Goal: Book appointment/travel/reservation

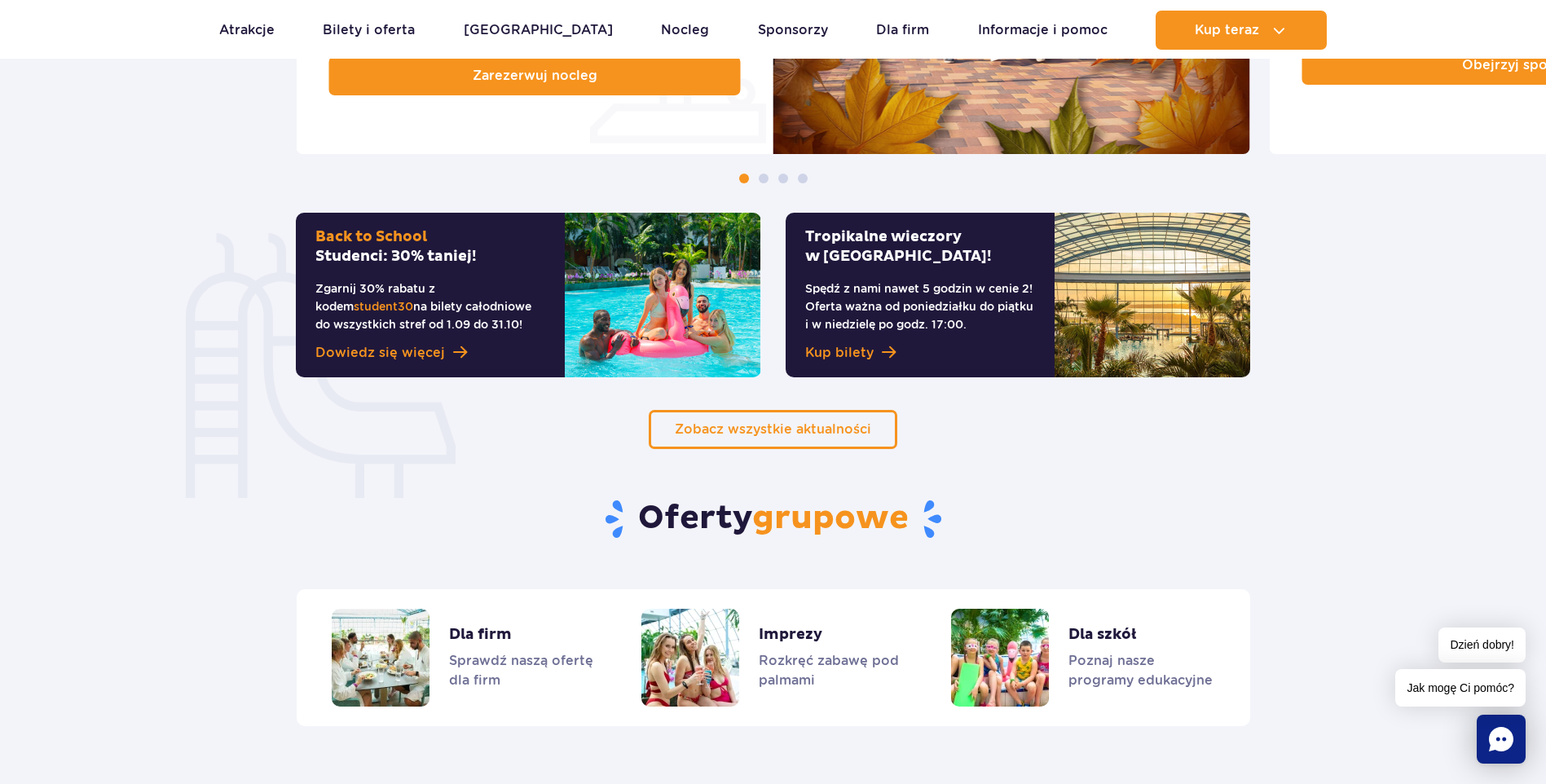
scroll to position [1141, 0]
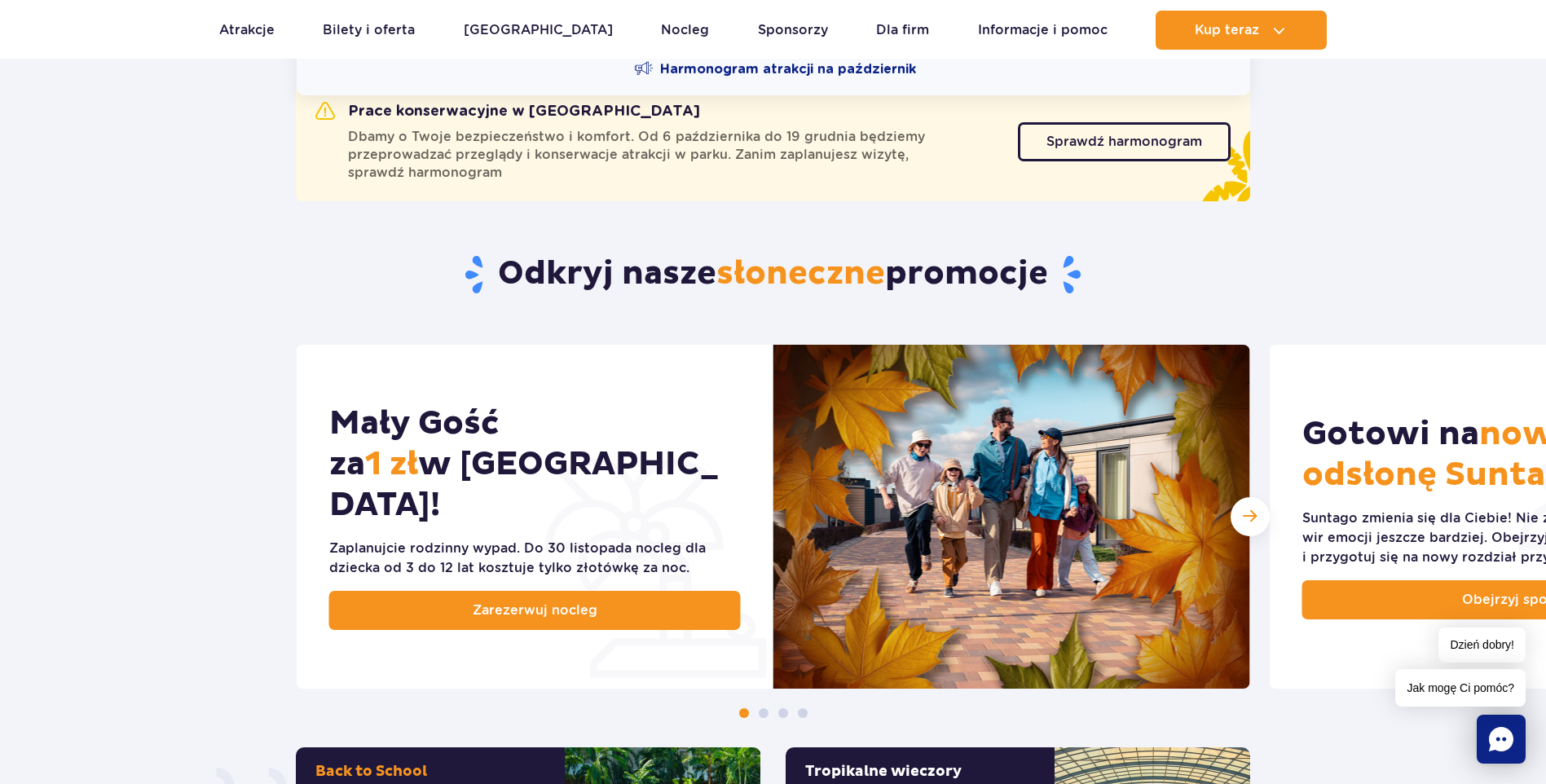
scroll to position [571, 0]
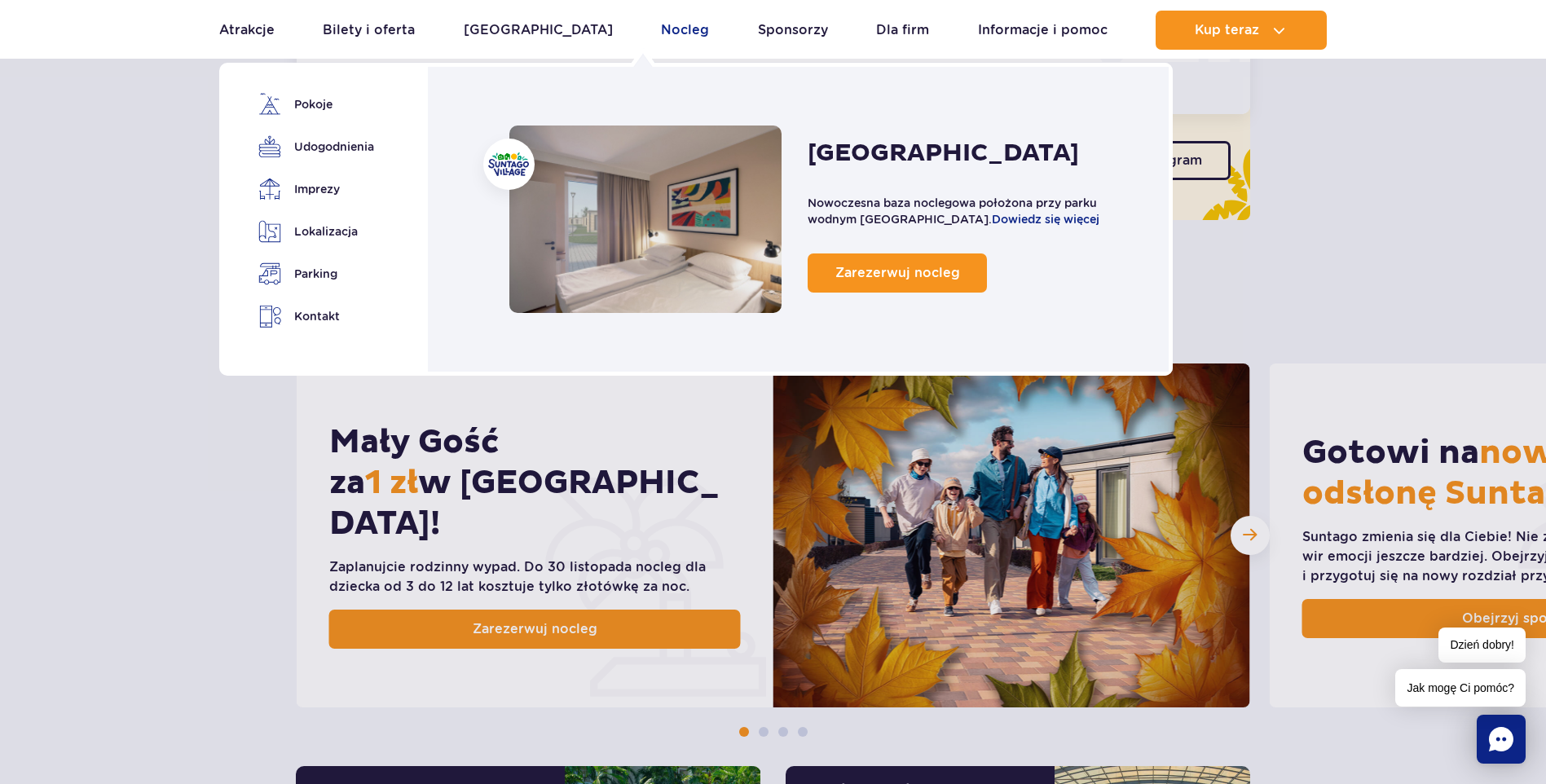
click at [661, 22] on link "Nocleg" at bounding box center [685, 30] width 49 height 39
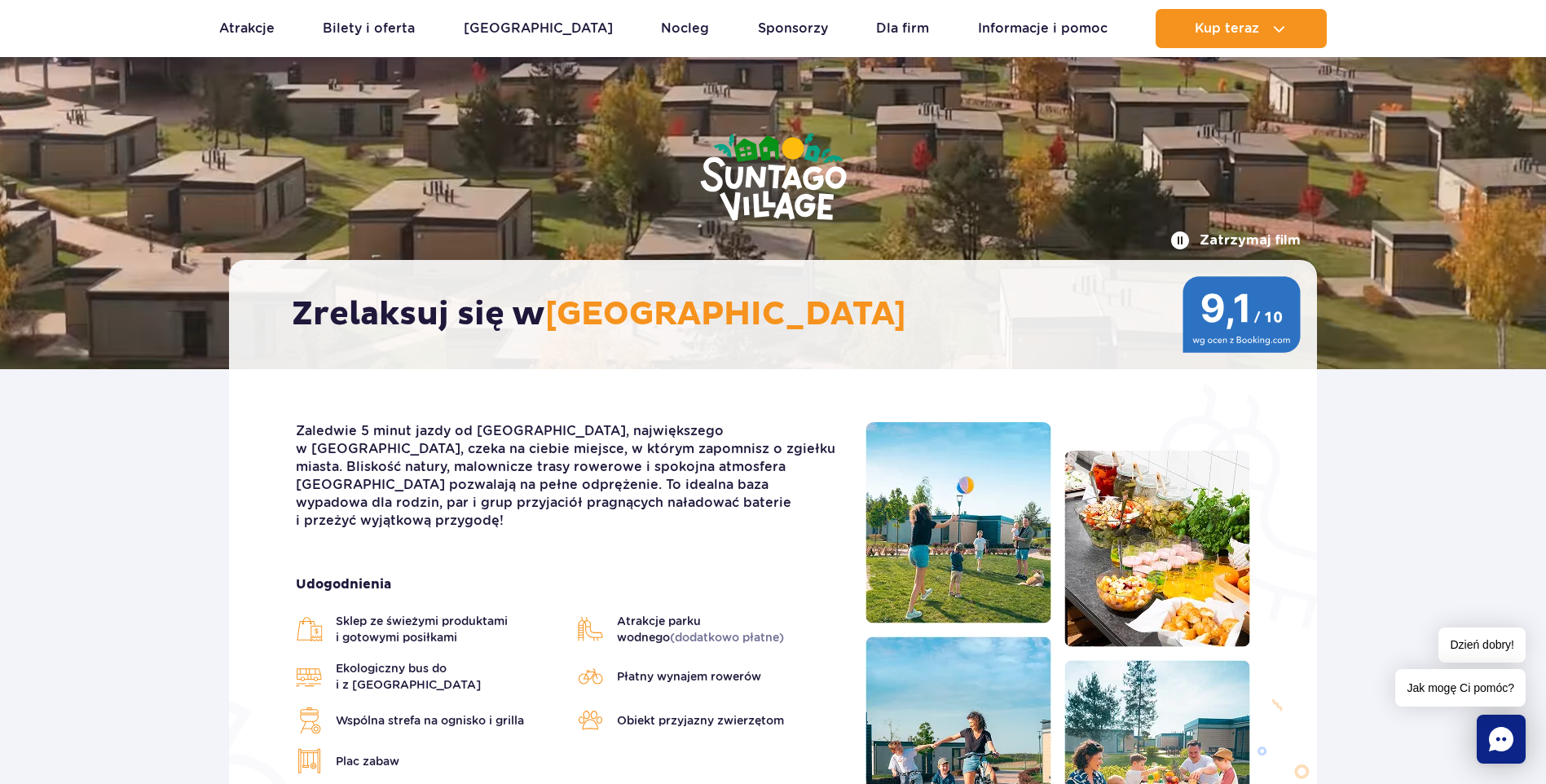
scroll to position [82, 0]
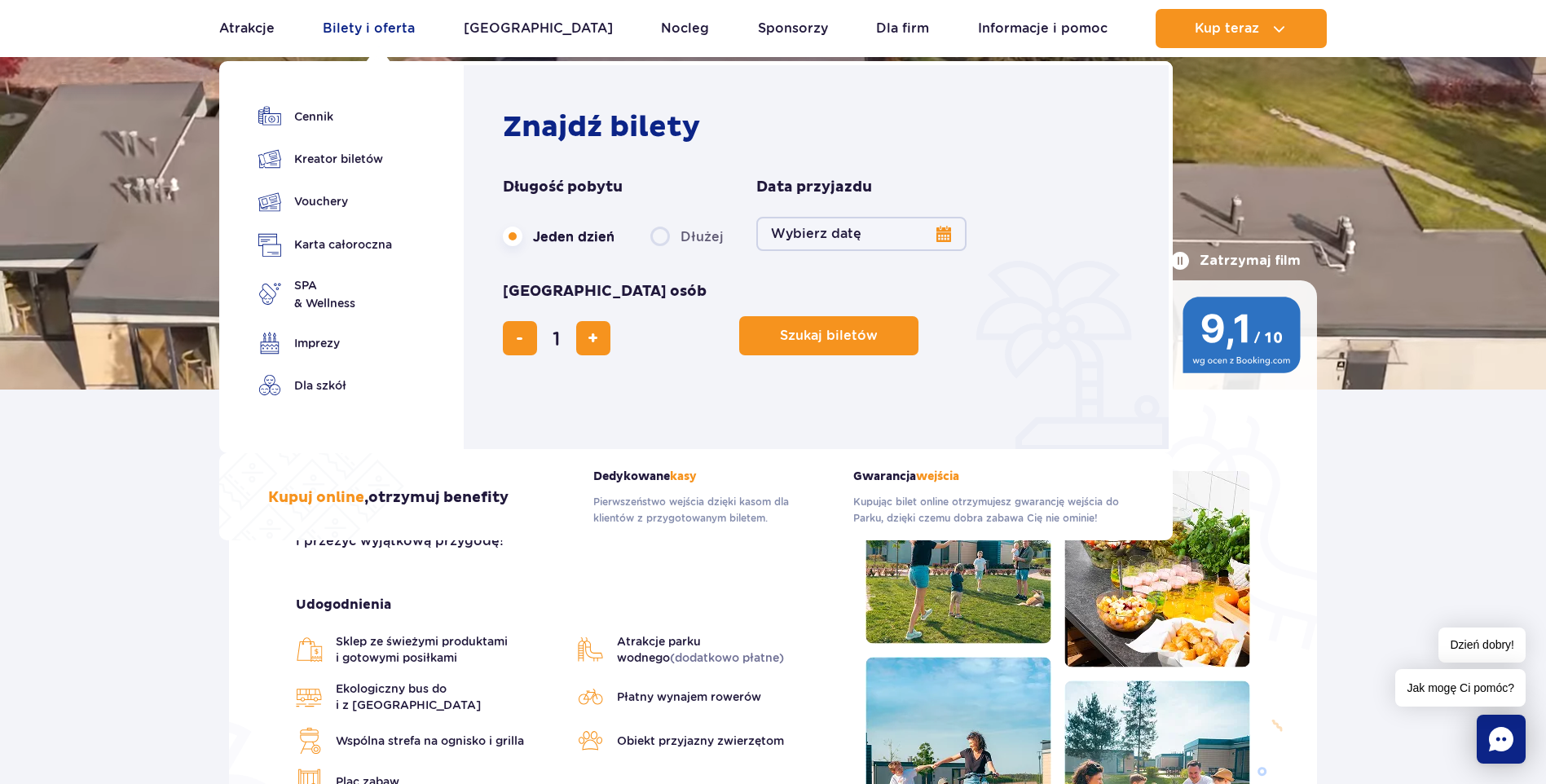
click at [377, 20] on link "Bilety i oferta" at bounding box center [369, 28] width 92 height 39
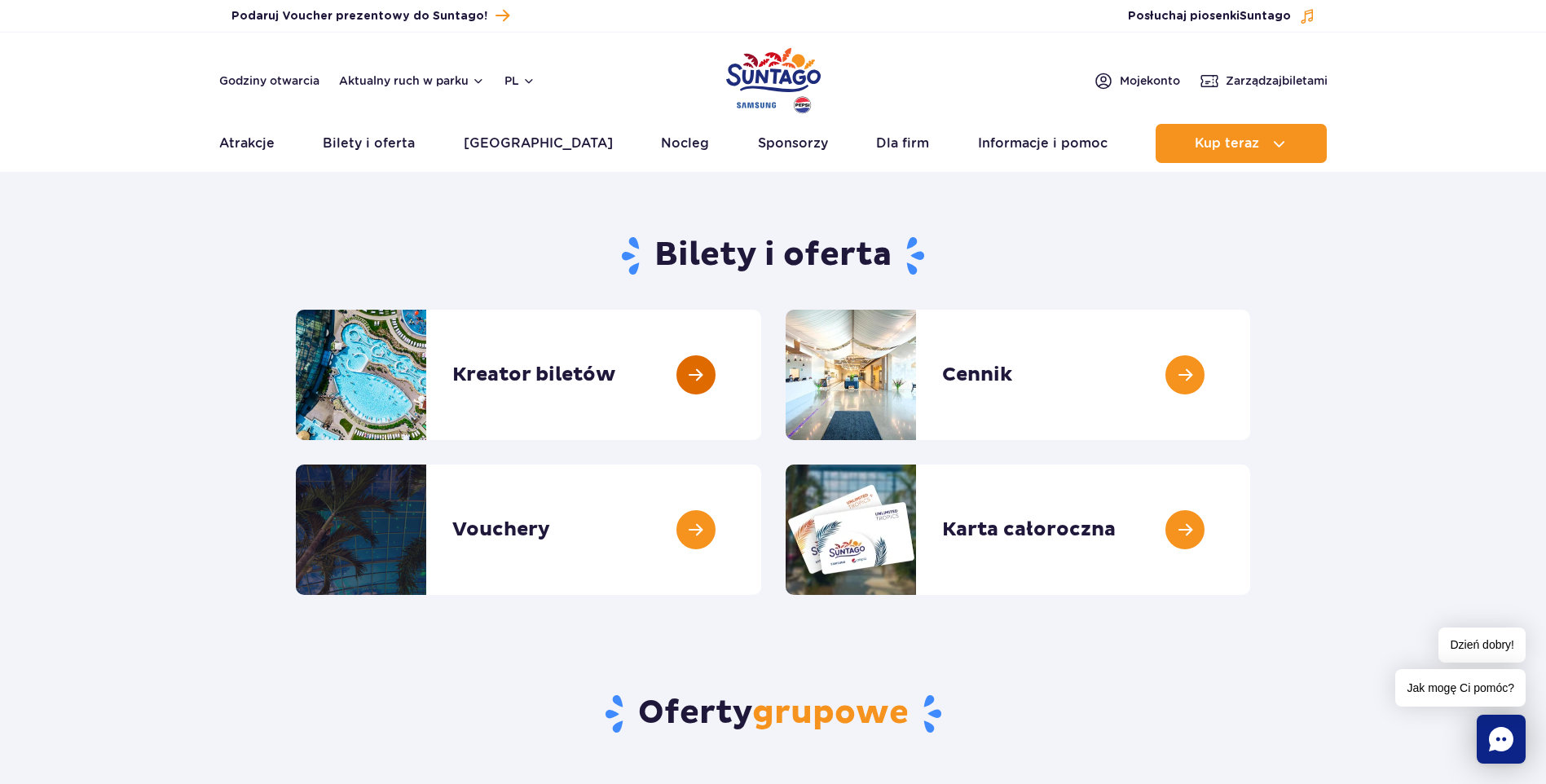
click at [762, 369] on link at bounding box center [762, 375] width 0 height 130
click at [1251, 372] on link at bounding box center [1251, 375] width 0 height 130
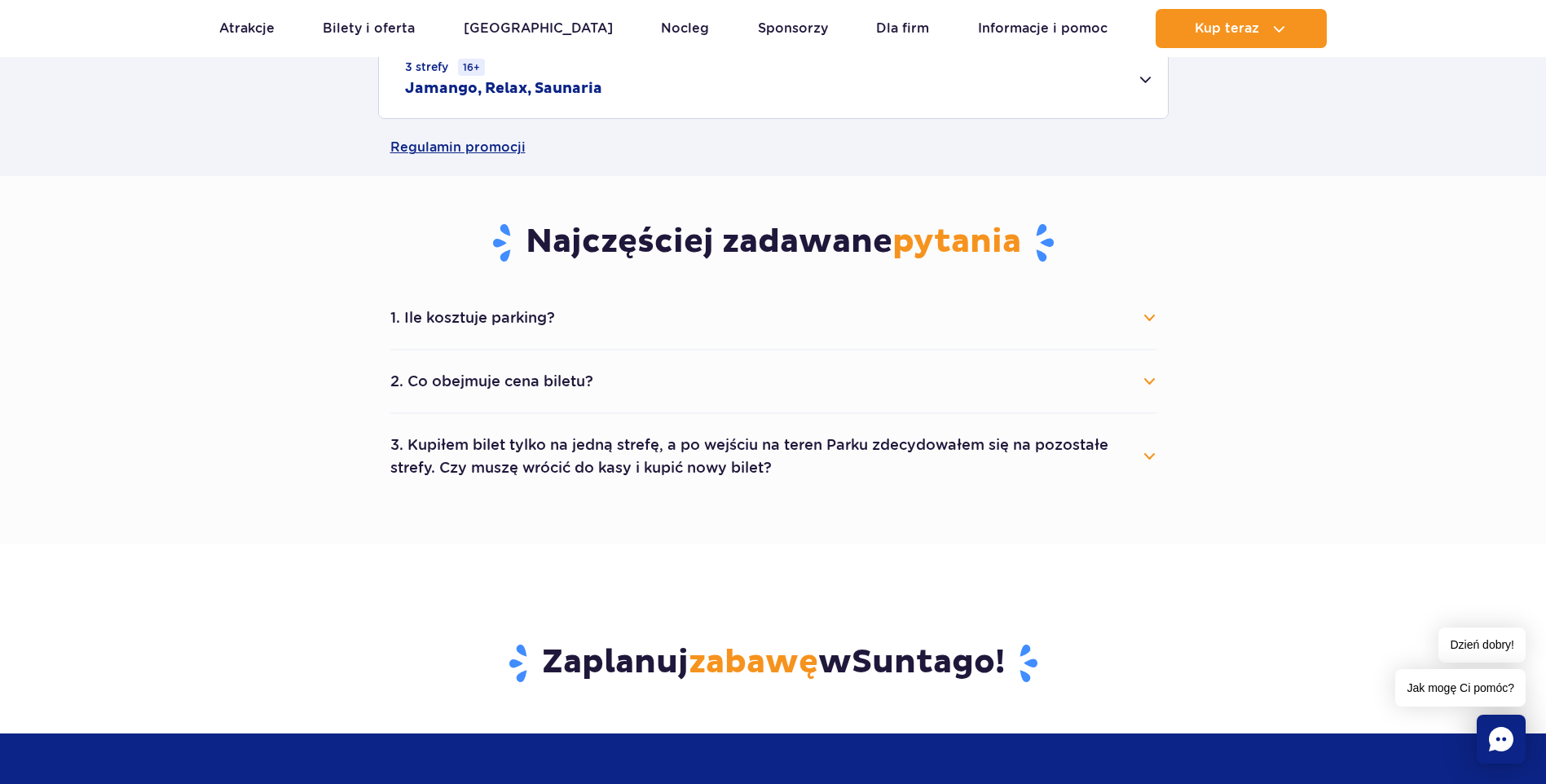
scroll to position [734, 0]
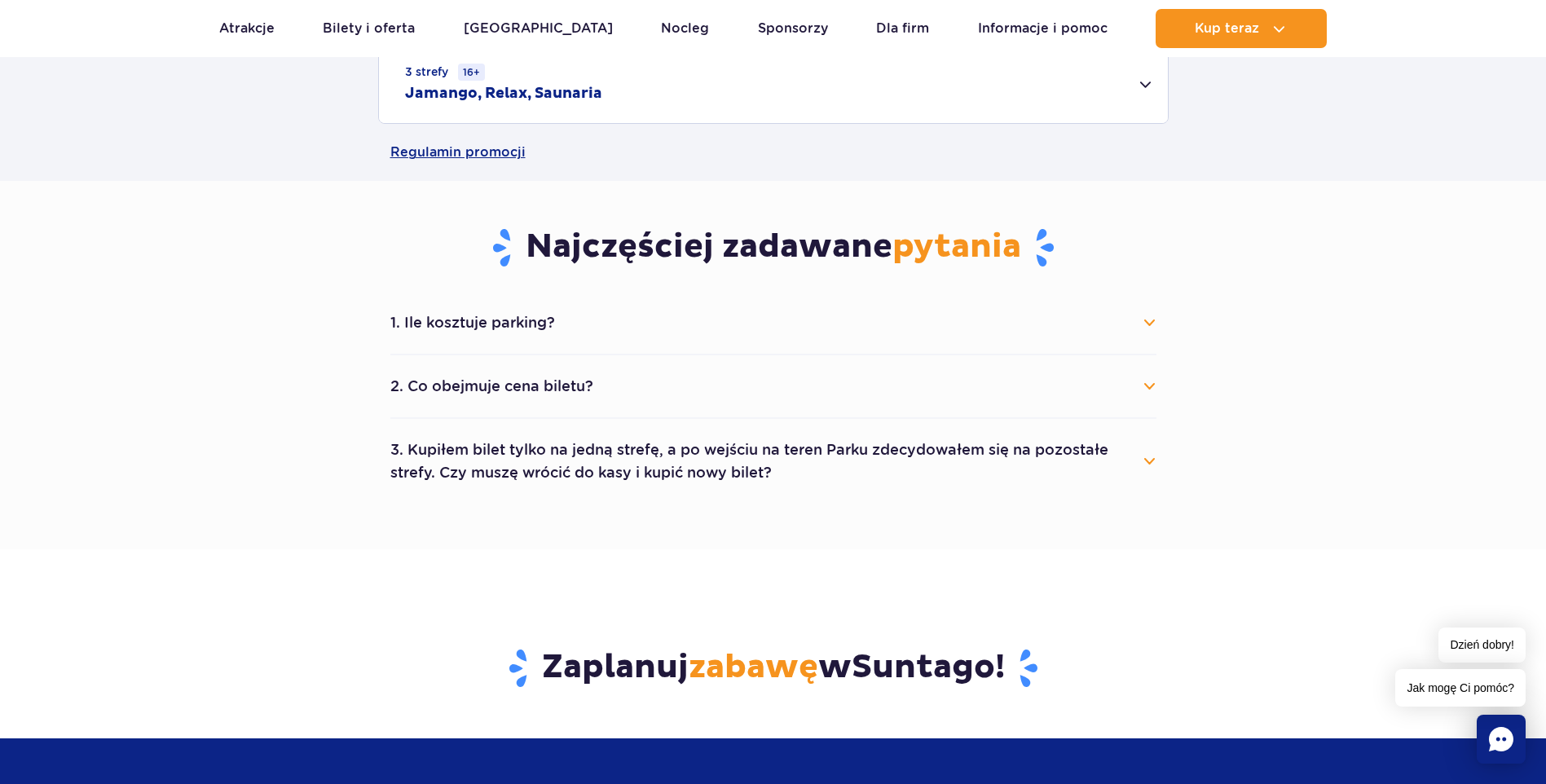
click at [698, 314] on button "1. Ile kosztuje parking?" at bounding box center [773, 322] width 767 height 36
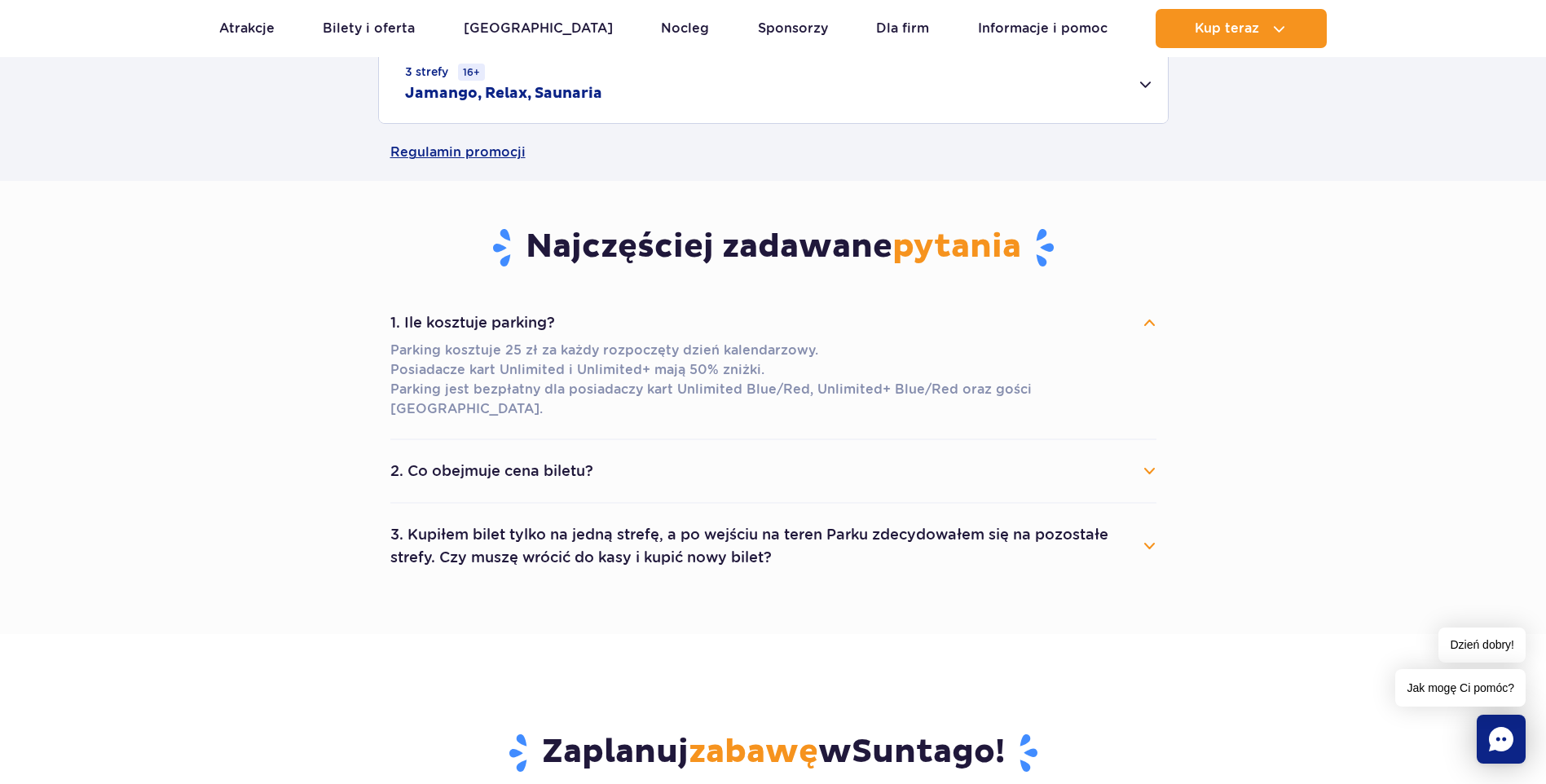
click at [698, 314] on button "1. Ile kosztuje parking?" at bounding box center [773, 322] width 767 height 36
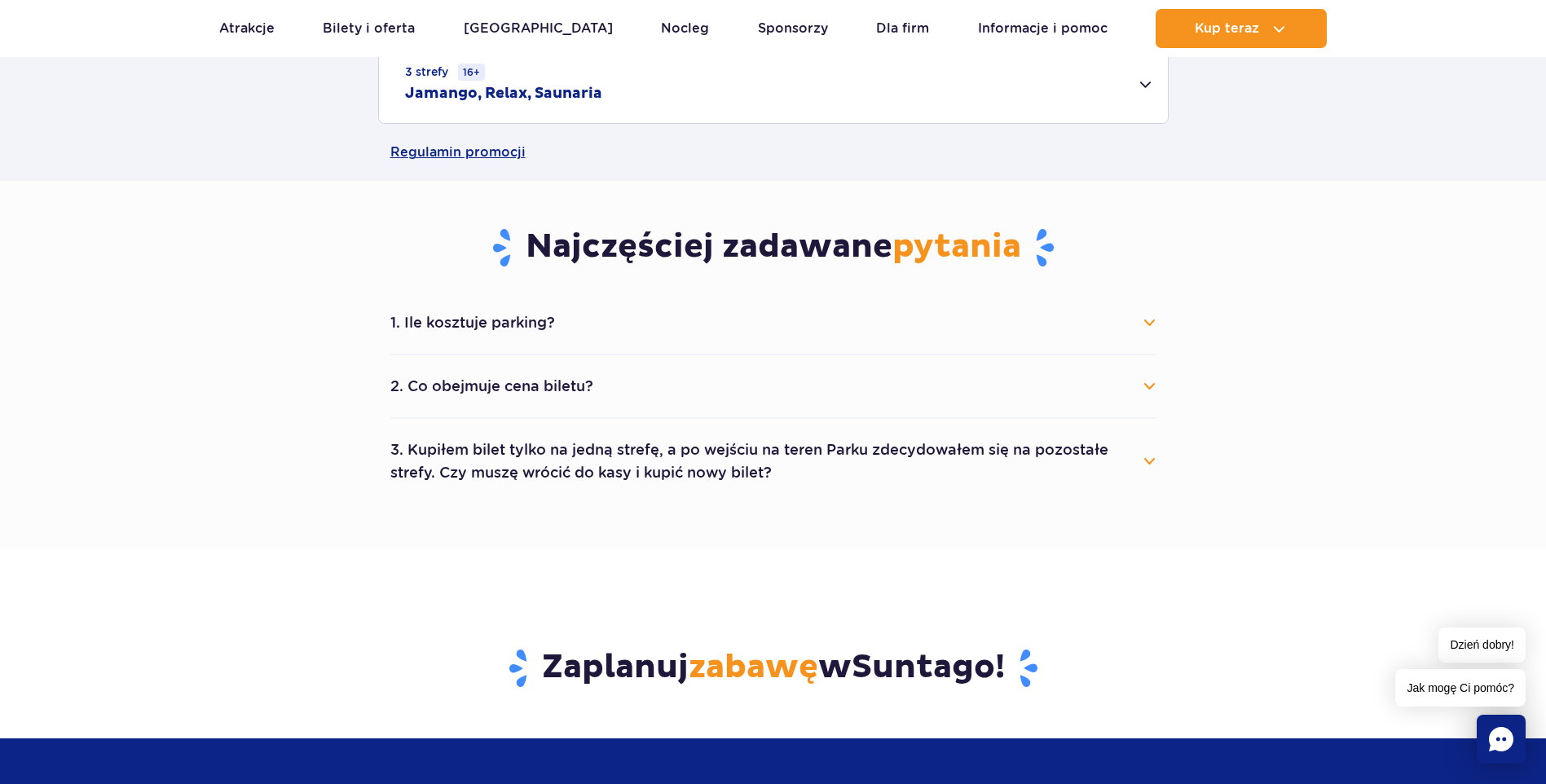
click at [637, 381] on button "2. Co obejmuje cena biletu?" at bounding box center [773, 386] width 767 height 36
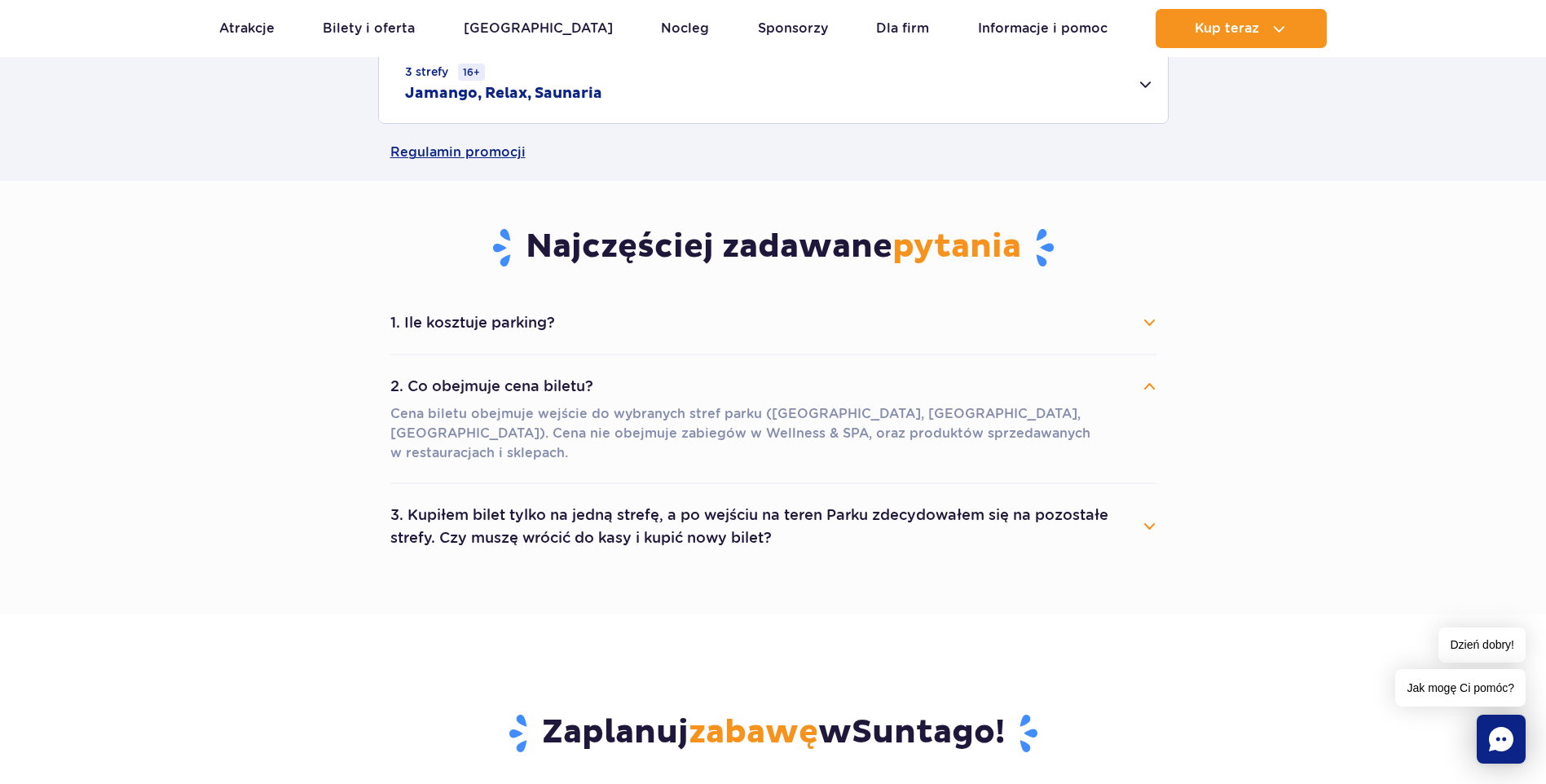
click at [637, 385] on button "2. Co obejmuje cena biletu?" at bounding box center [773, 386] width 767 height 36
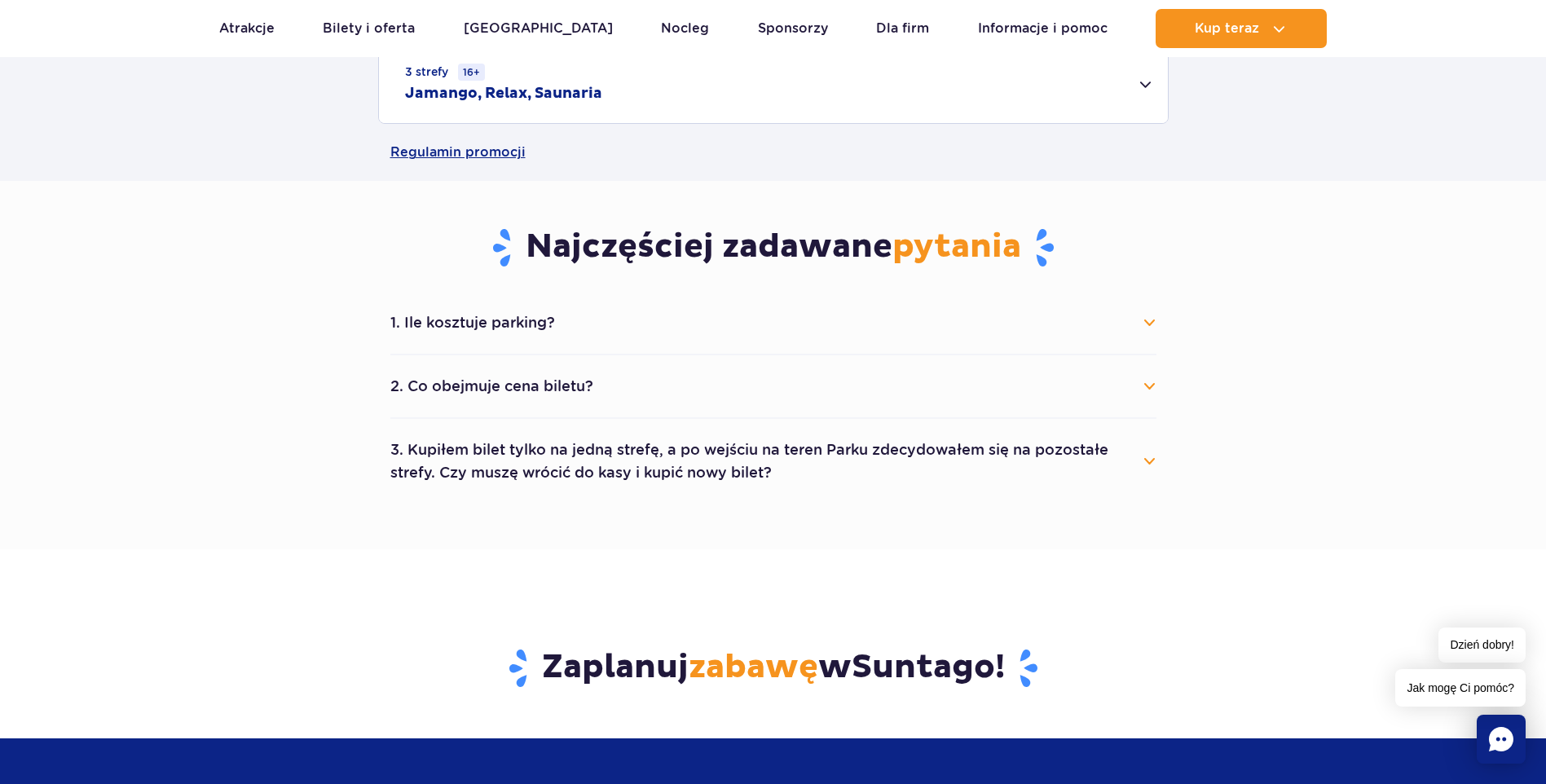
click at [654, 320] on button "1. Ile kosztuje parking?" at bounding box center [773, 322] width 767 height 36
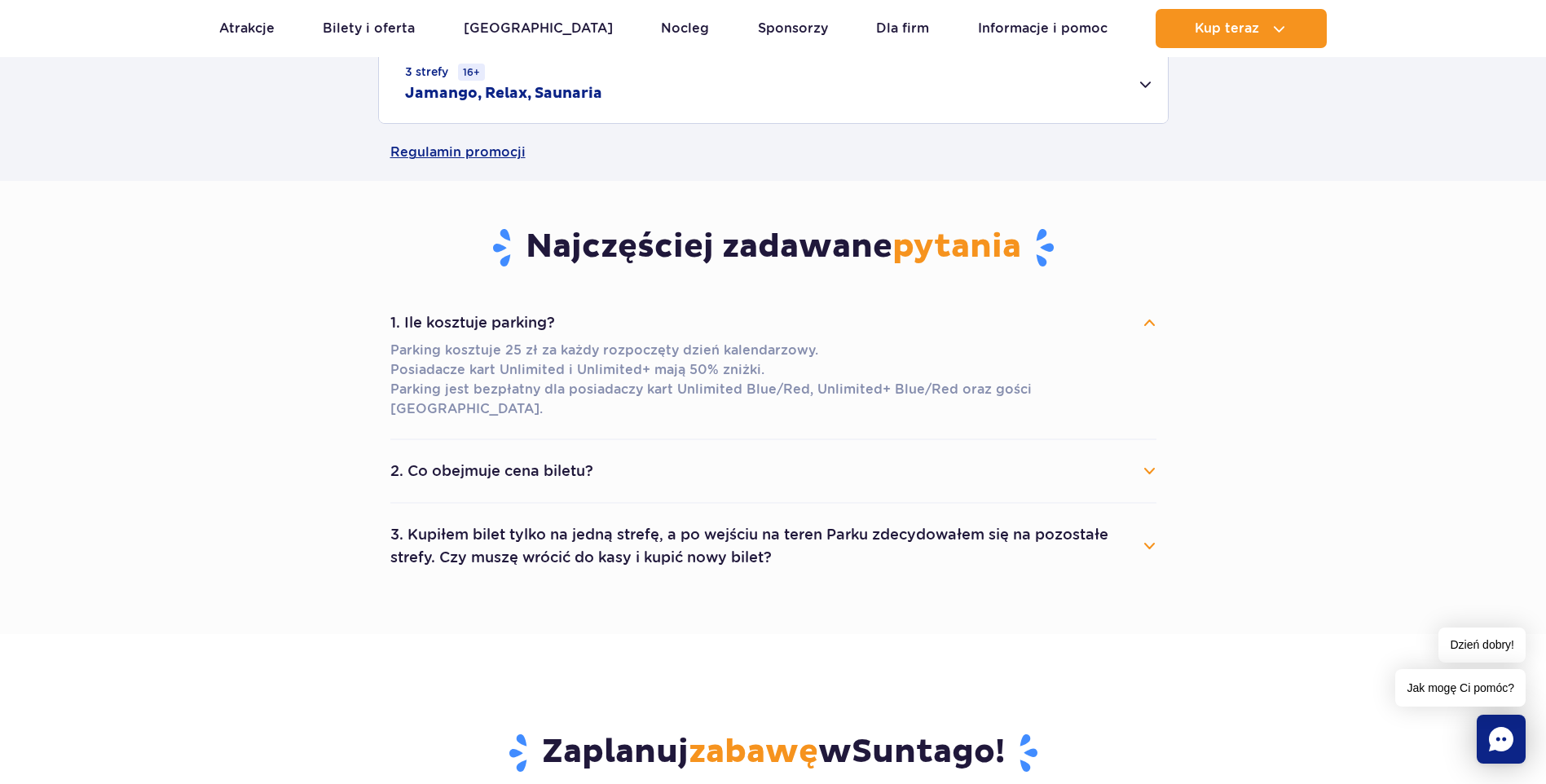
click at [546, 456] on button "2. Co obejmuje cena biletu?" at bounding box center [773, 471] width 767 height 36
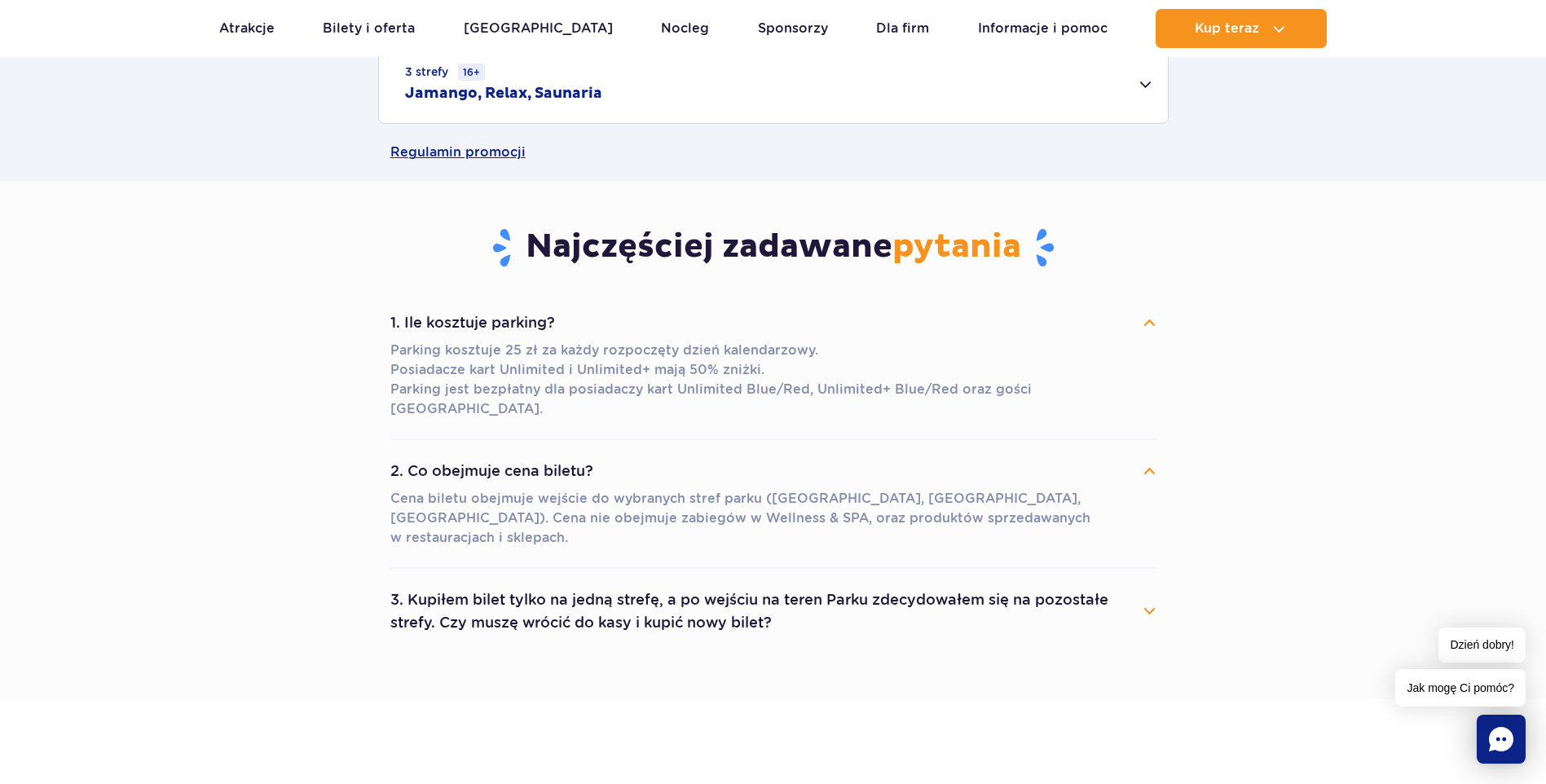
click at [684, 441] on li "2. Co obejmuje cena biletu? Cena biletu obejmuje wejście do wybranych stref par…" at bounding box center [773, 505] width 767 height 129
click at [675, 453] on button "2. Co obejmuje cena biletu?" at bounding box center [773, 471] width 767 height 36
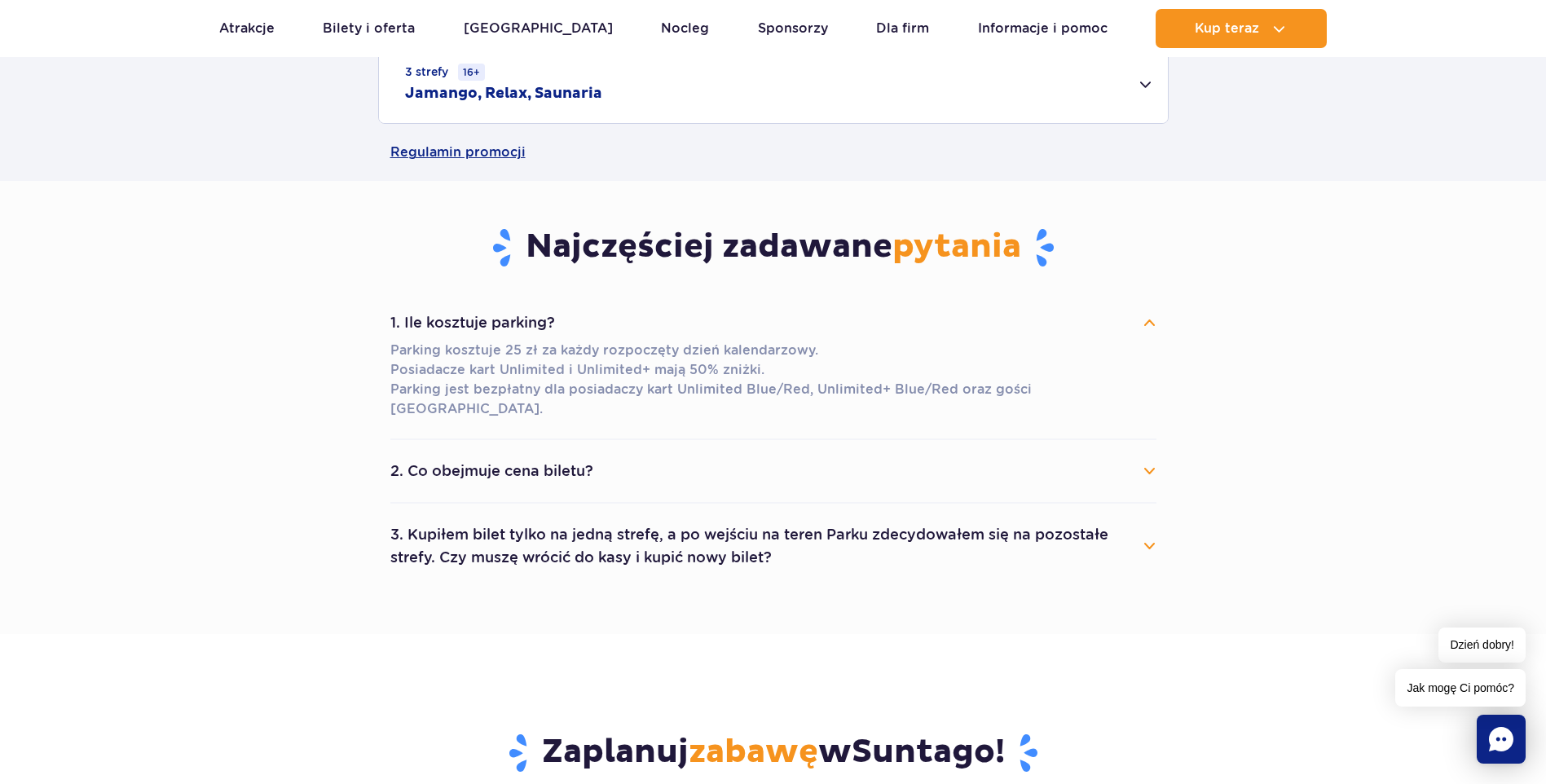
click at [664, 517] on button "3. Kupiłem bilet tylko na jedną strefę, a po wejściu na teren Parku zdecydowałe…" at bounding box center [773, 546] width 767 height 58
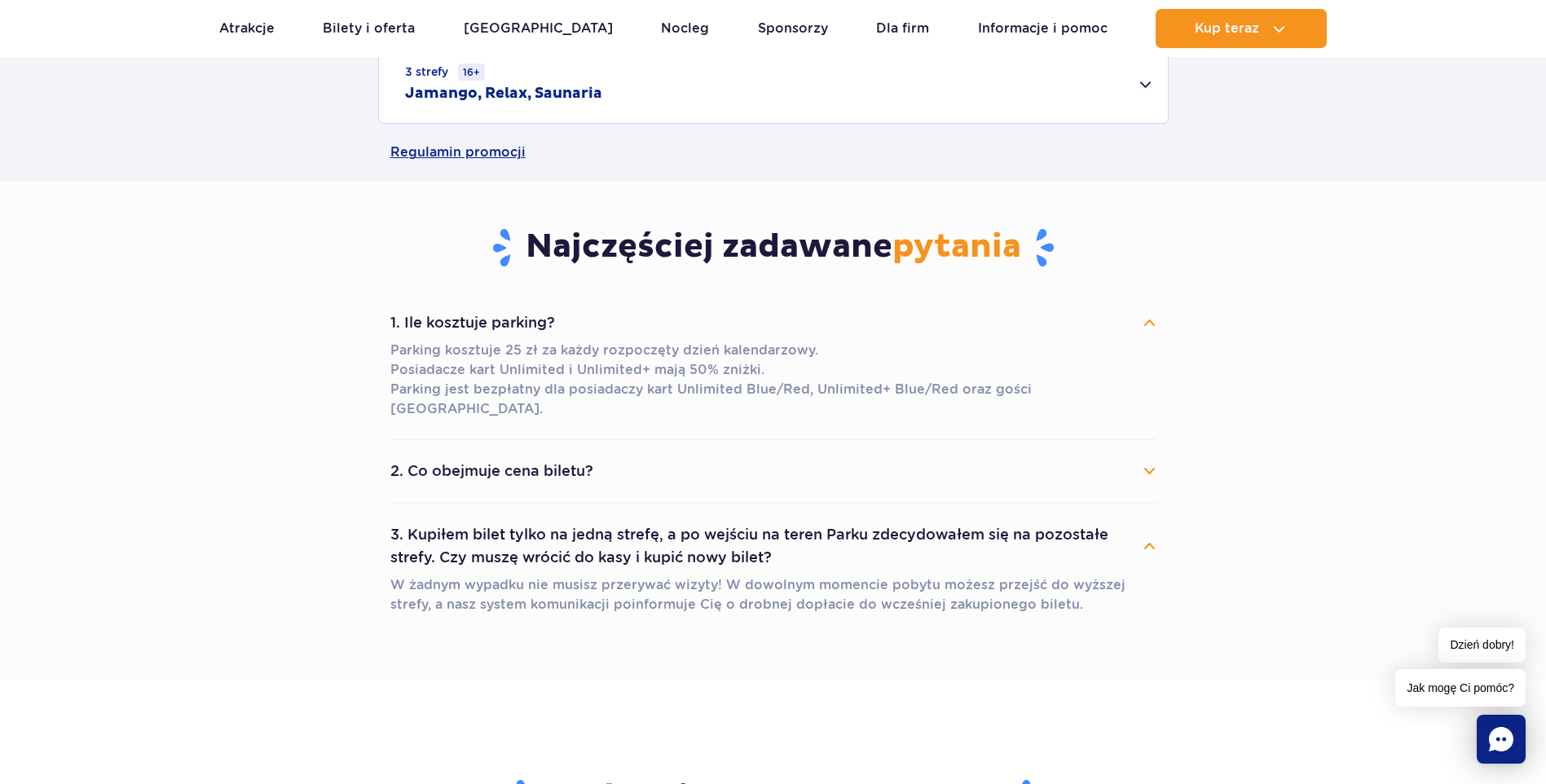
click at [664, 517] on button "3. Kupiłem bilet tylko na jedną strefę, a po wejściu na teren Parku zdecydowałe…" at bounding box center [773, 546] width 767 height 58
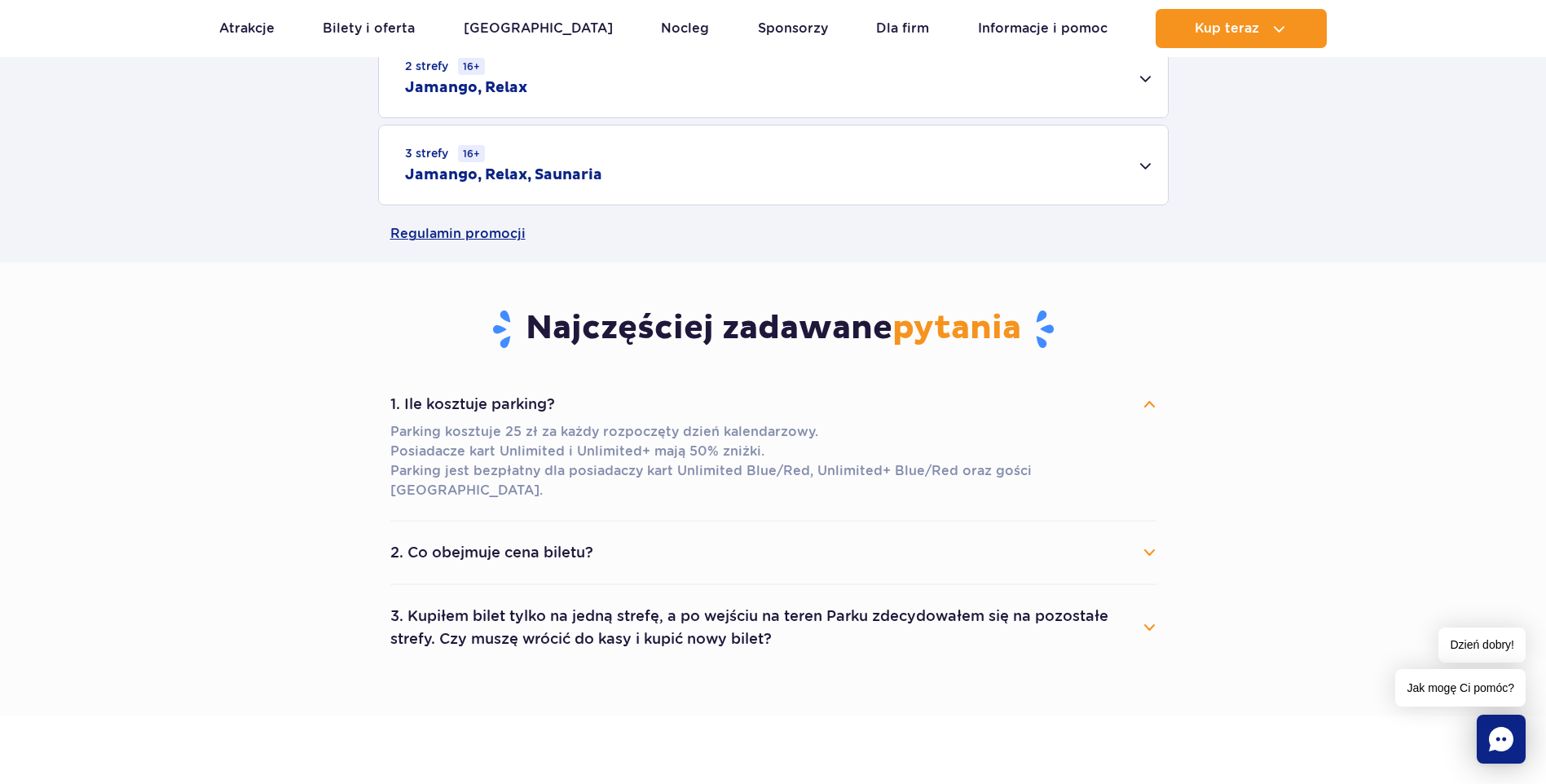
scroll to position [163, 0]
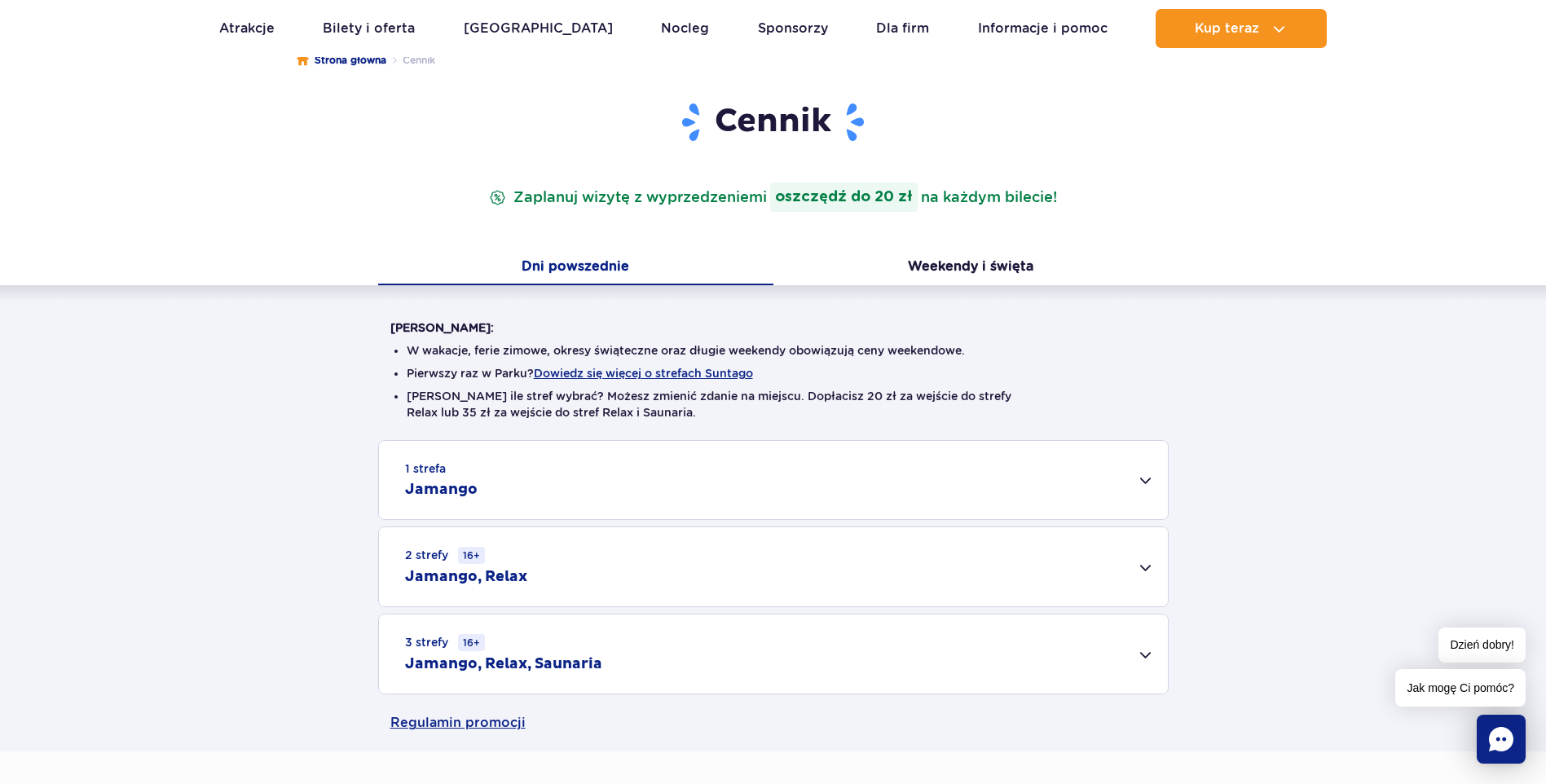
click at [559, 558] on div "2 strefy 16+ Jamango, Relax" at bounding box center [773, 566] width 789 height 79
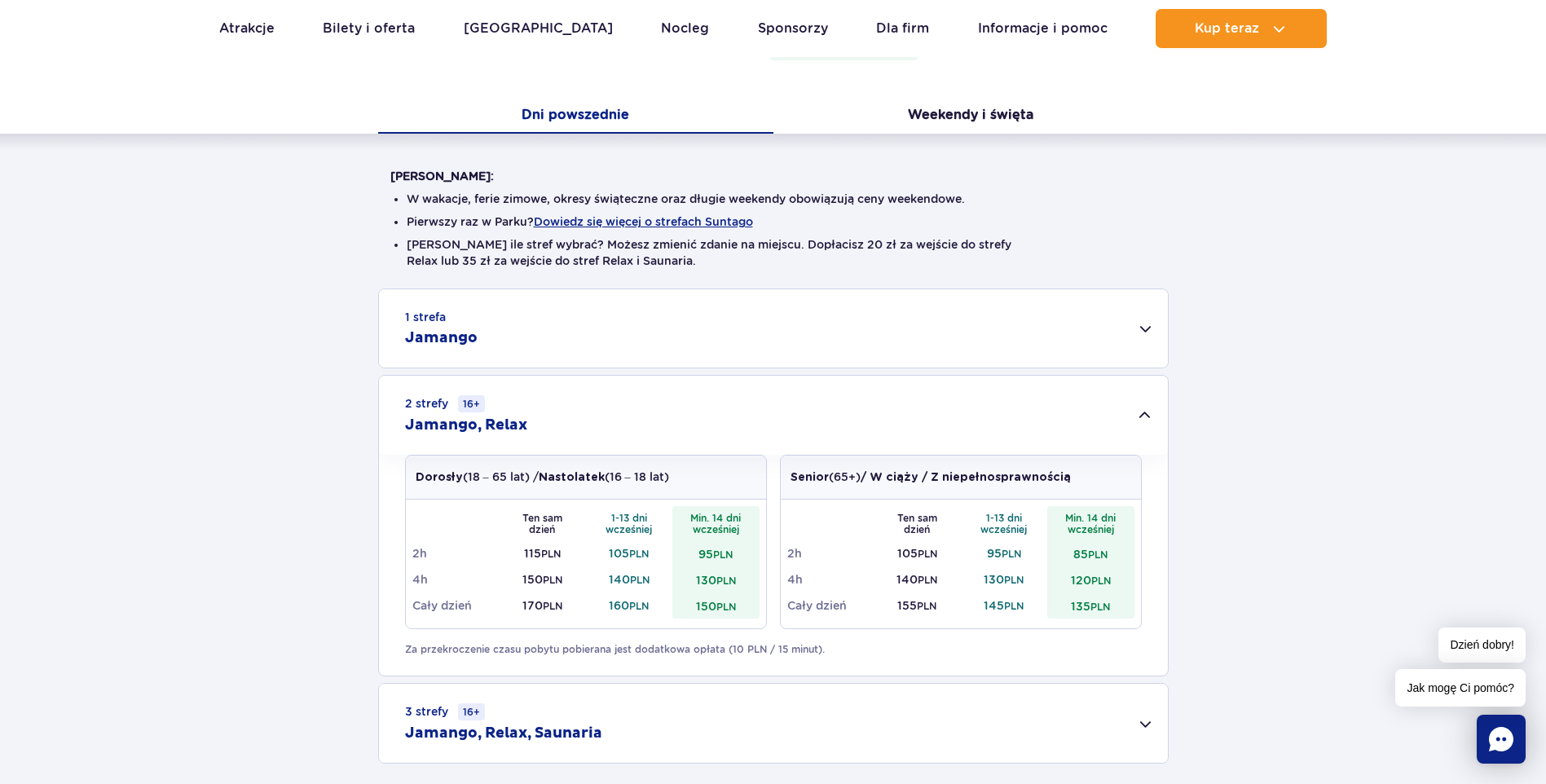
scroll to position [408, 0]
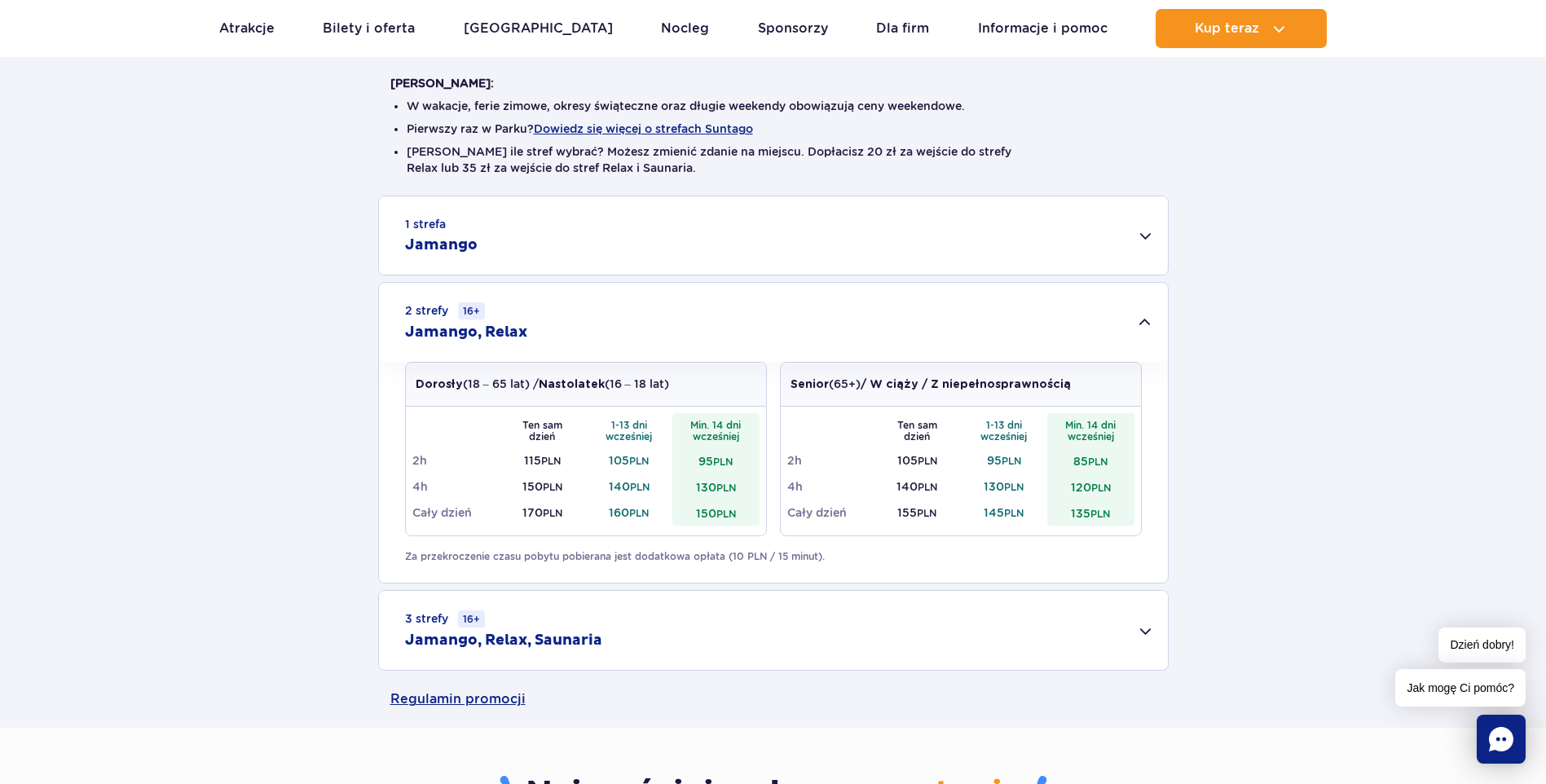
click at [599, 328] on div "2 strefy 16+ Jamango, Relax" at bounding box center [773, 321] width 789 height 79
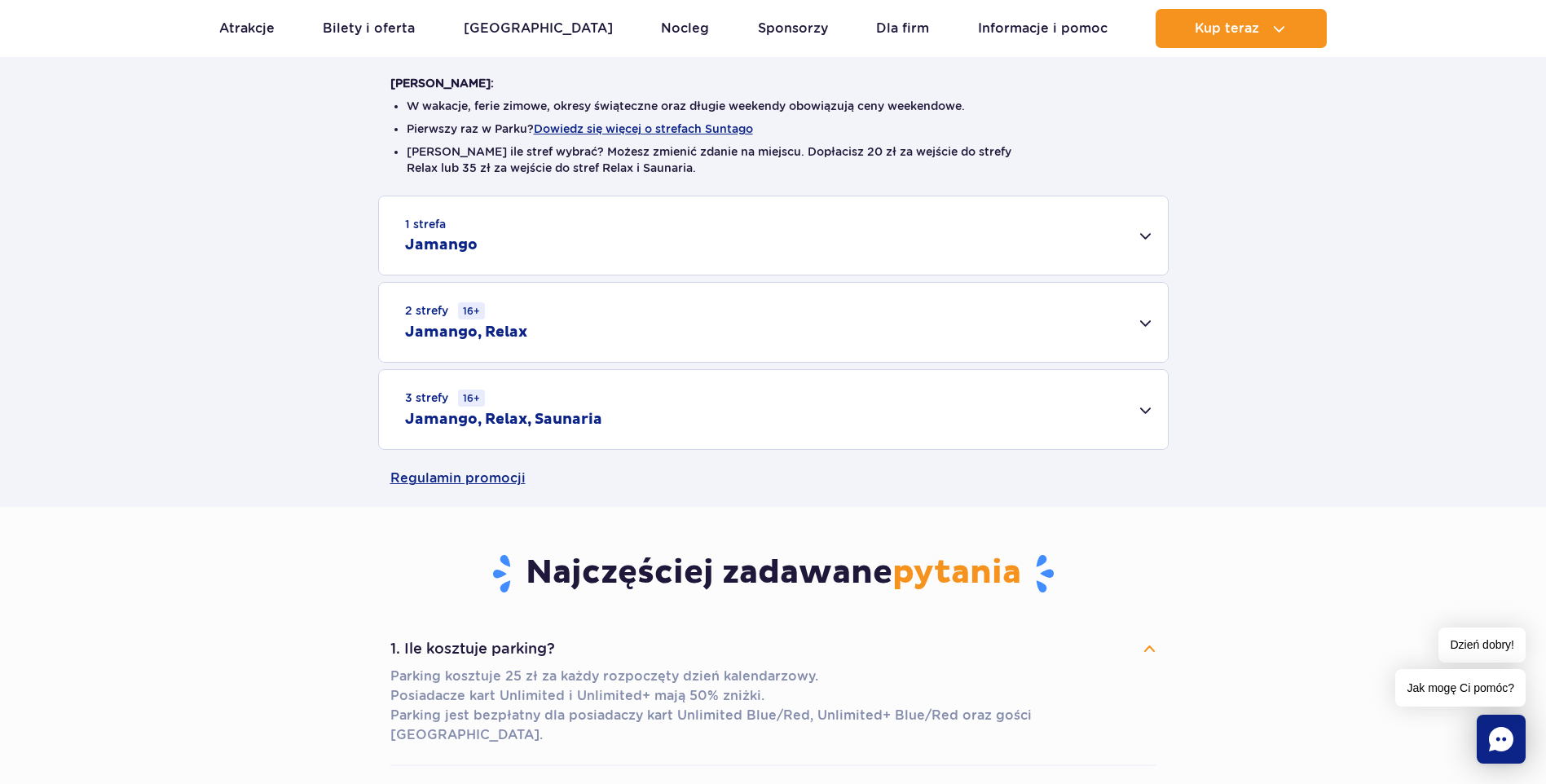
click at [606, 406] on div "3 strefy 16+ Jamango, Relax, Saunaria" at bounding box center [773, 408] width 789 height 79
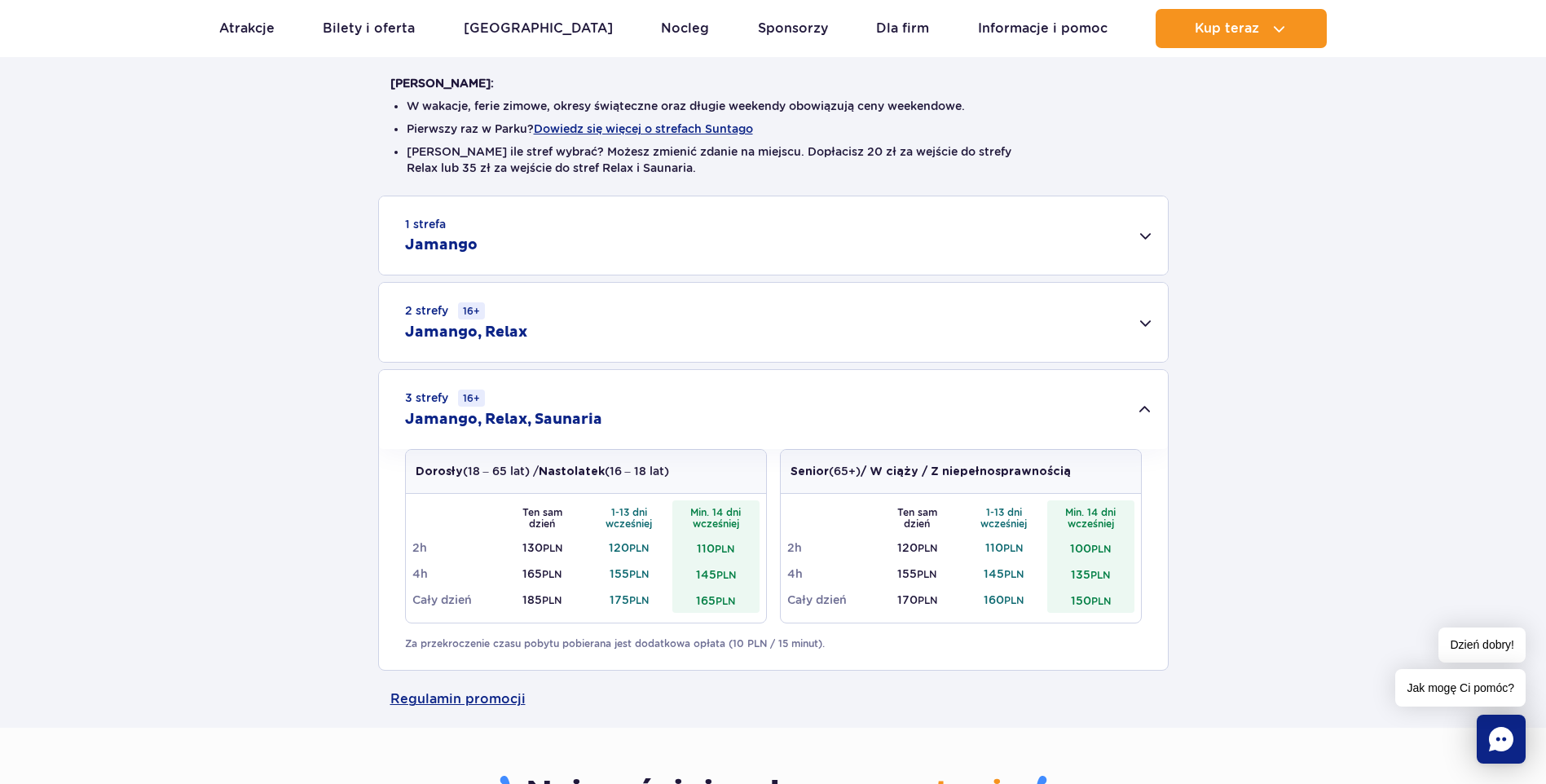
click at [609, 400] on div "3 strefy 16+ Jamango, Relax, Saunaria" at bounding box center [773, 408] width 789 height 79
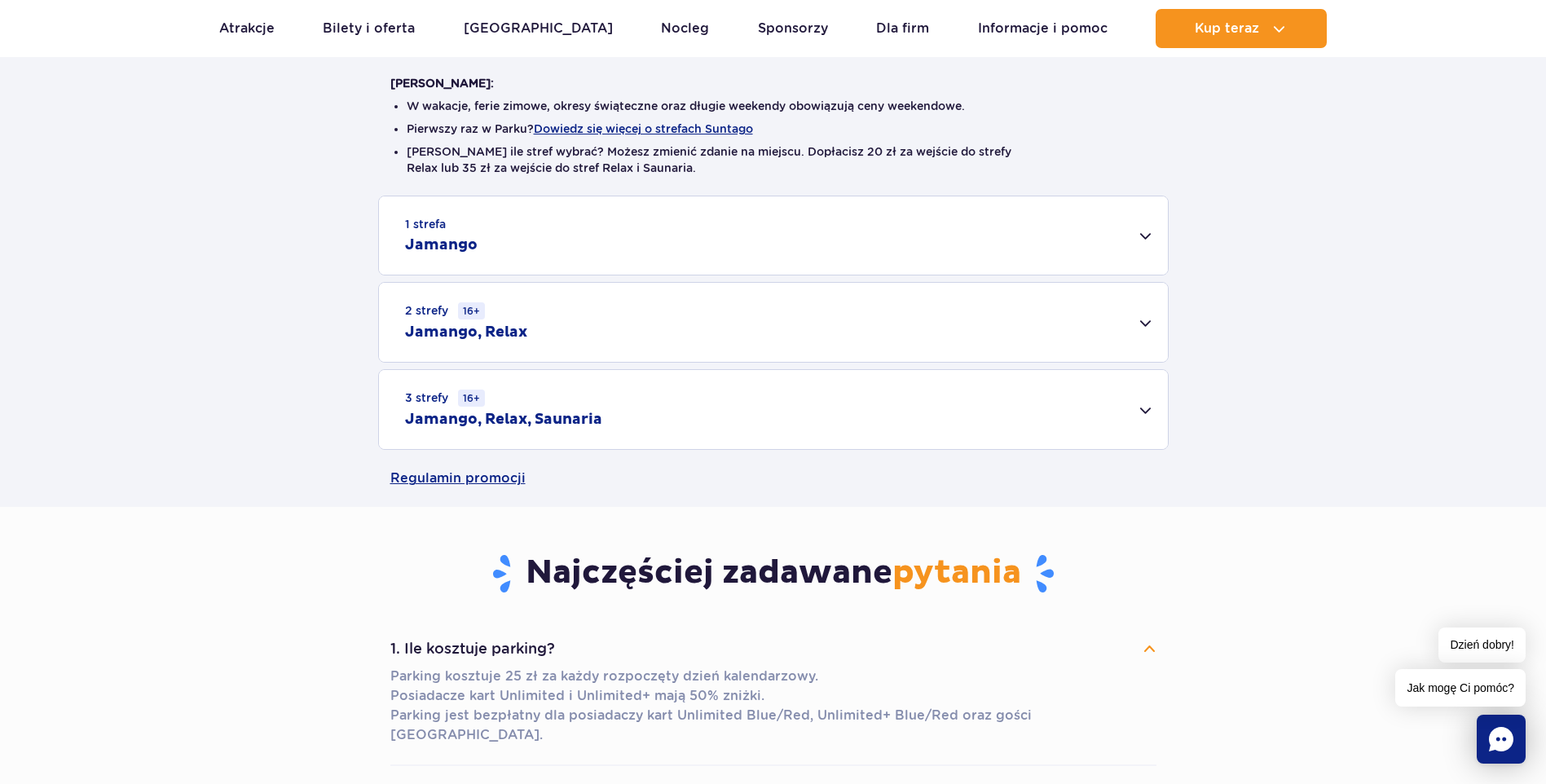
click at [618, 337] on div "2 strefy 16+ Jamango, Relax" at bounding box center [773, 321] width 789 height 79
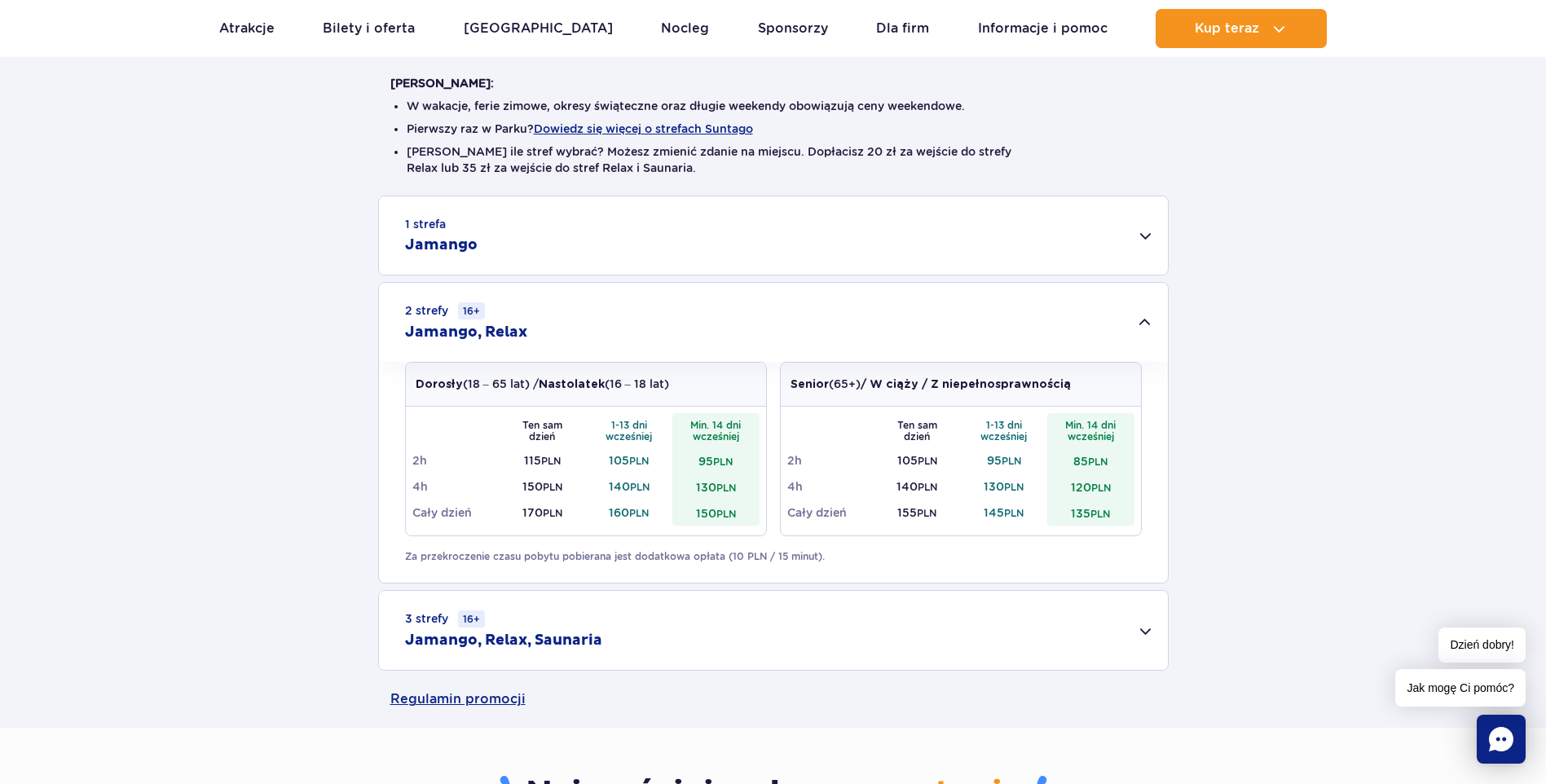
click at [625, 332] on div "2 strefy 16+ Jamango, Relax" at bounding box center [773, 321] width 789 height 79
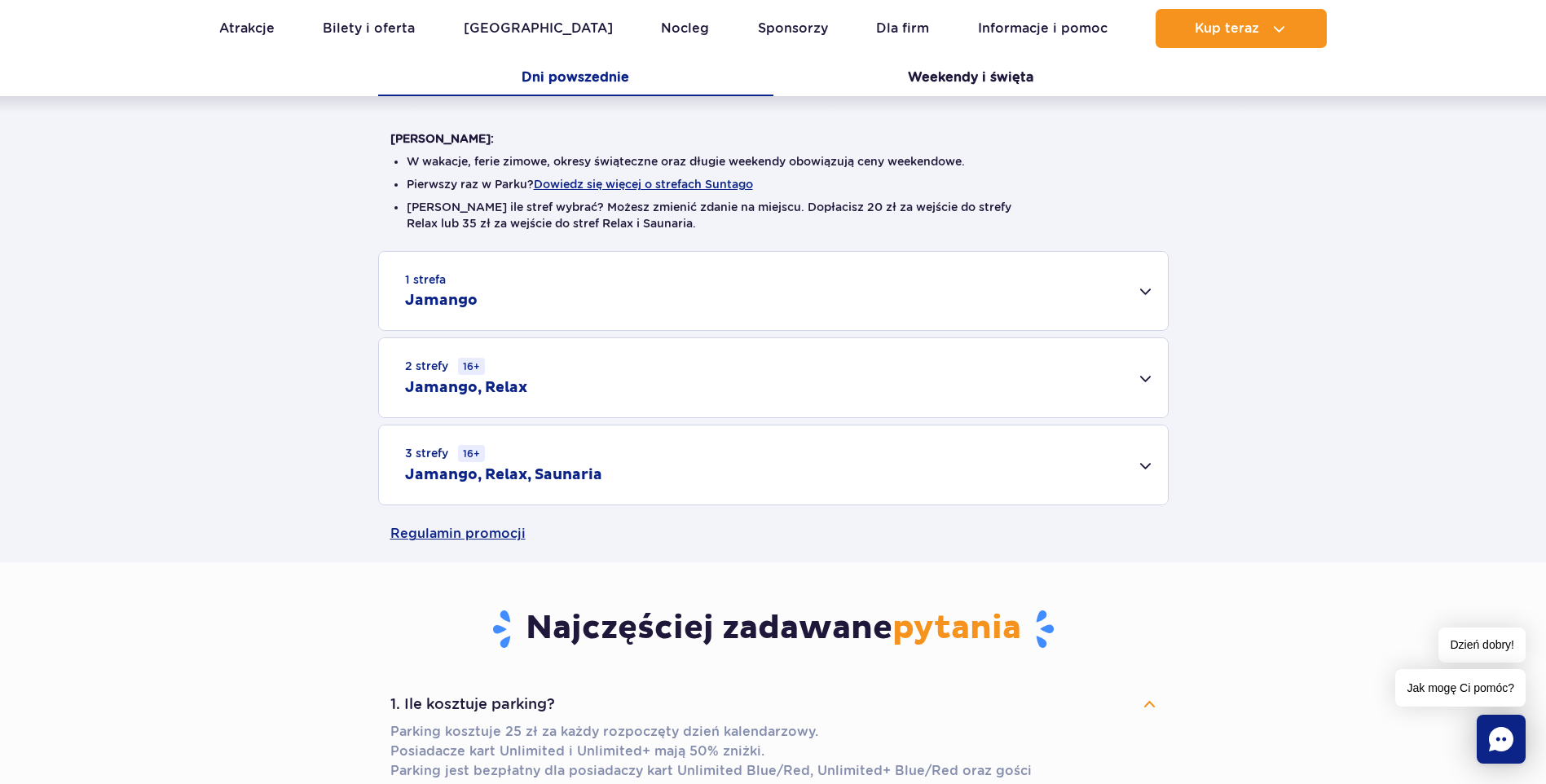
scroll to position [163, 0]
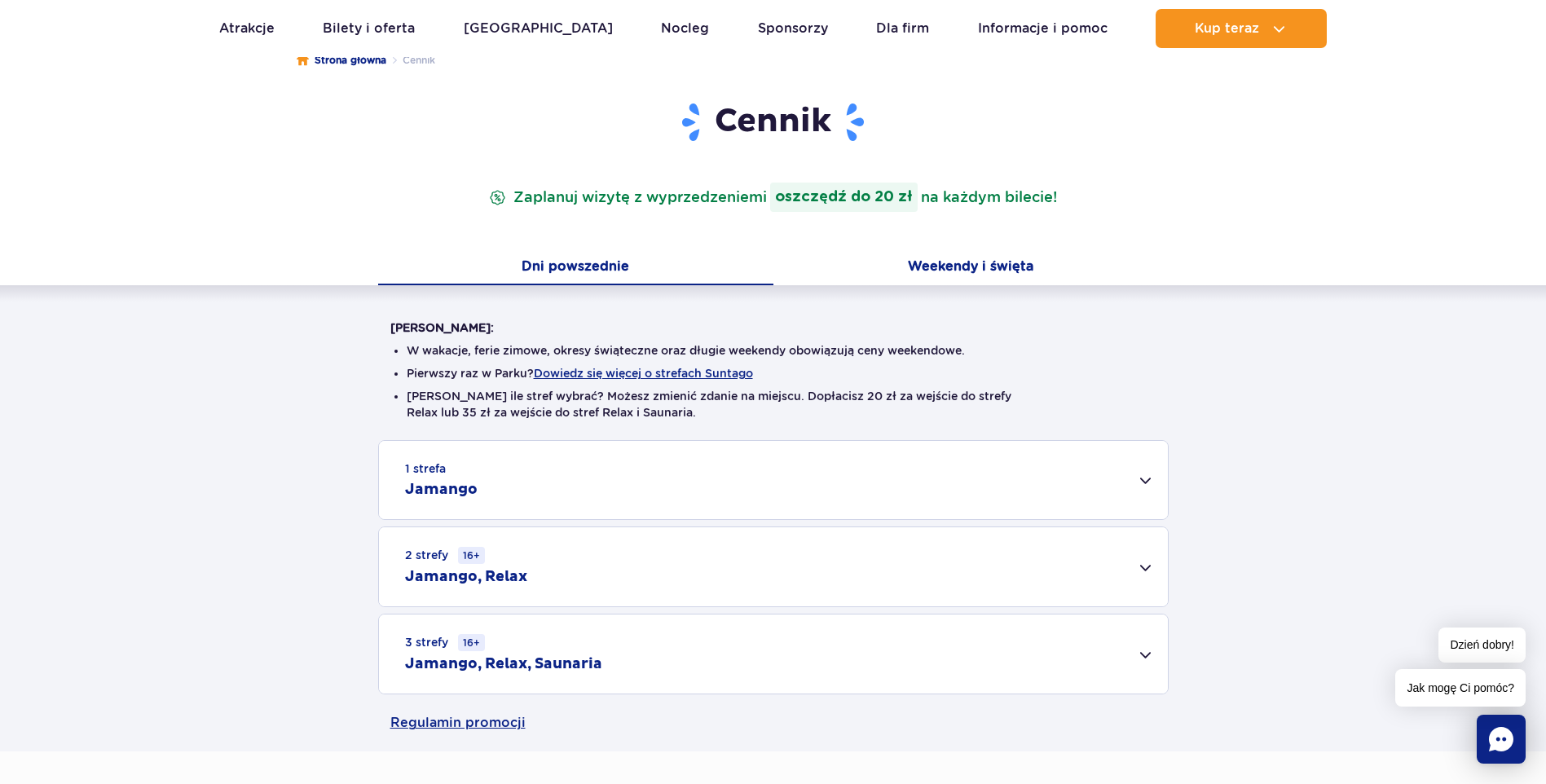
click at [887, 277] on button "Weekendy i święta" at bounding box center [970, 268] width 395 height 34
click at [602, 548] on div "2 strefy 16+ Jamango, Relax" at bounding box center [773, 566] width 789 height 79
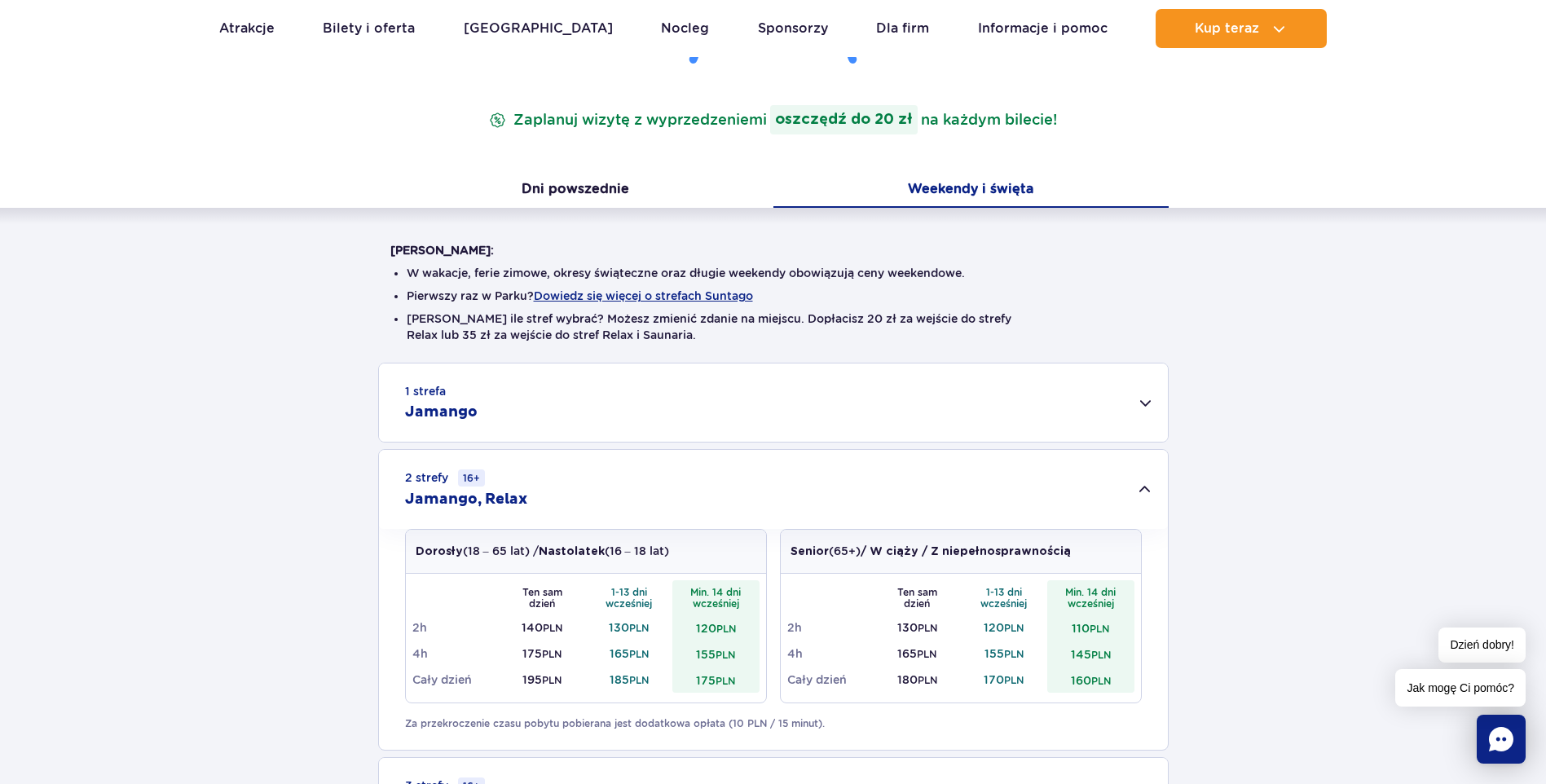
scroll to position [245, 0]
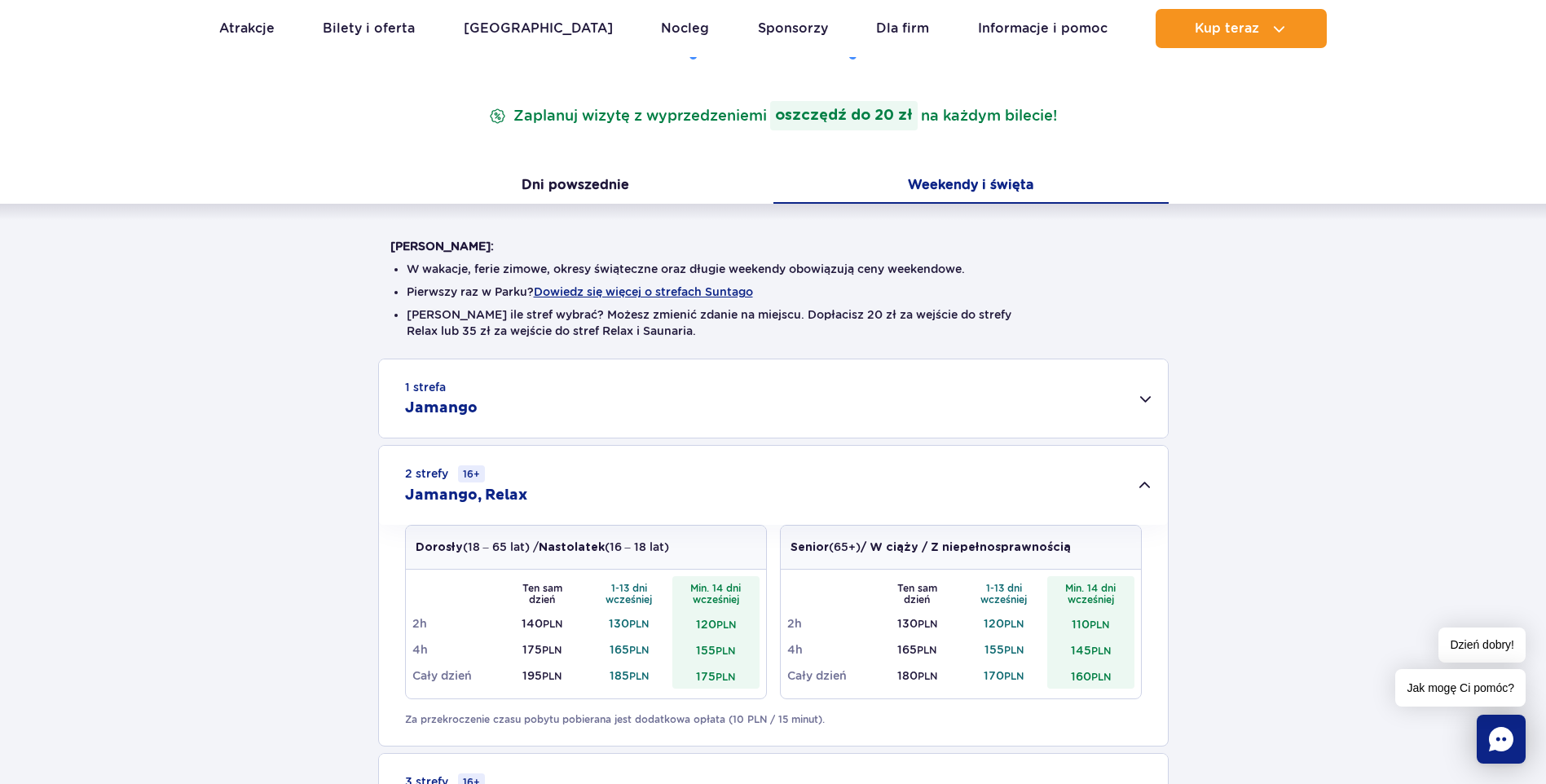
click at [629, 452] on div "2 strefy 16+ Jamango, Relax" at bounding box center [773, 484] width 789 height 79
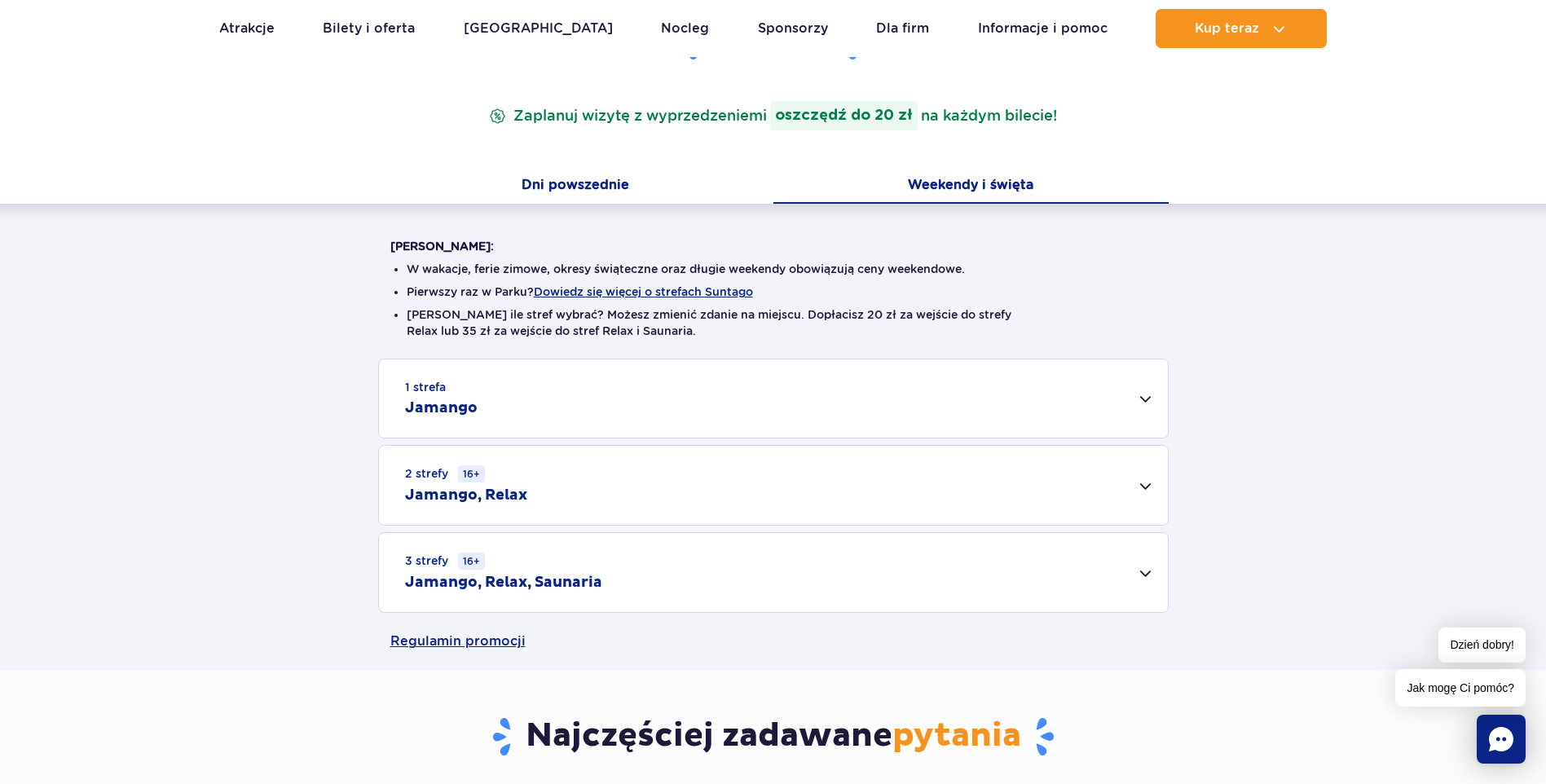
click at [612, 171] on button "Dni powszednie" at bounding box center [576, 186] width 395 height 34
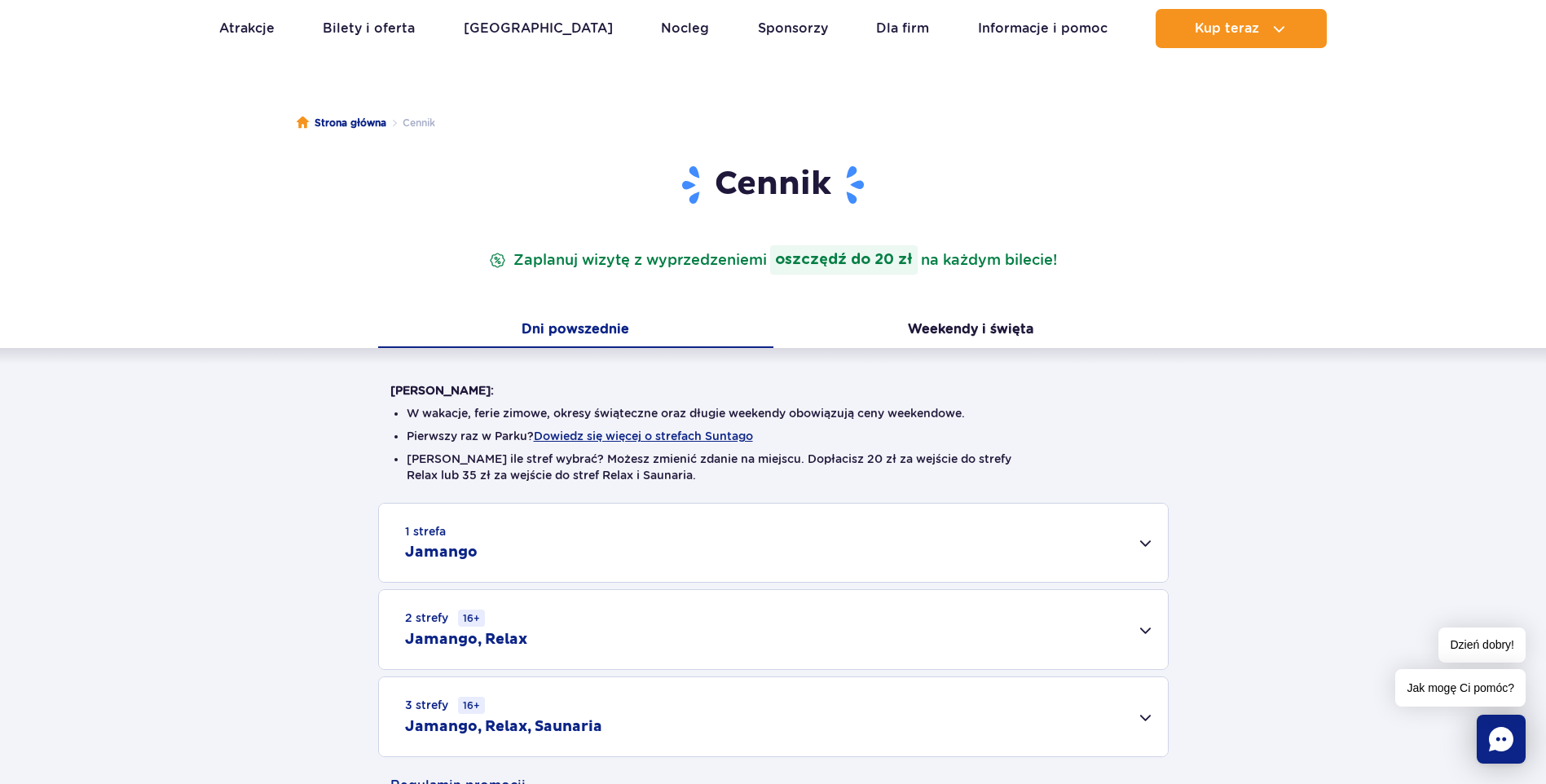
scroll to position [0, 0]
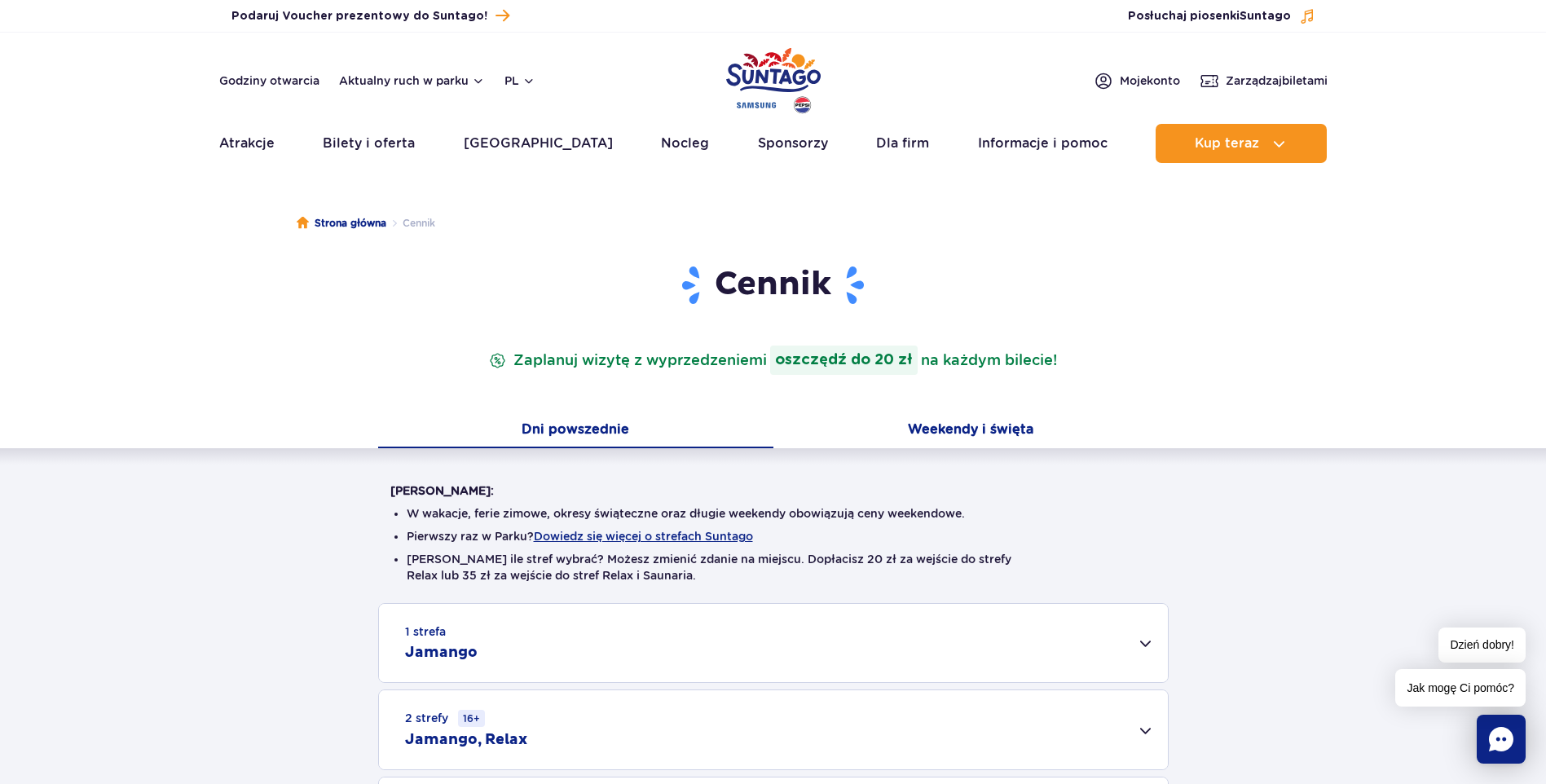
click at [899, 432] on button "Weekendy i święta" at bounding box center [970, 431] width 395 height 34
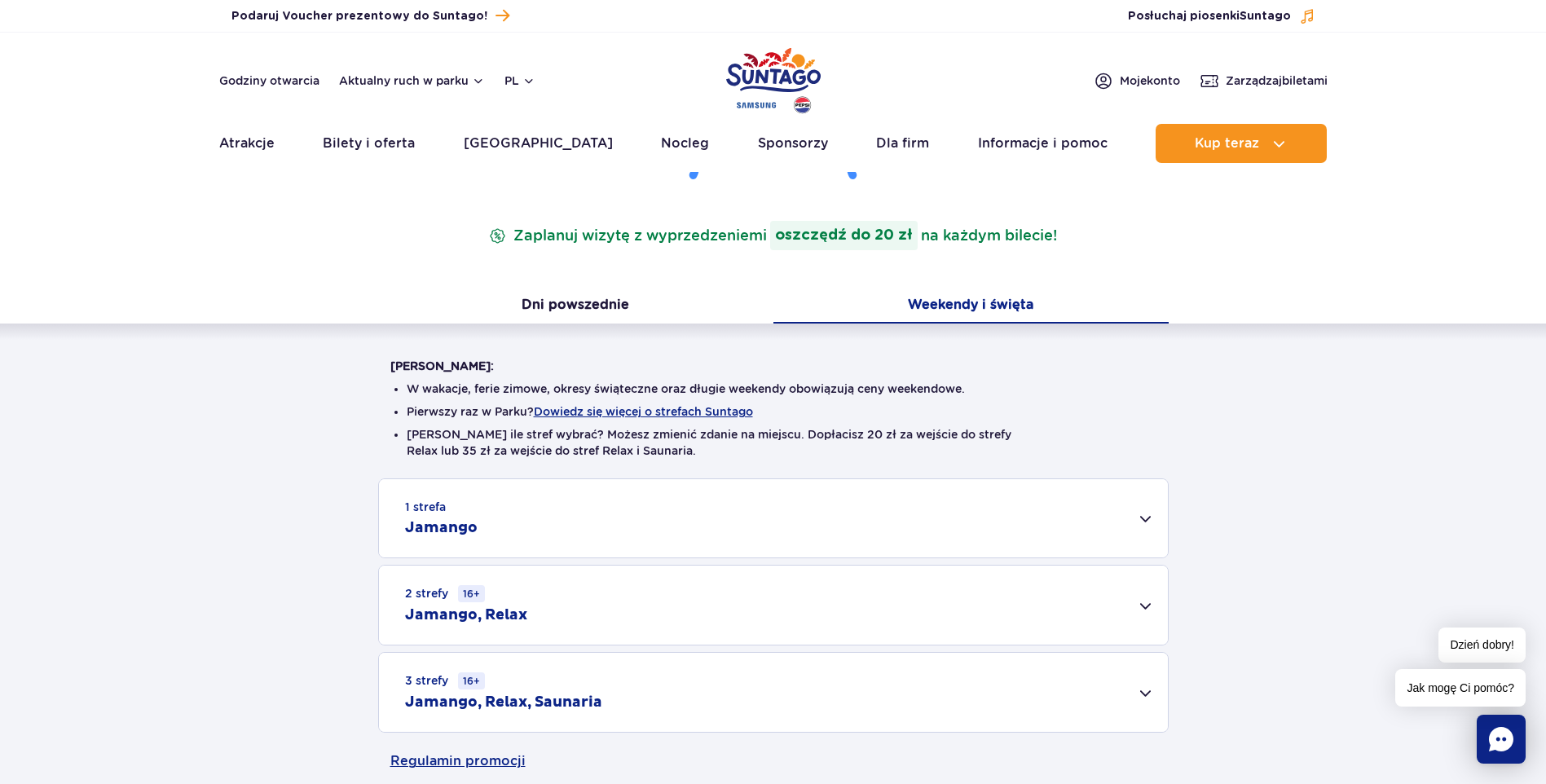
scroll to position [163, 0]
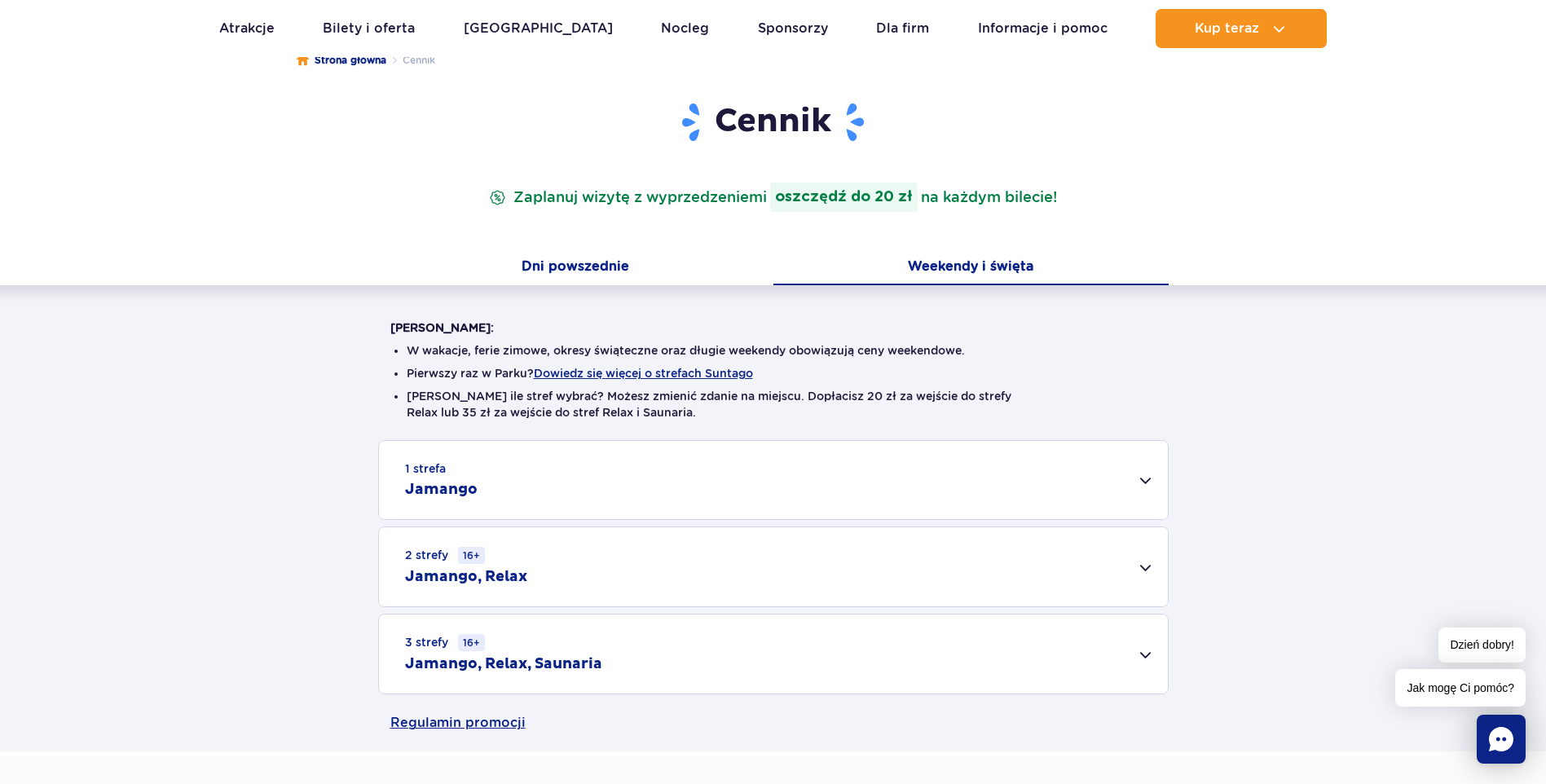
click at [645, 283] on button "Dni powszednie" at bounding box center [576, 268] width 395 height 34
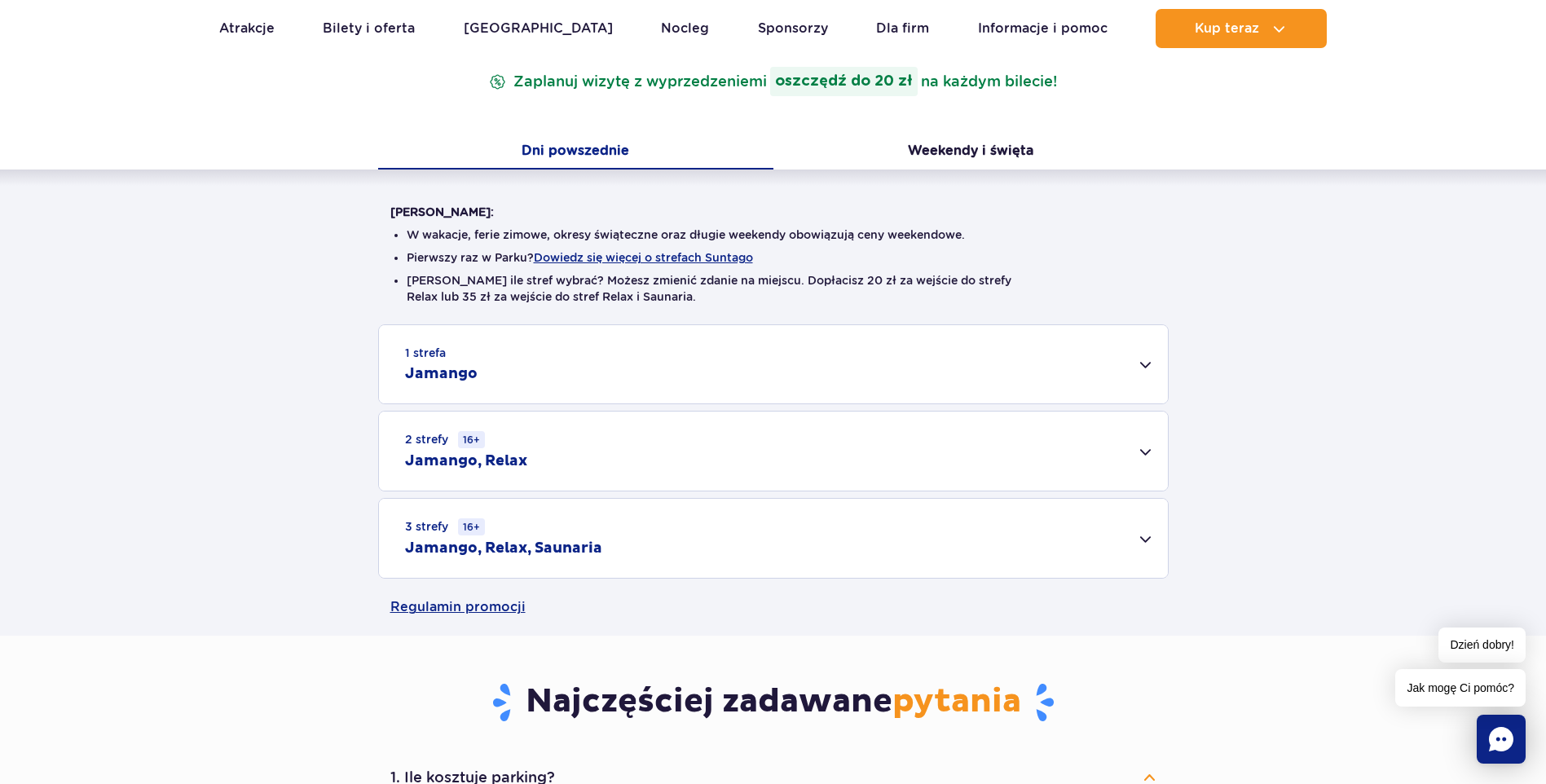
scroll to position [326, 0]
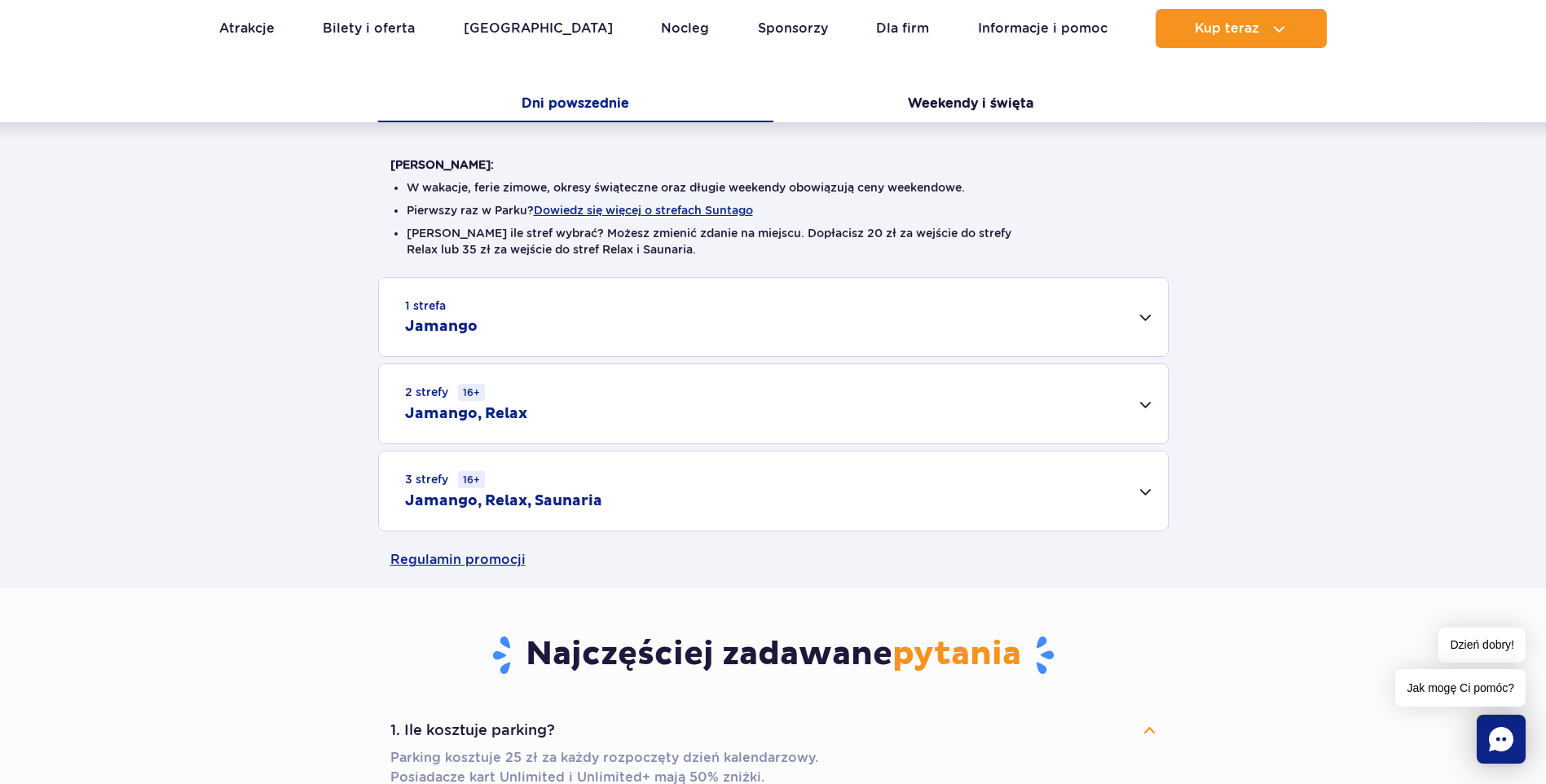
click at [649, 396] on div "2 strefy 16+ Jamango, Relax" at bounding box center [773, 403] width 789 height 79
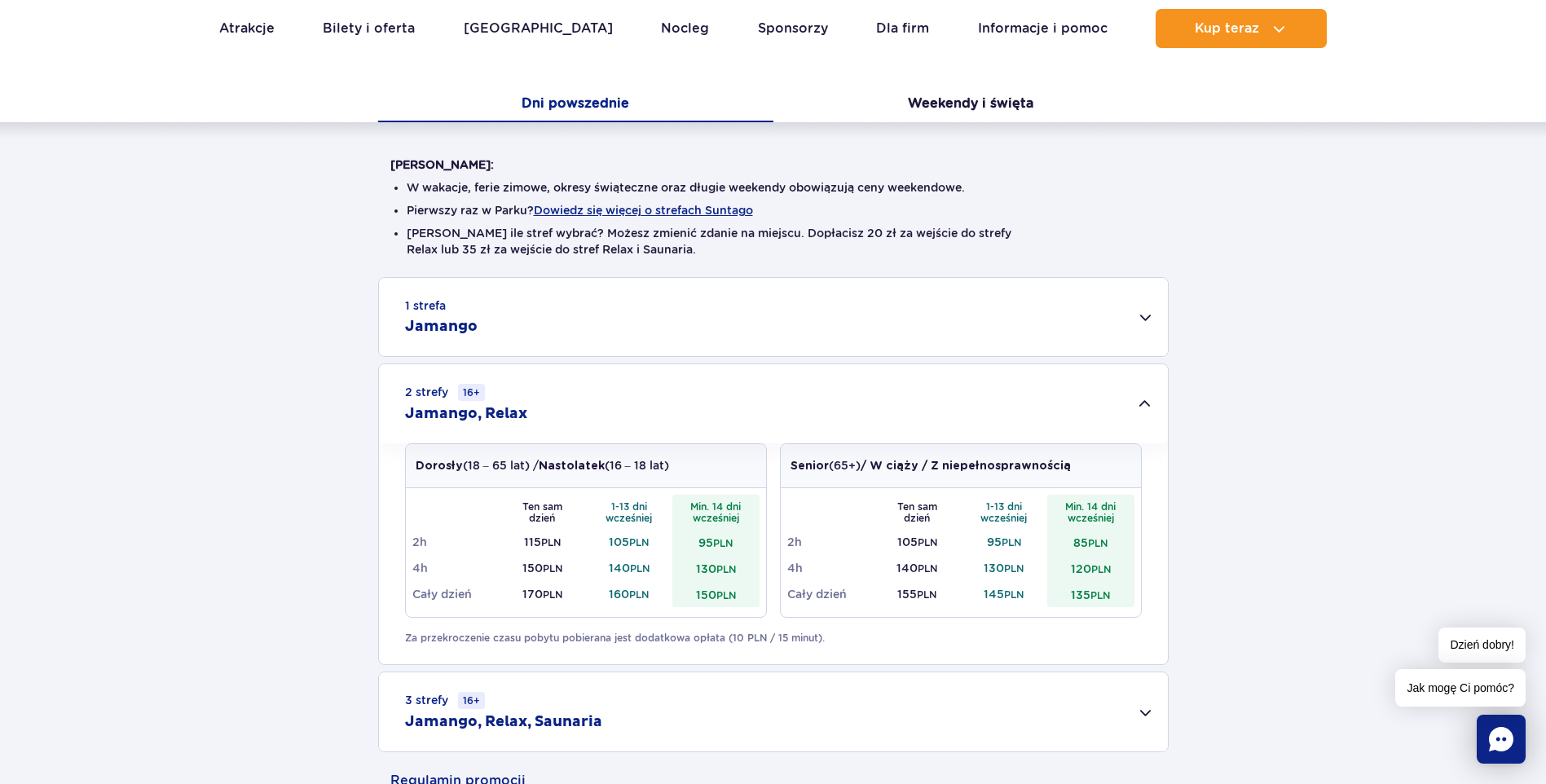
click at [649, 395] on div "2 strefy 16+ Jamango, Relax" at bounding box center [773, 403] width 789 height 79
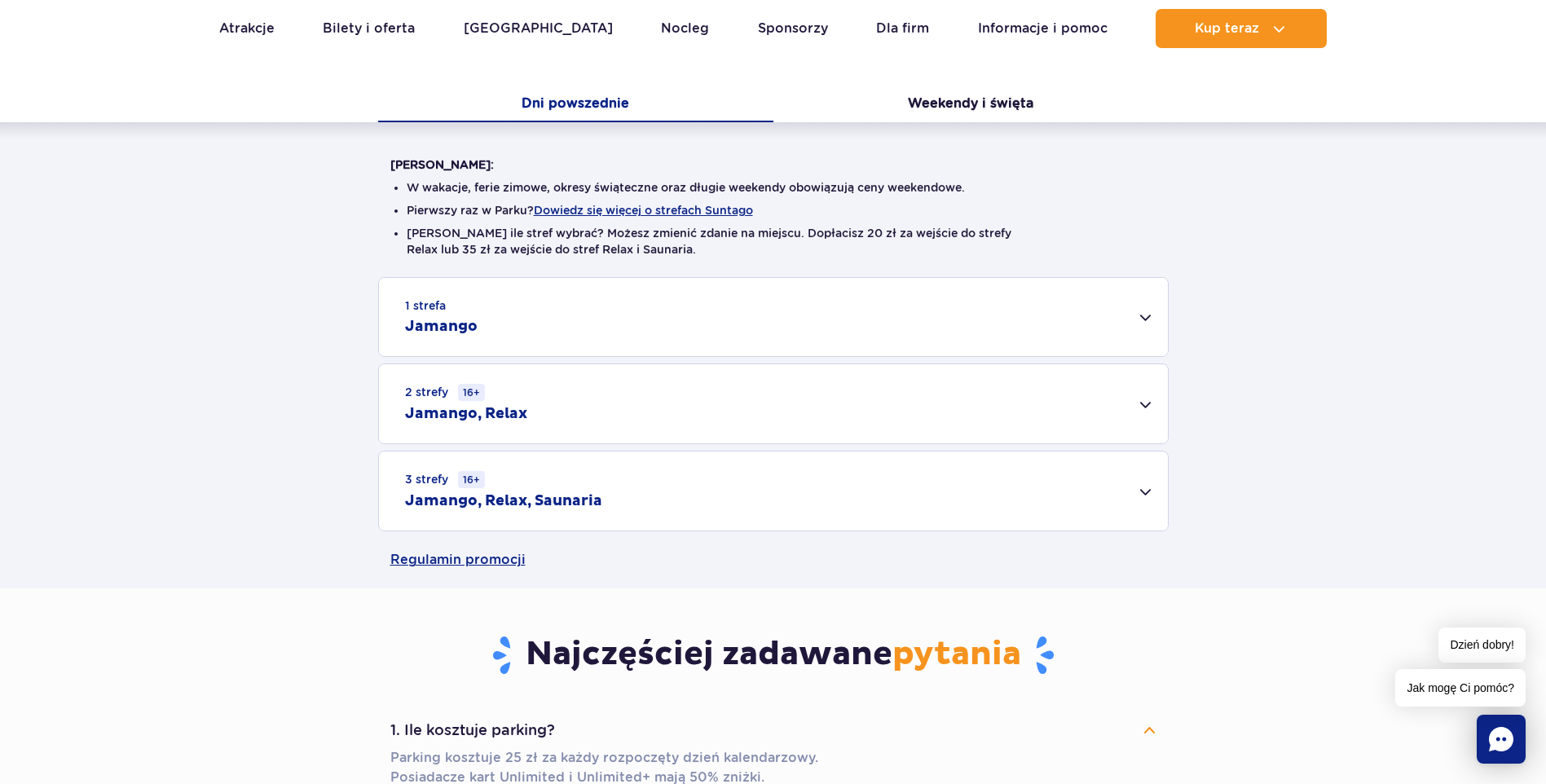
click at [701, 404] on div "2 strefy 16+ Jamango, Relax" at bounding box center [773, 403] width 789 height 79
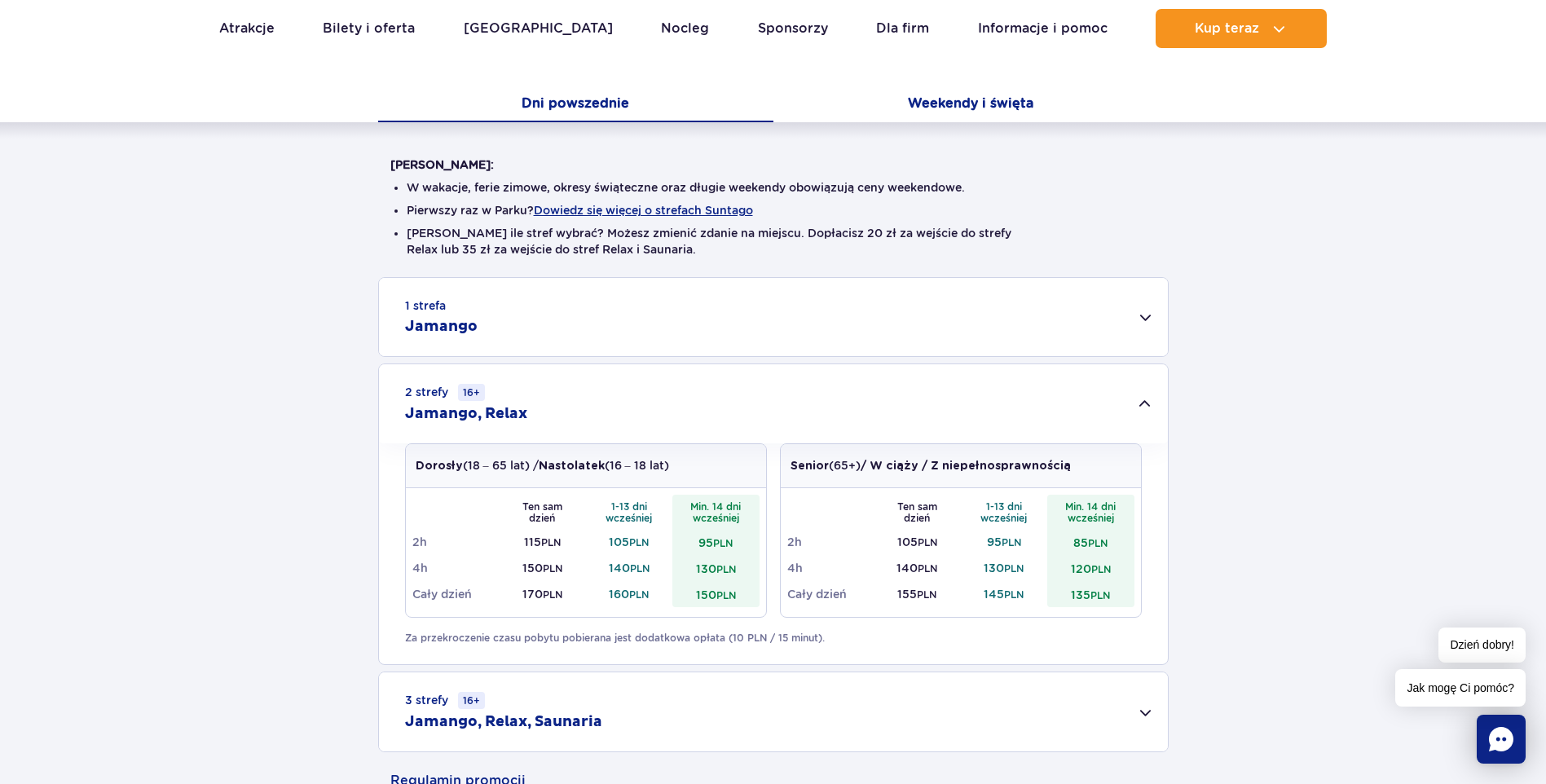
click at [931, 94] on button "Weekendy i święta" at bounding box center [970, 105] width 395 height 34
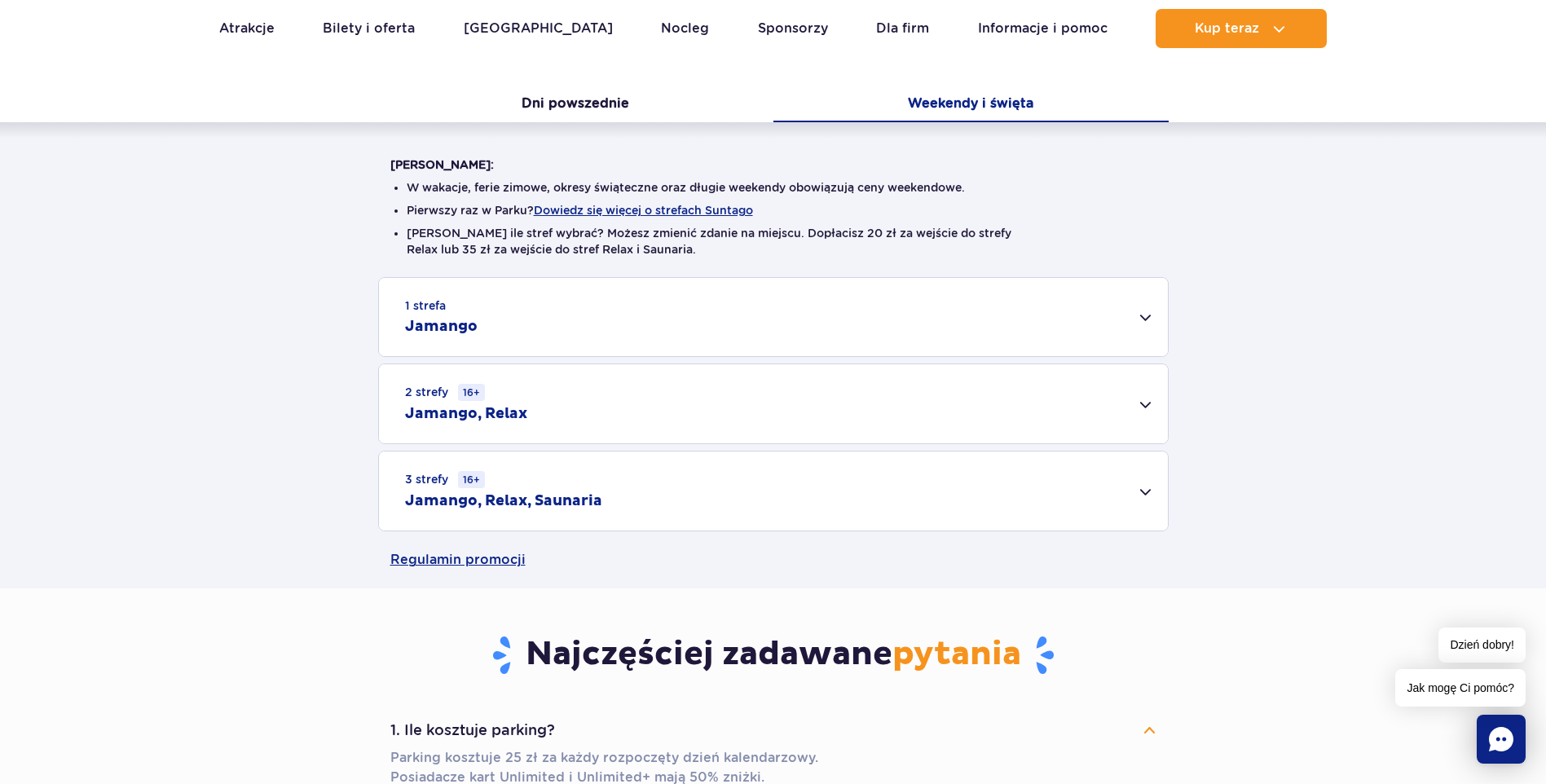
click at [634, 408] on div "2 strefy 16+ Jamango, Relax" at bounding box center [773, 403] width 789 height 79
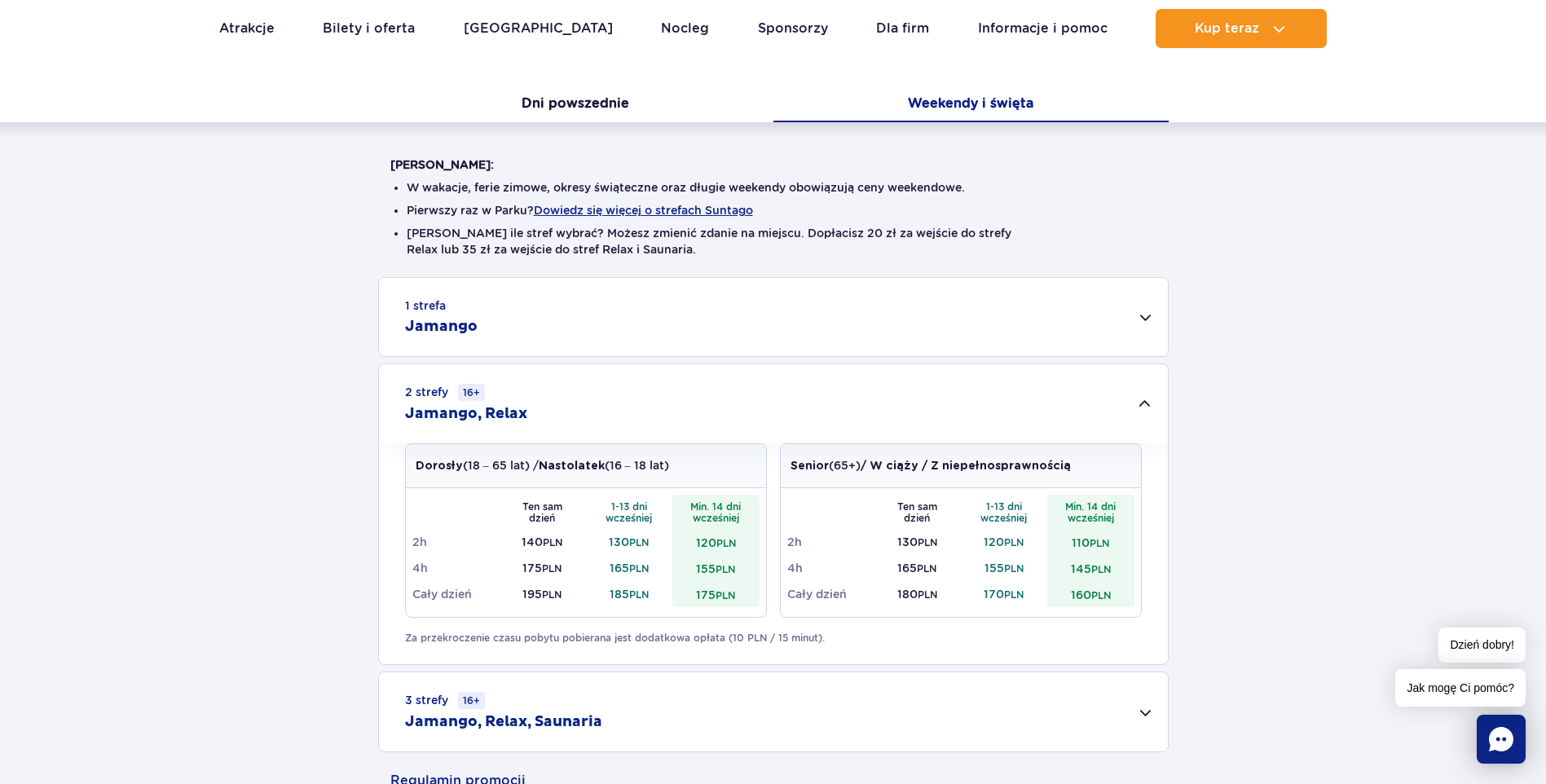
click at [634, 408] on div "2 strefy 16+ Jamango, Relax" at bounding box center [773, 403] width 789 height 79
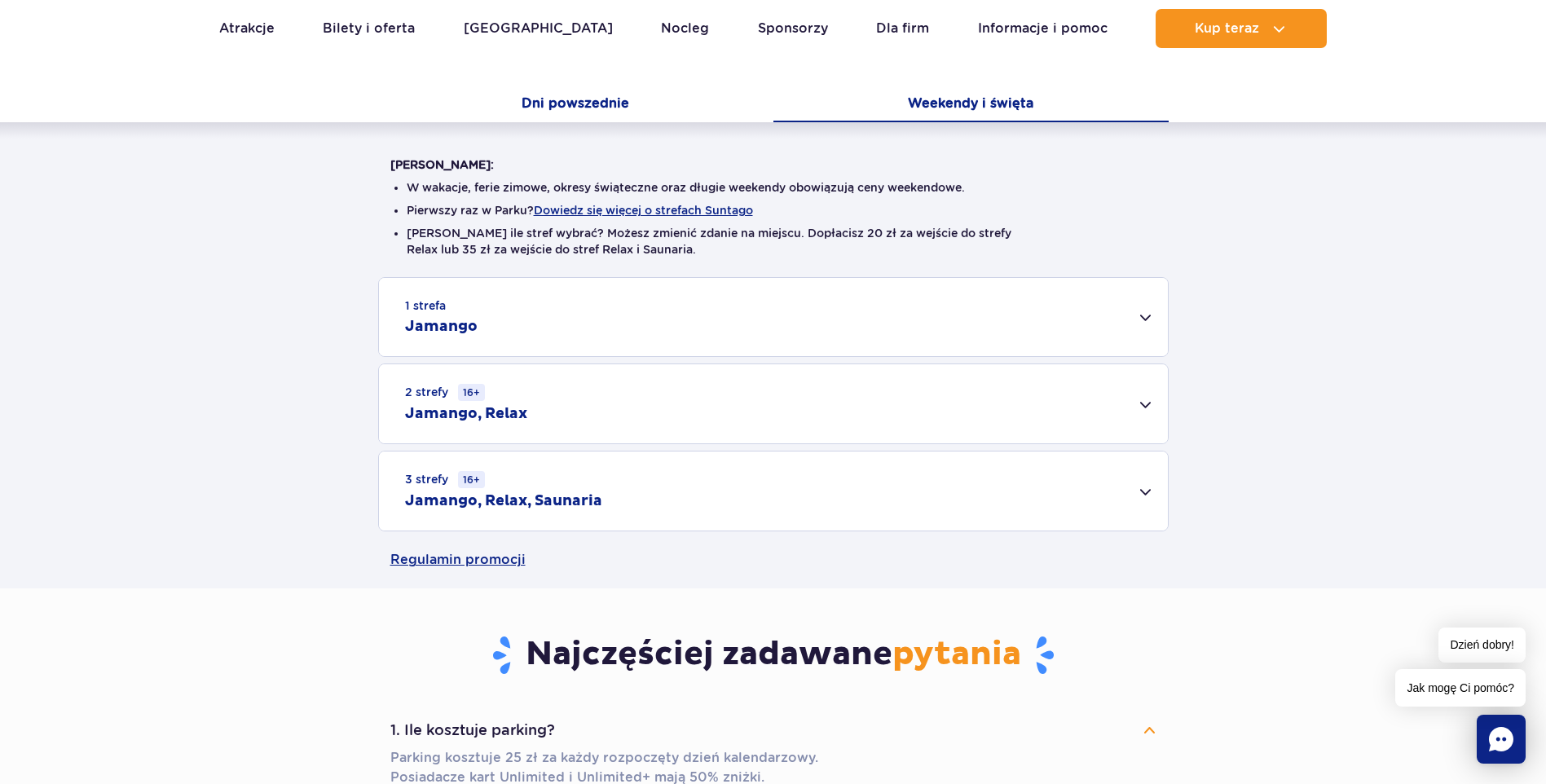
click at [642, 103] on button "Dni powszednie" at bounding box center [576, 105] width 395 height 34
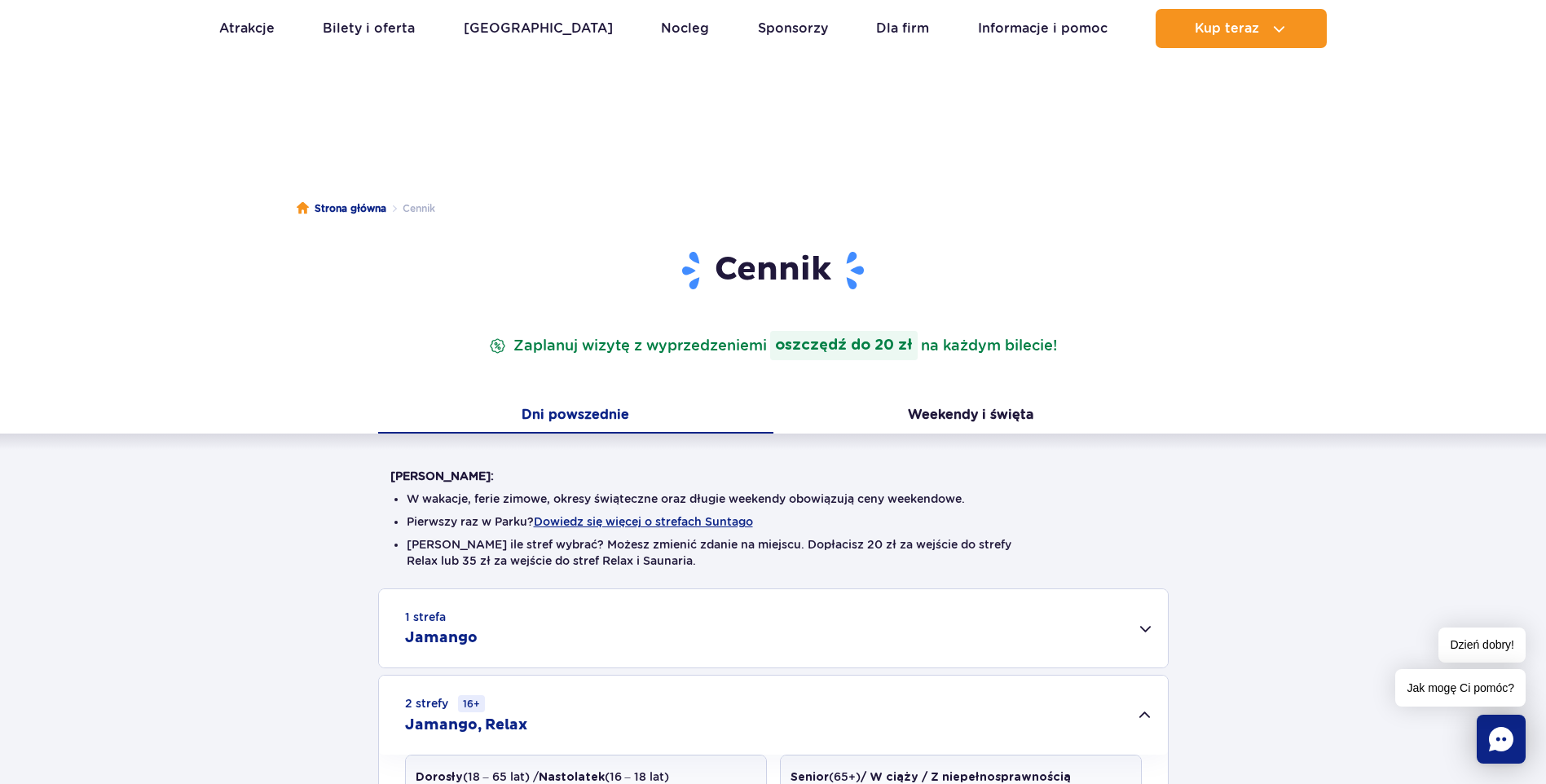
scroll to position [0, 0]
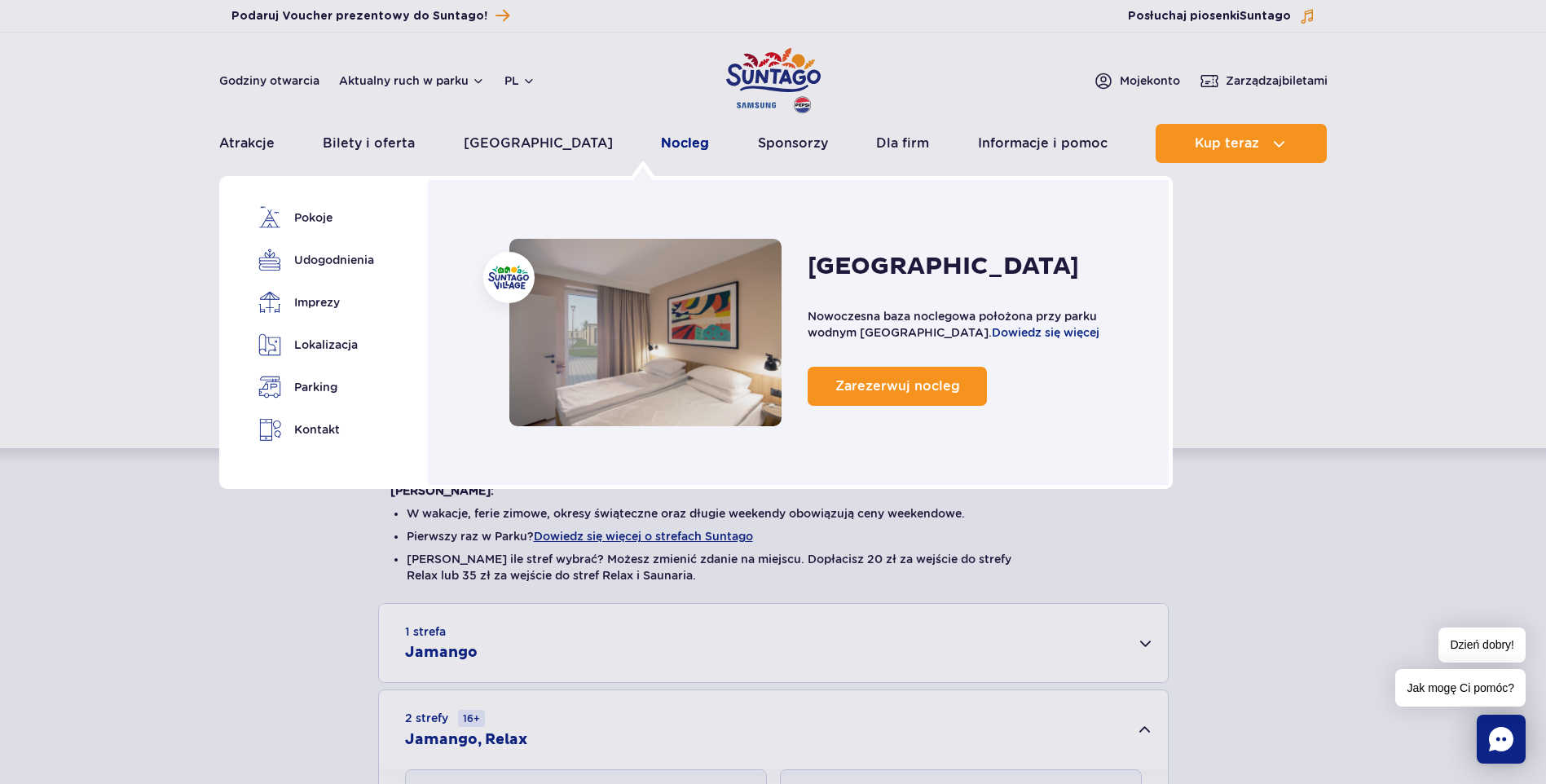
click at [661, 140] on link "Nocleg" at bounding box center [685, 144] width 49 height 39
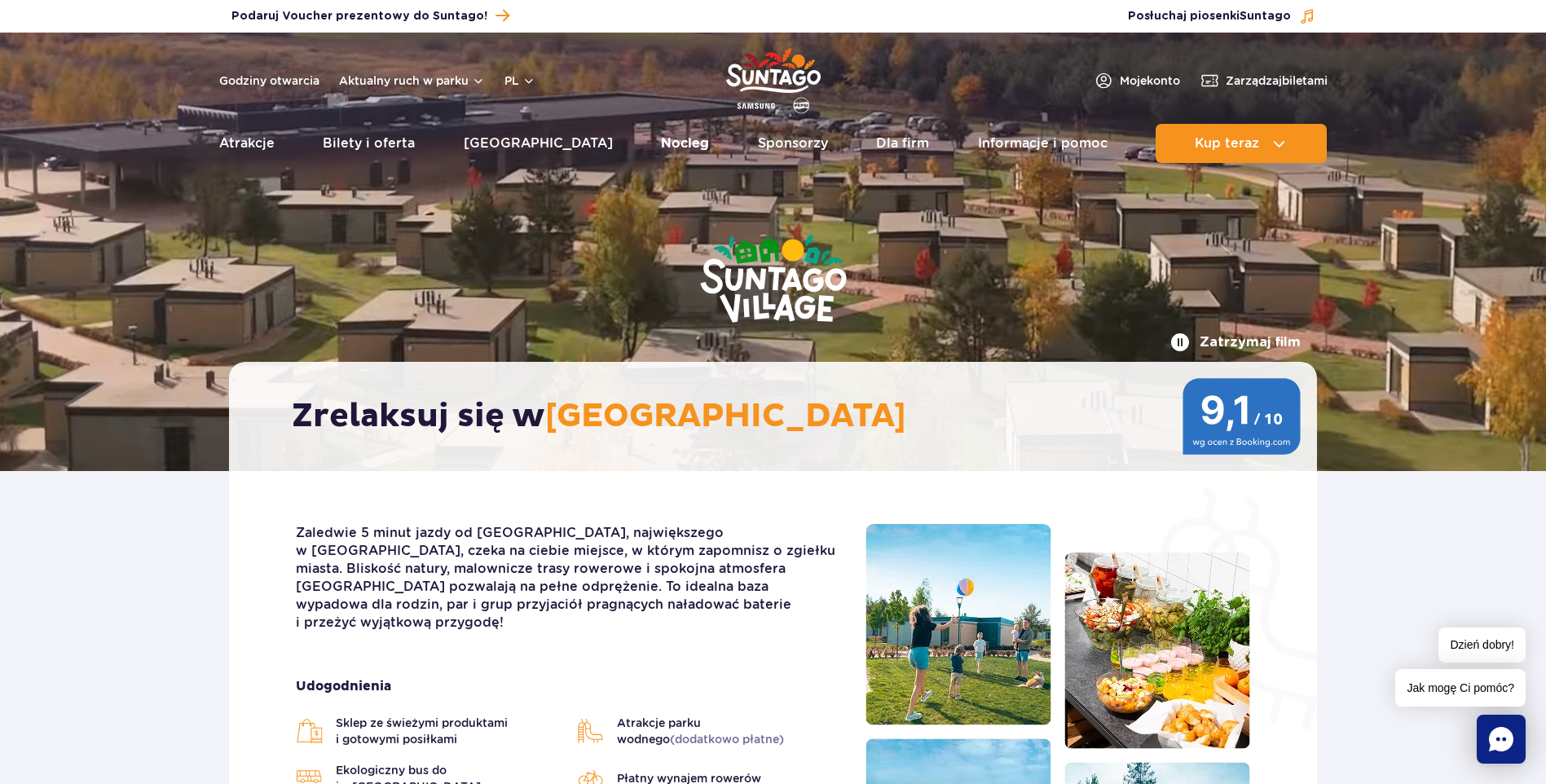
click at [661, 143] on link "Nocleg" at bounding box center [685, 144] width 49 height 39
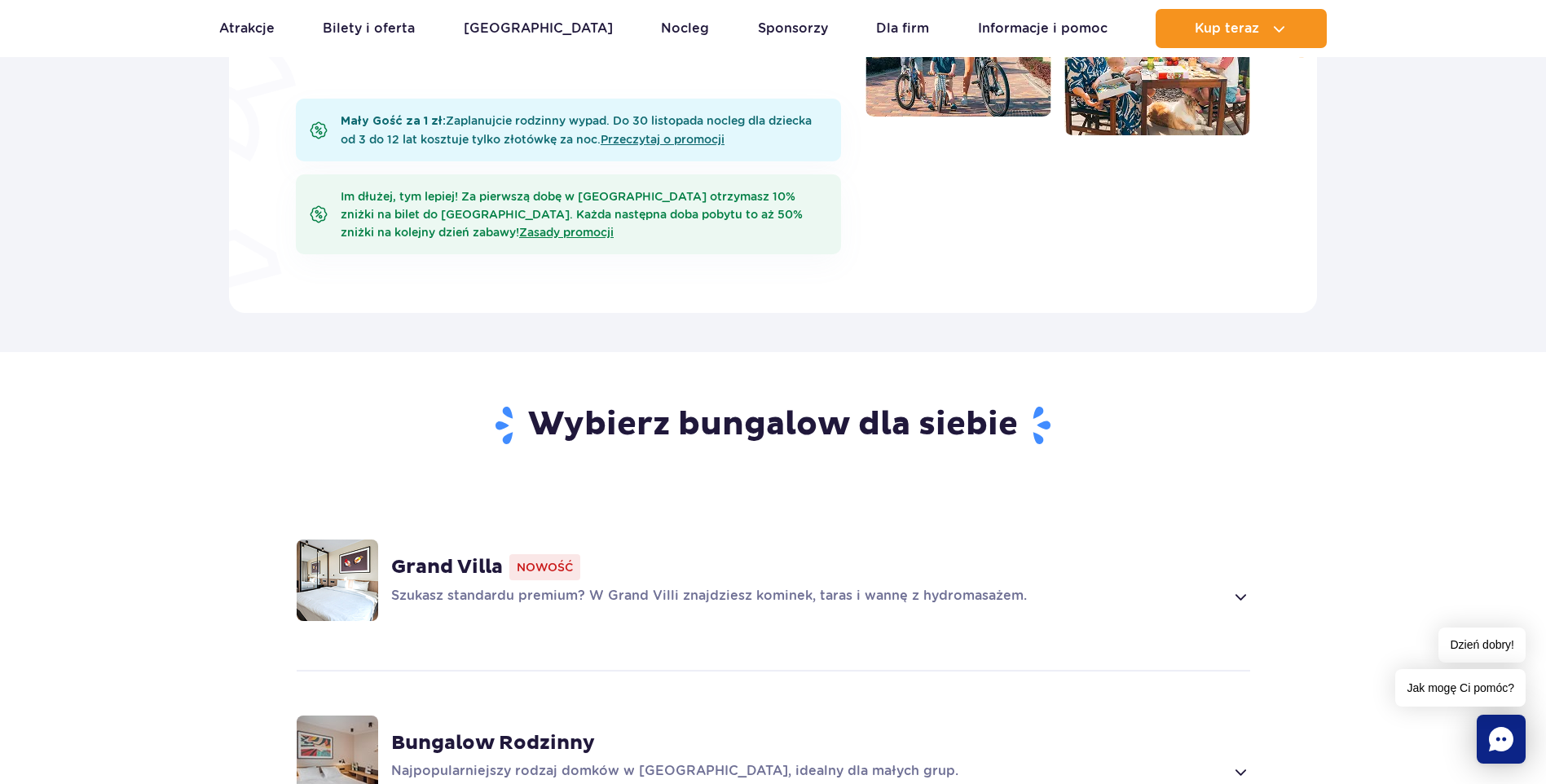
scroll to position [1141, 0]
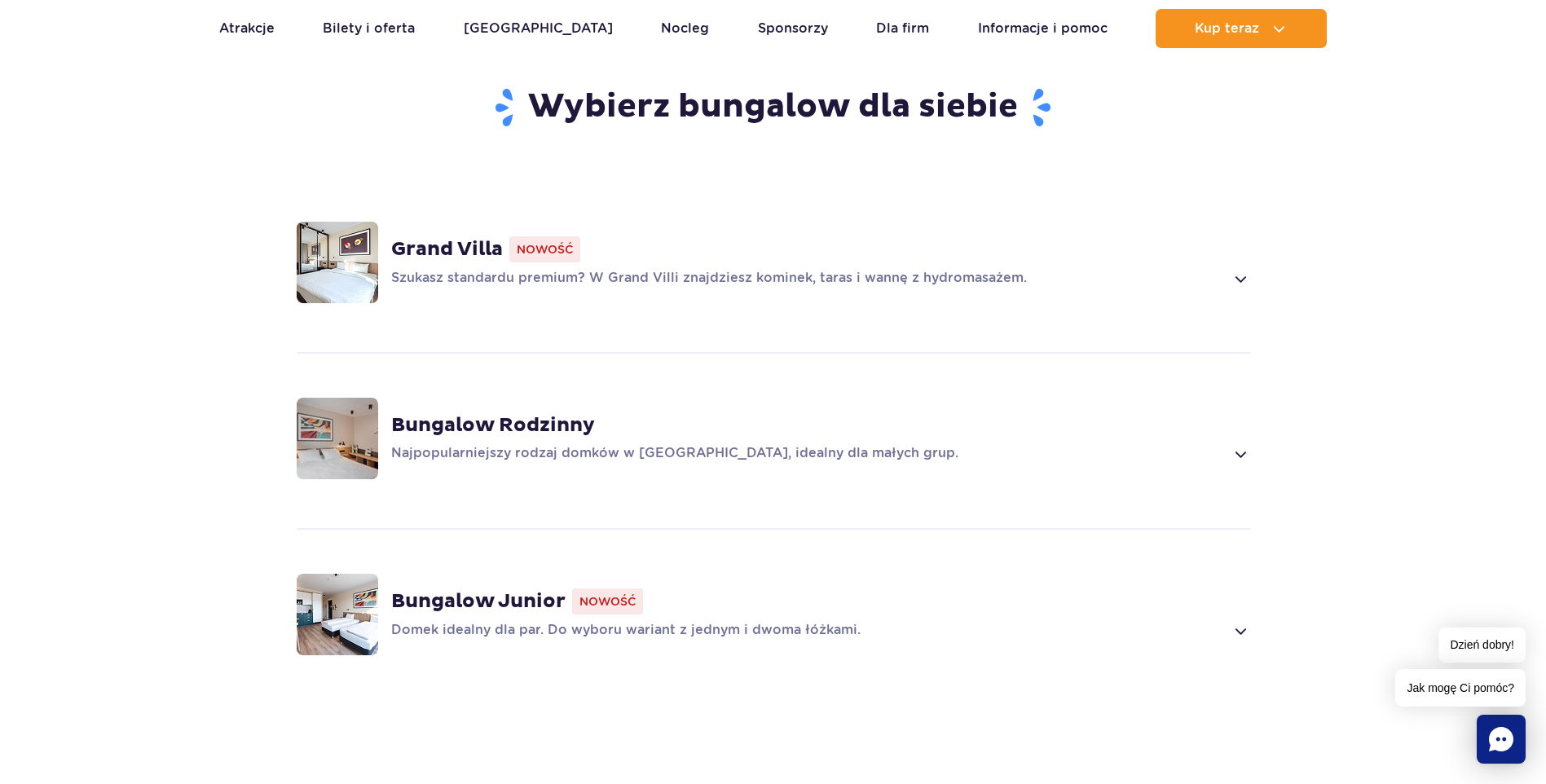
click at [509, 378] on div "Bungalow Rodzinny Najpopularniejszy rodzaj domków w [GEOGRAPHIC_DATA], idealny …" at bounding box center [773, 439] width 1045 height 173
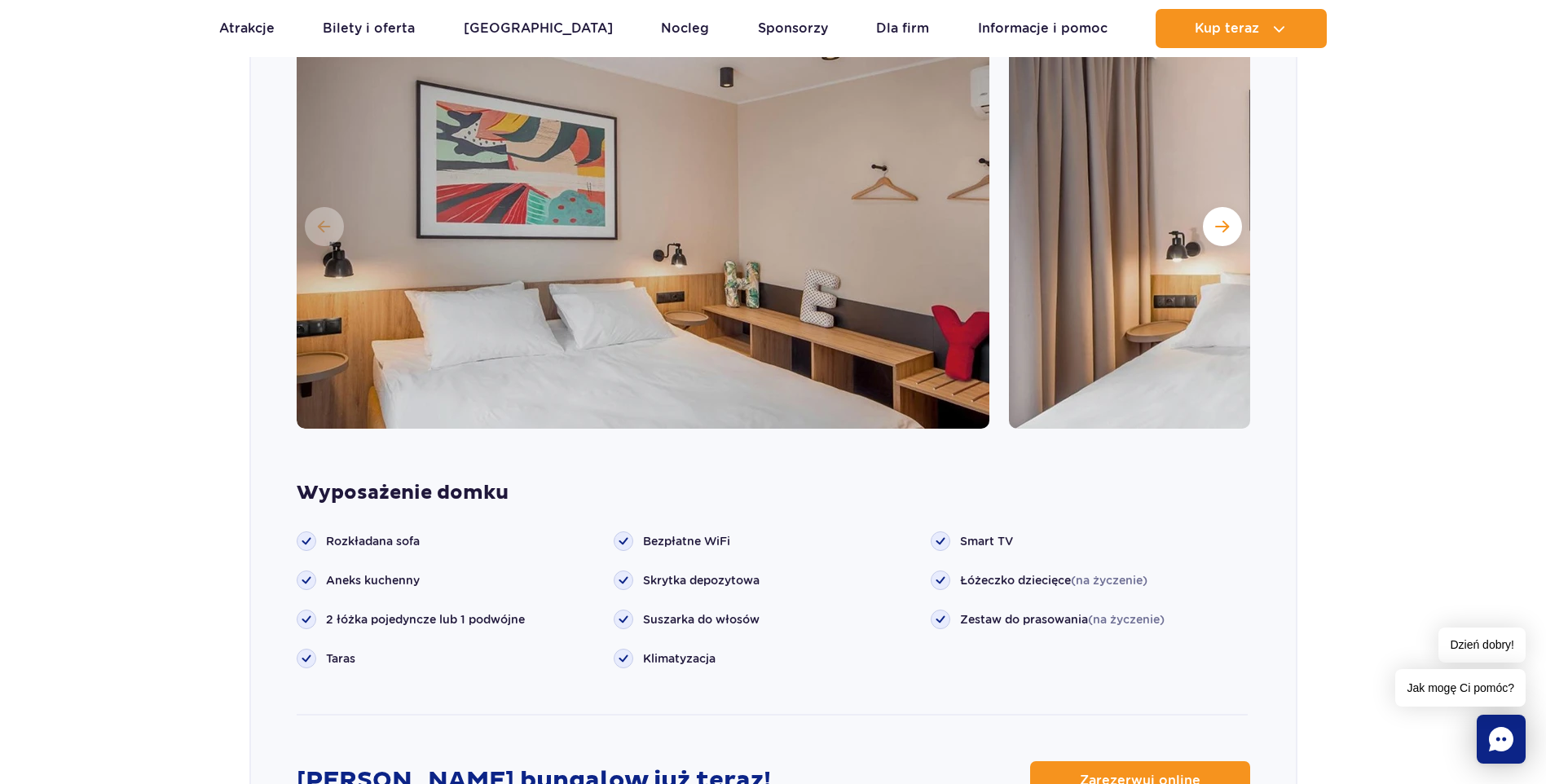
scroll to position [1939, 0]
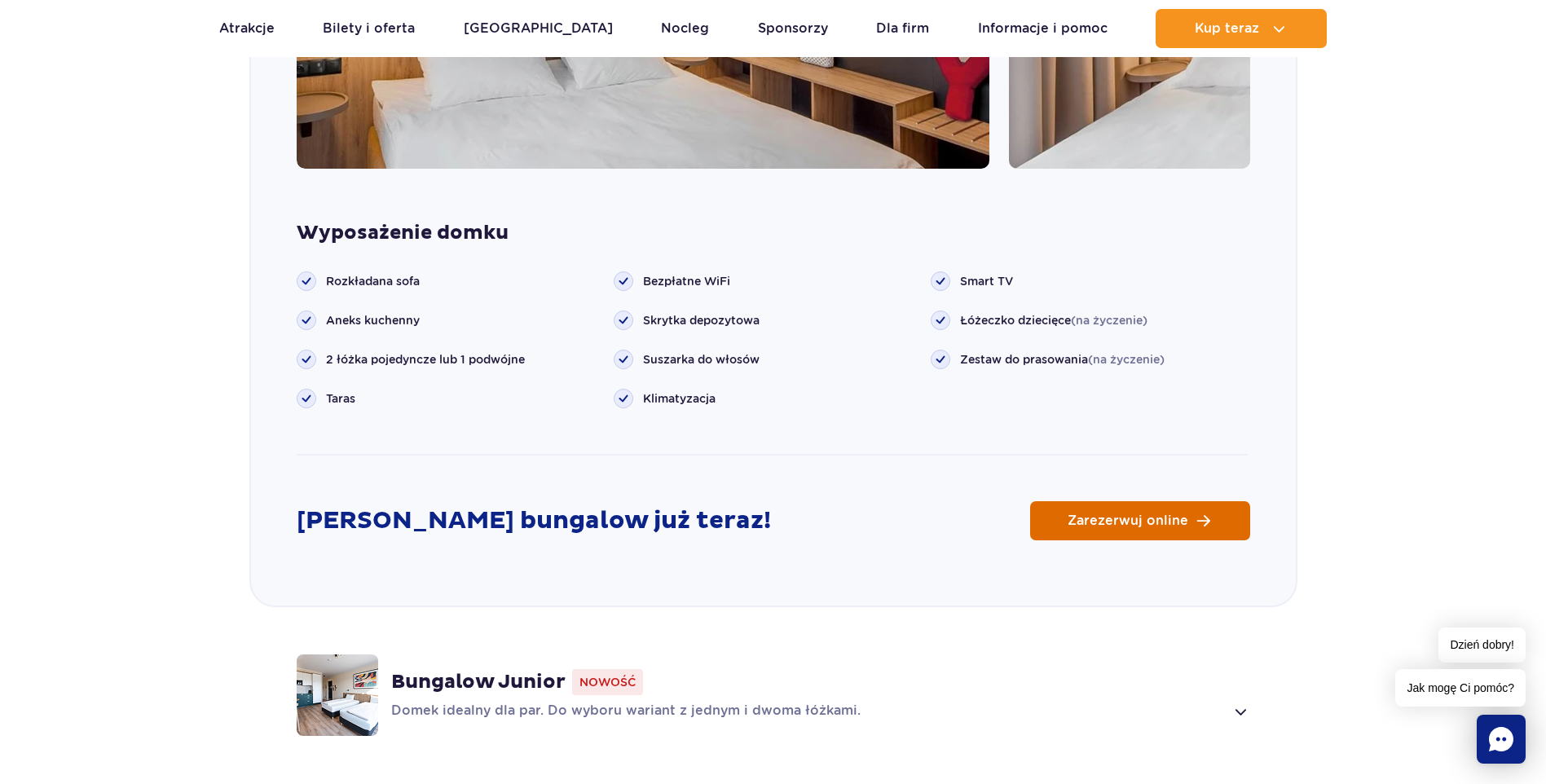
click at [1070, 514] on span "Zarezerwuj online" at bounding box center [1128, 520] width 120 height 13
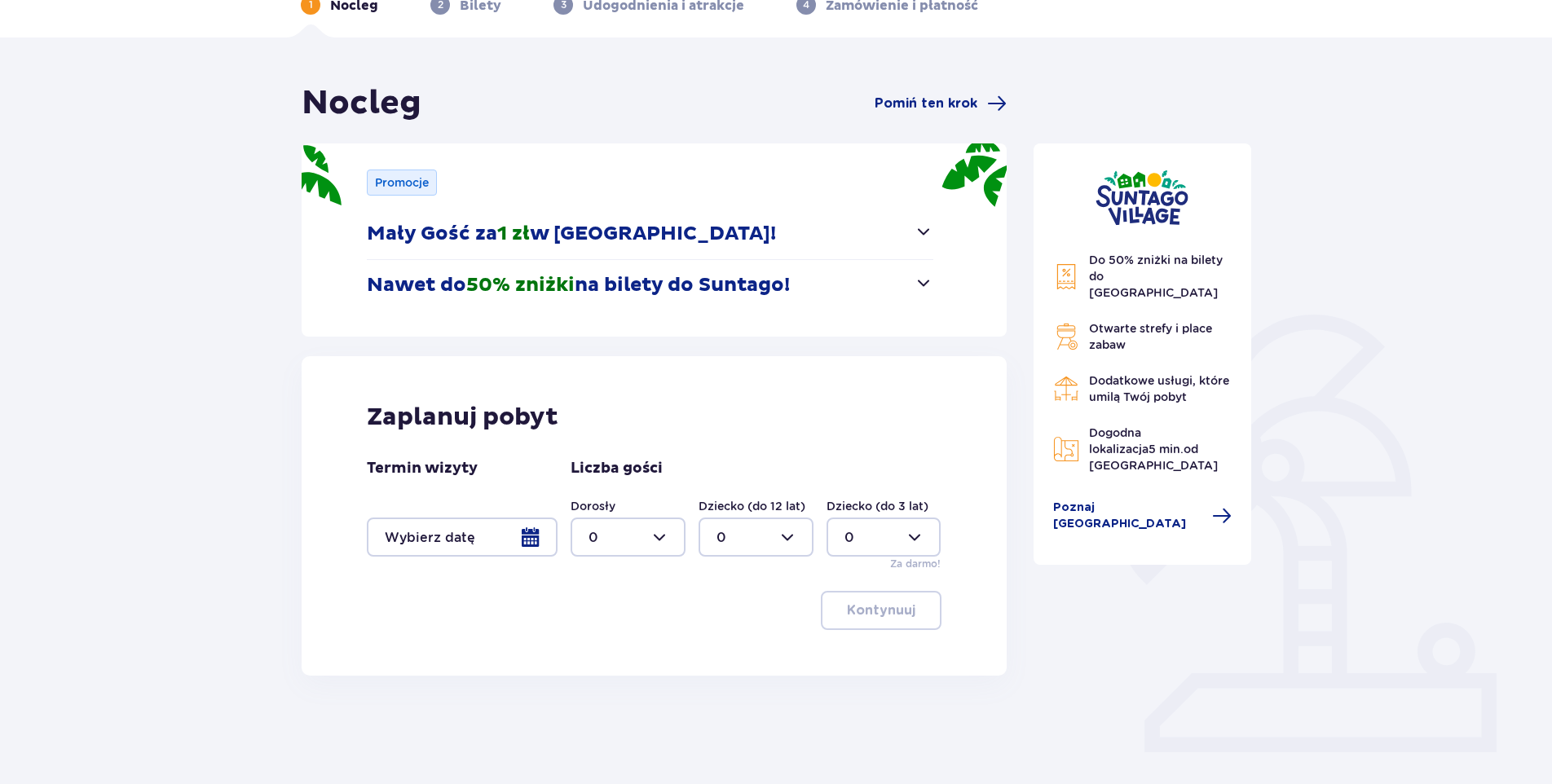
scroll to position [121, 0]
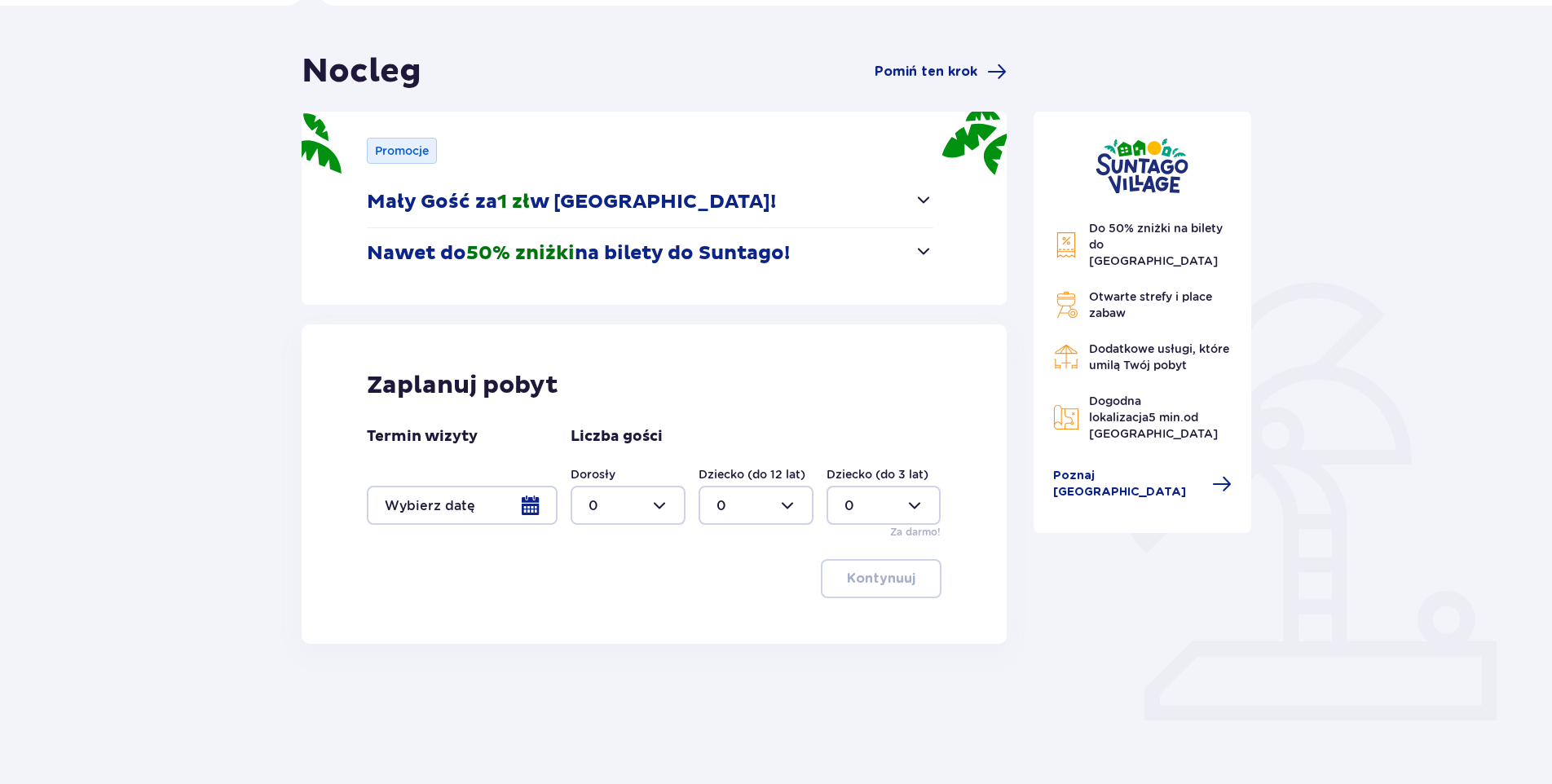
click at [643, 500] on div at bounding box center [628, 506] width 115 height 39
click at [614, 652] on div "3" at bounding box center [627, 658] width 79 height 17
type input "3"
click at [446, 499] on div at bounding box center [462, 506] width 191 height 39
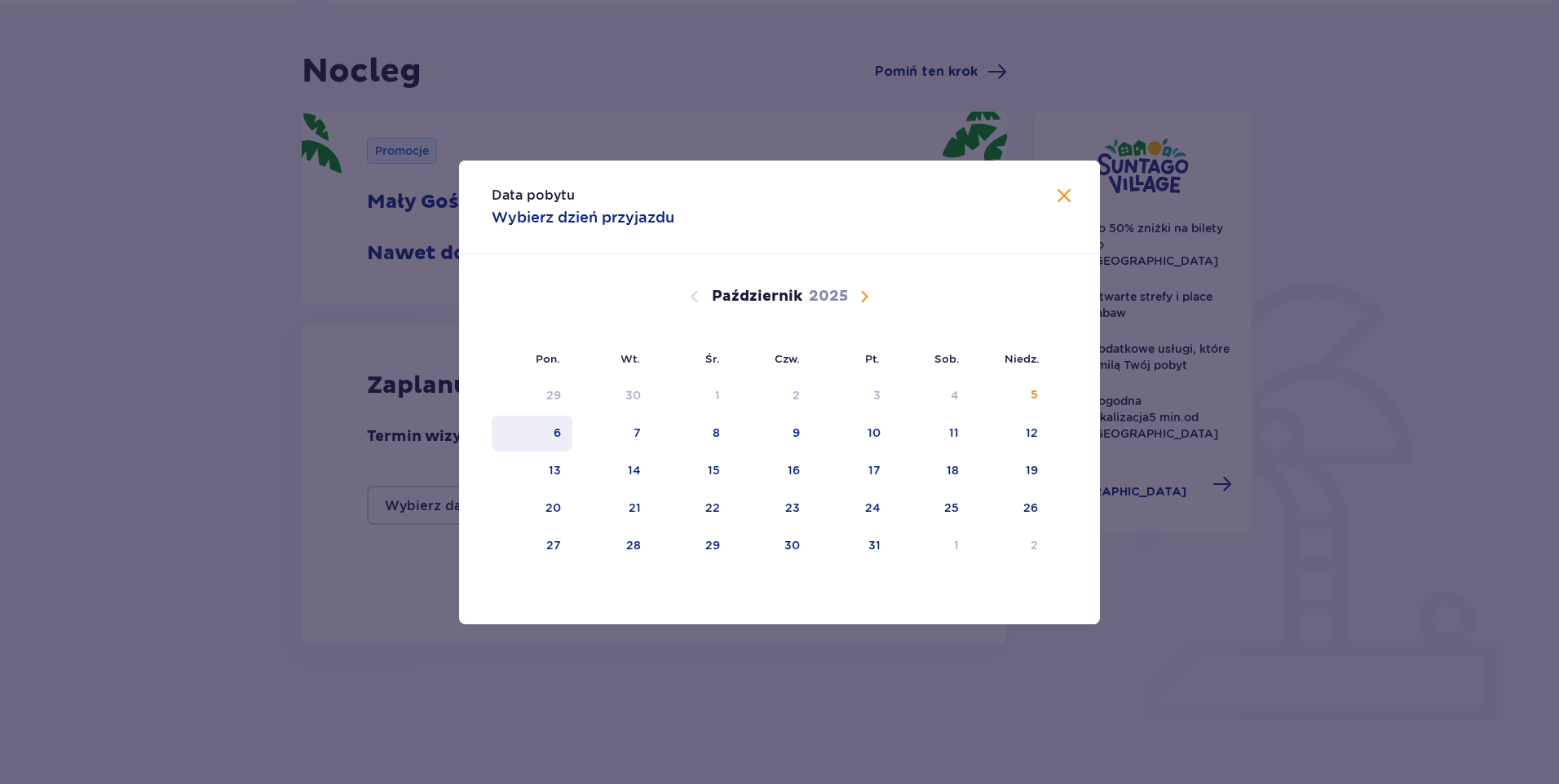
click at [550, 434] on div "6" at bounding box center [532, 433] width 81 height 36
click at [844, 702] on div "Data pobytu Wybierz dzień przyjazdu Pon. Wt. Śr. Czw. Pt. Sob. Niedz. Wrzesień …" at bounding box center [780, 392] width 1559 height 784
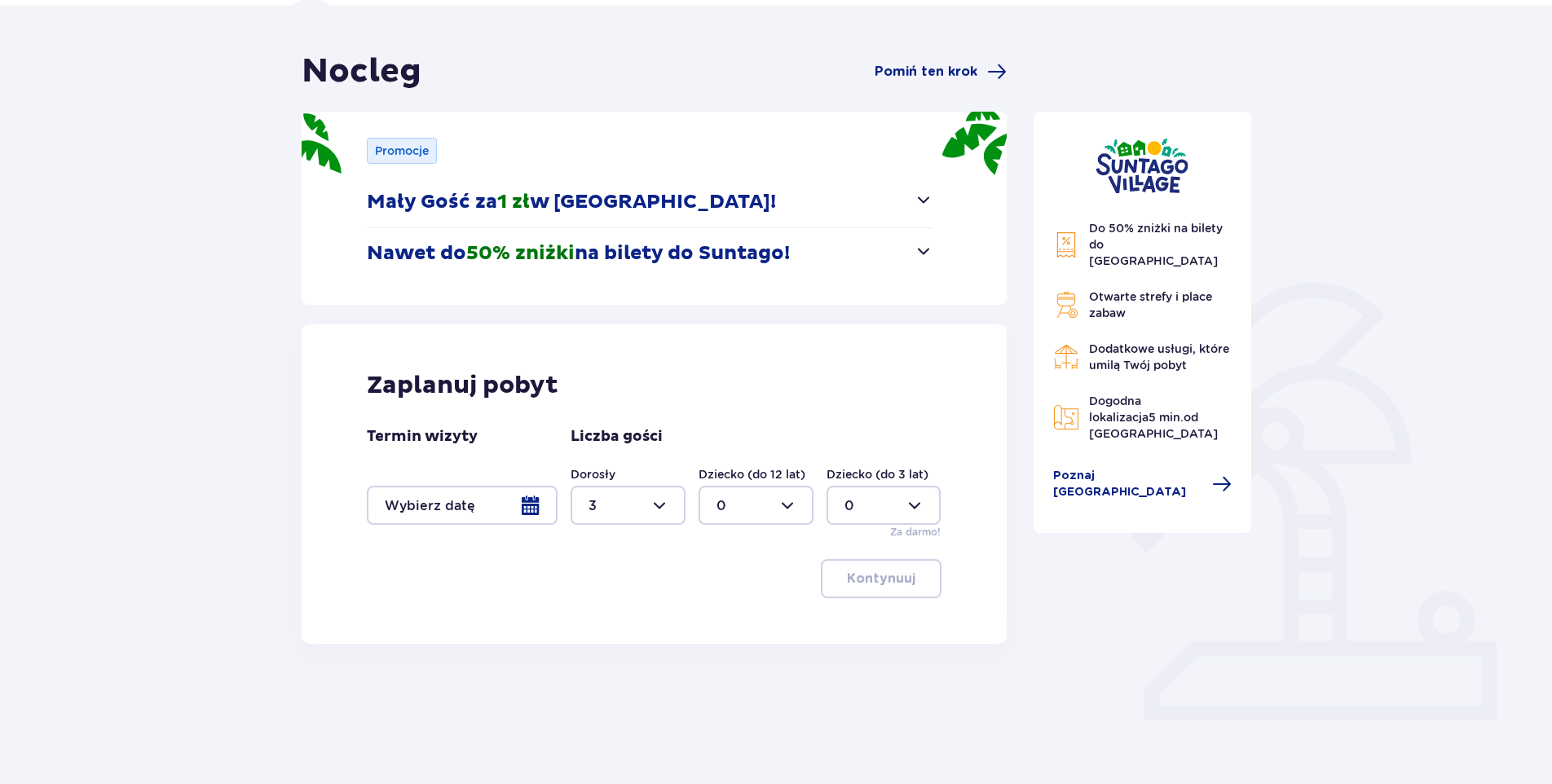
click at [502, 498] on div at bounding box center [462, 506] width 191 height 39
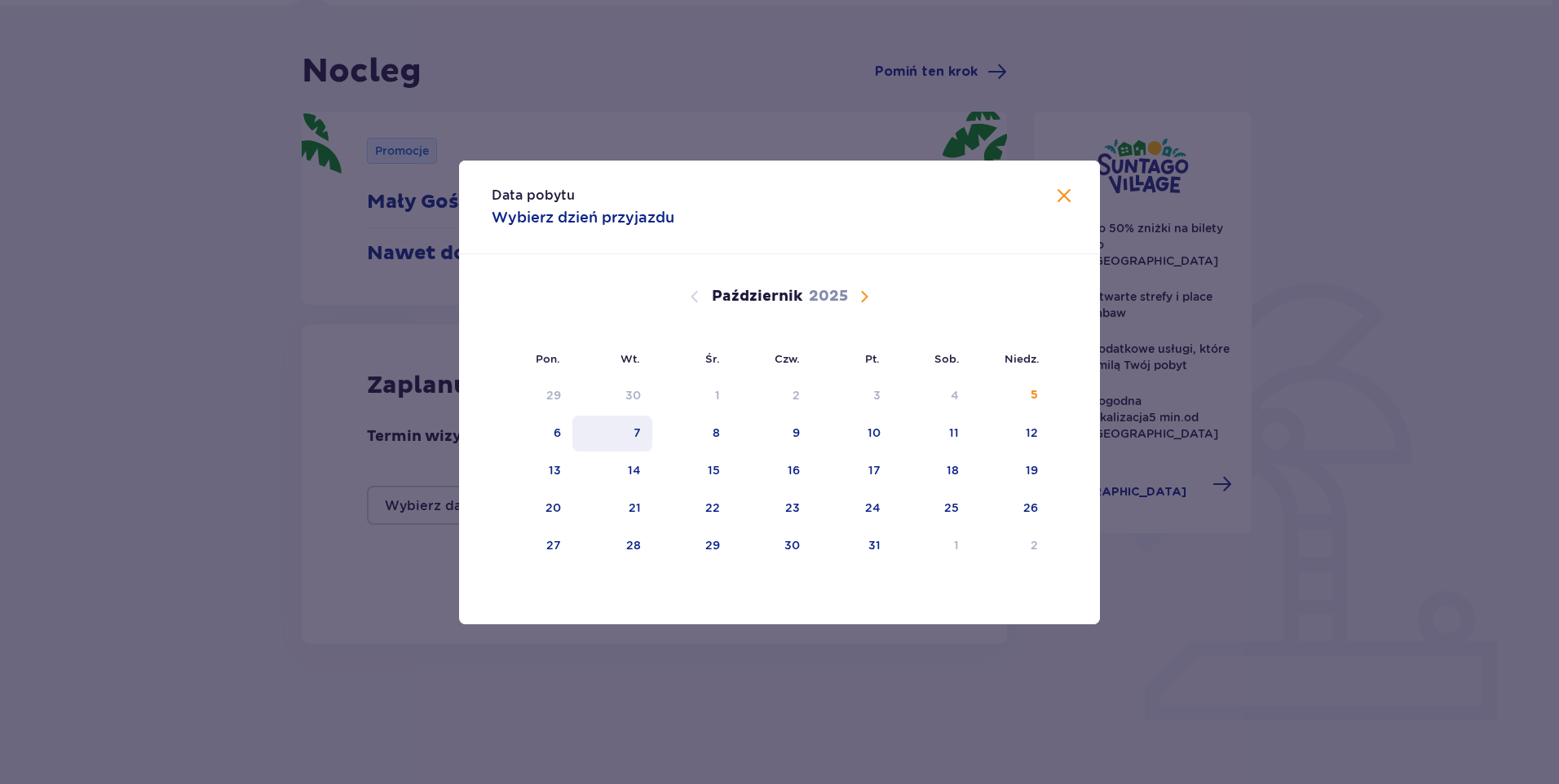
drag, startPoint x: 563, startPoint y: 440, endPoint x: 577, endPoint y: 431, distance: 16.6
click at [570, 434] on div "6" at bounding box center [532, 433] width 81 height 36
click at [633, 429] on div "7" at bounding box center [613, 433] width 81 height 36
type input "06.10.25 - 07.10.25"
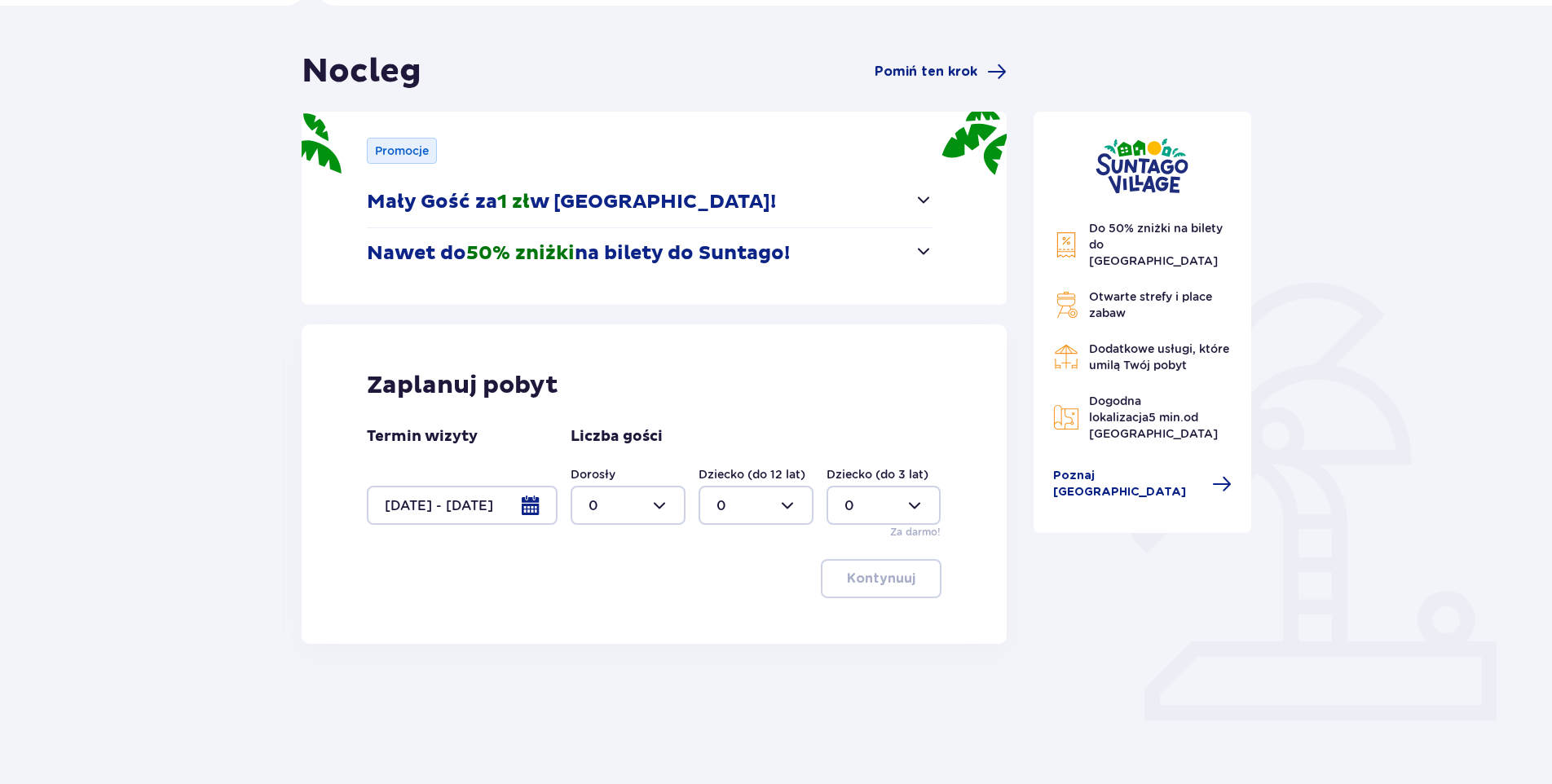
click at [610, 506] on div at bounding box center [628, 506] width 115 height 39
click at [606, 652] on div "3" at bounding box center [627, 658] width 79 height 17
type input "3"
click at [901, 588] on button "Kontynuuj" at bounding box center [881, 578] width 120 height 39
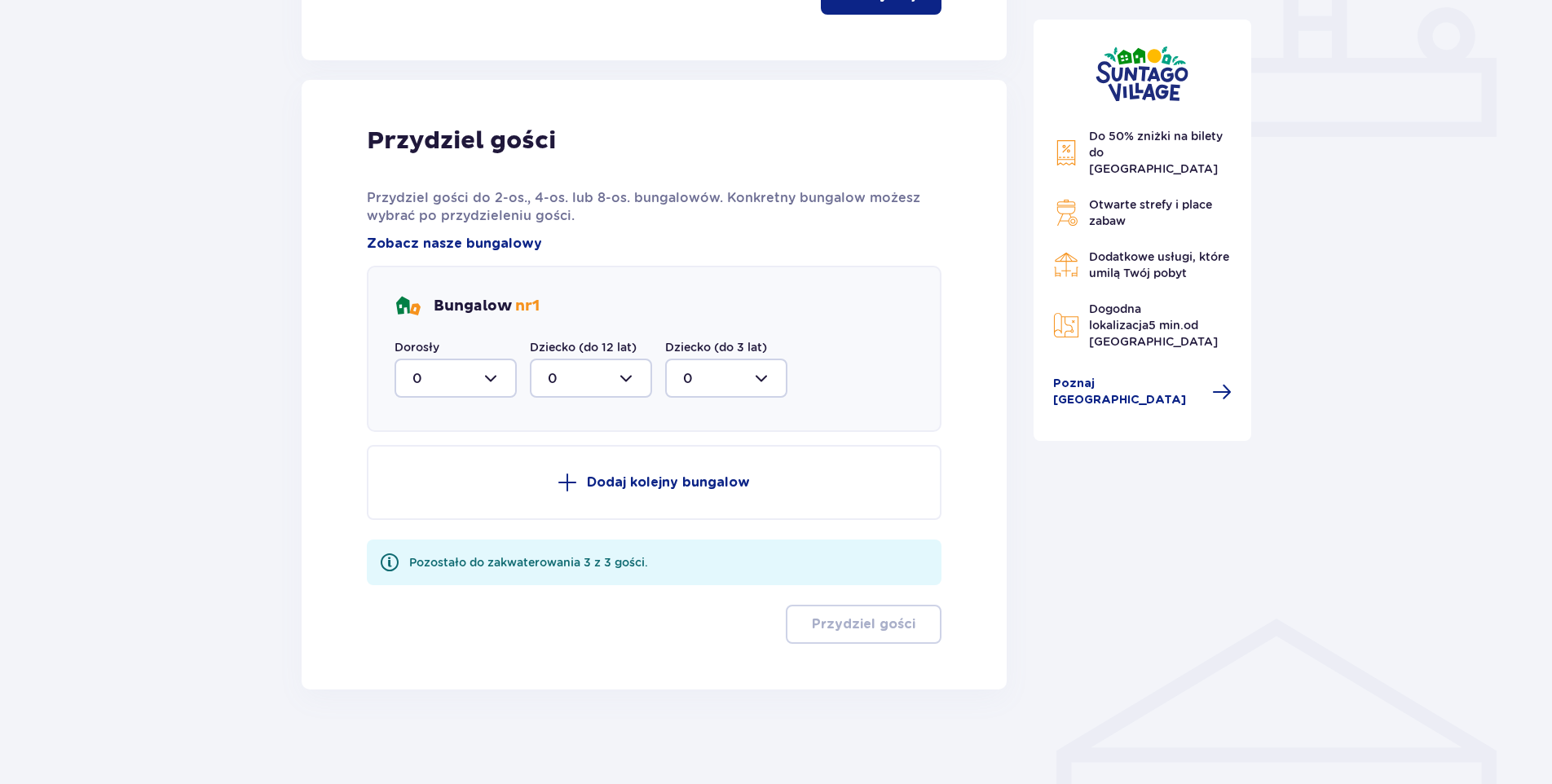
scroll to position [708, 0]
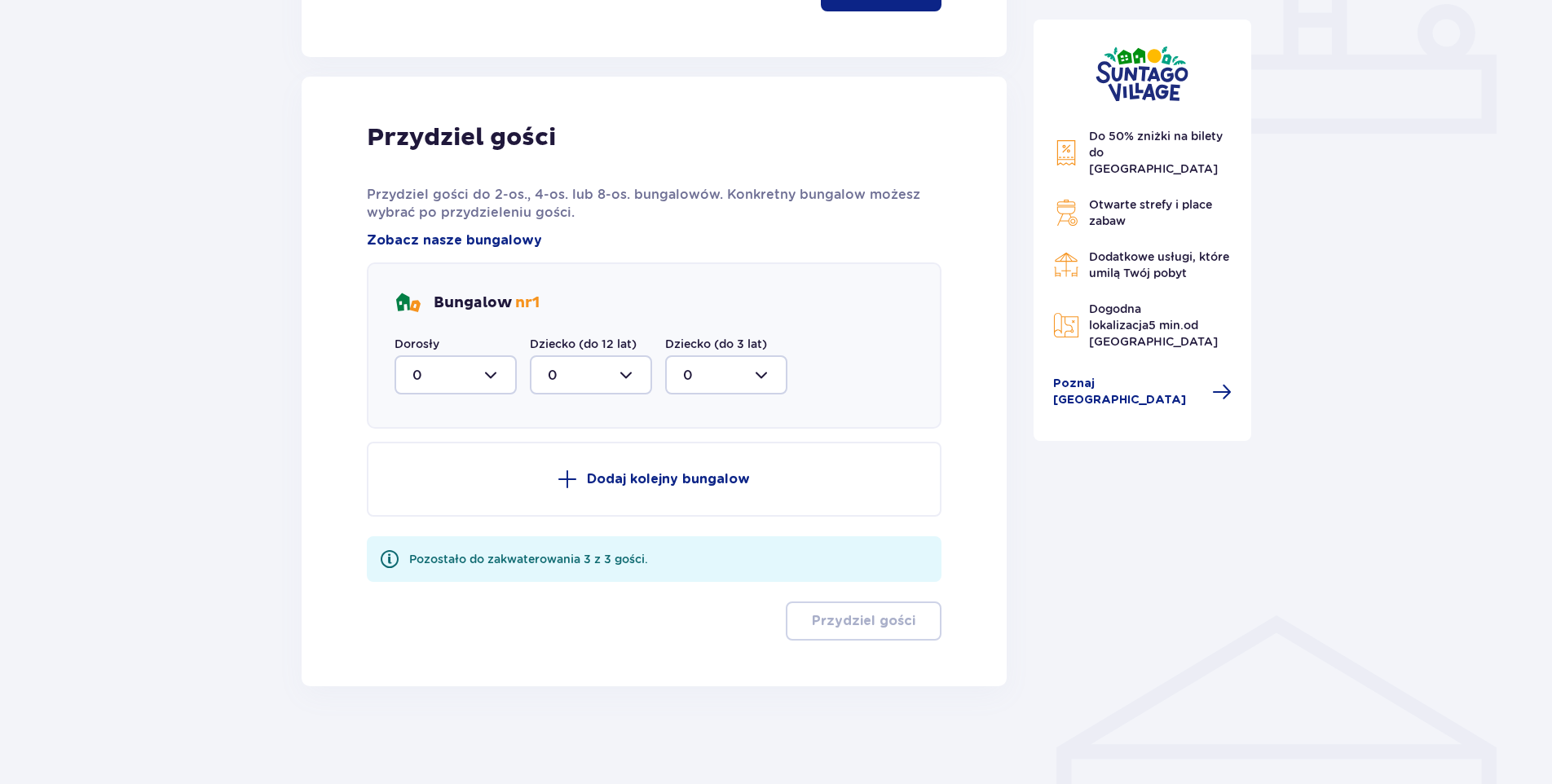
click at [466, 374] on div at bounding box center [456, 375] width 122 height 39
click at [453, 520] on div "3" at bounding box center [455, 527] width 86 height 17
type input "3"
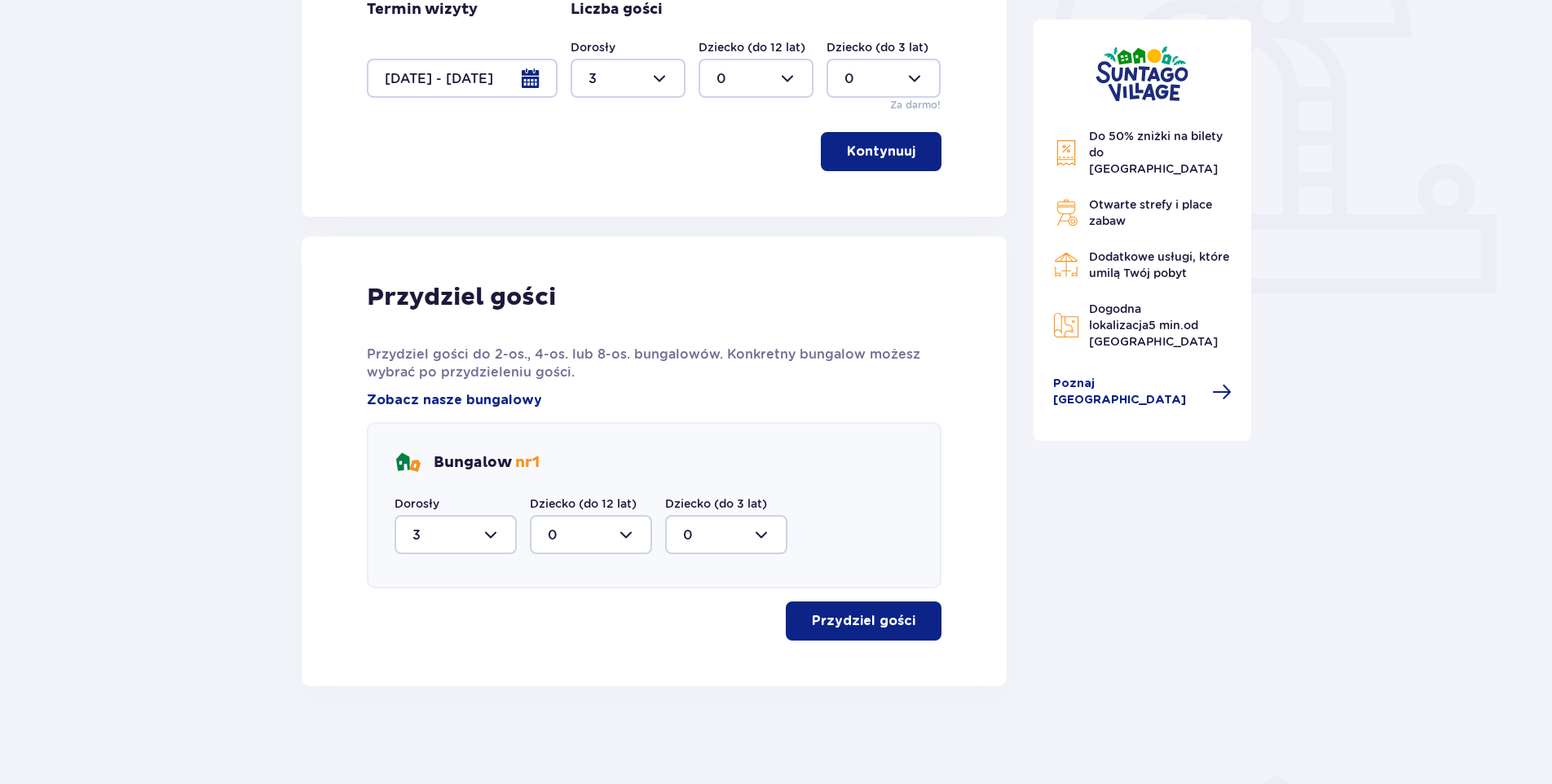
scroll to position [548, 0]
click at [861, 621] on p "Przydziel gości" at bounding box center [864, 621] width 104 height 17
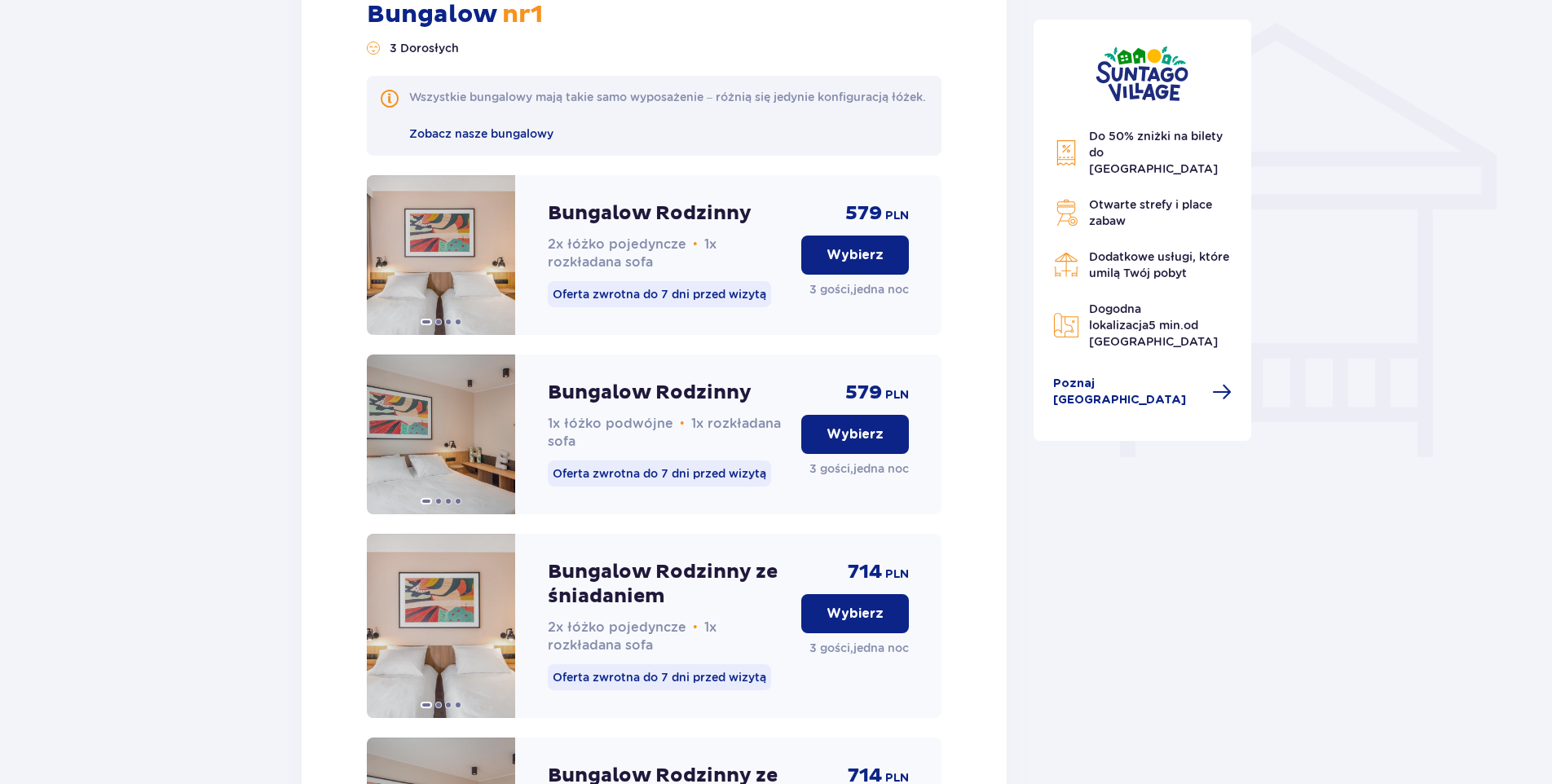
scroll to position [1224, 0]
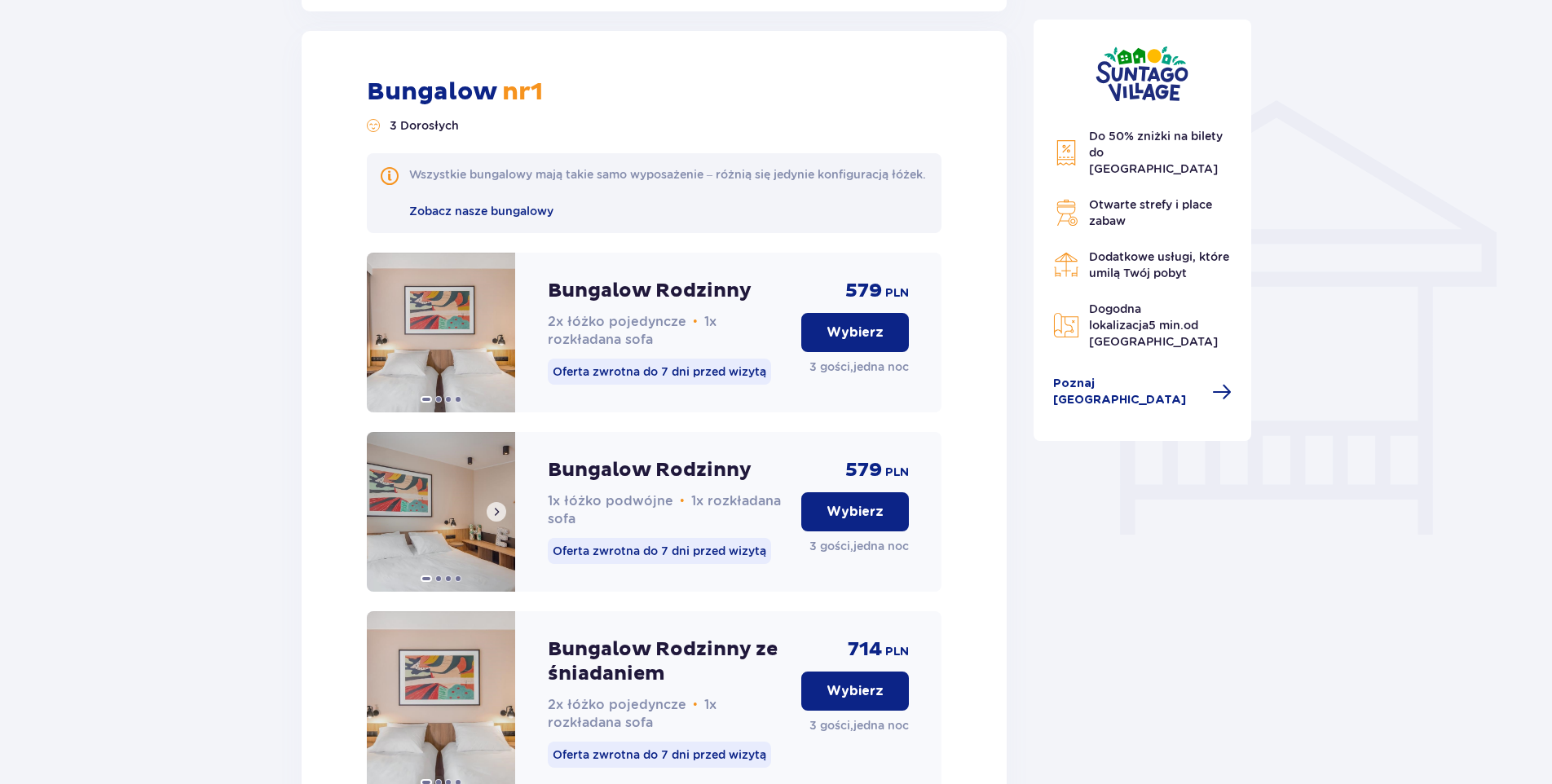
click at [473, 495] on img at bounding box center [441, 511] width 149 height 160
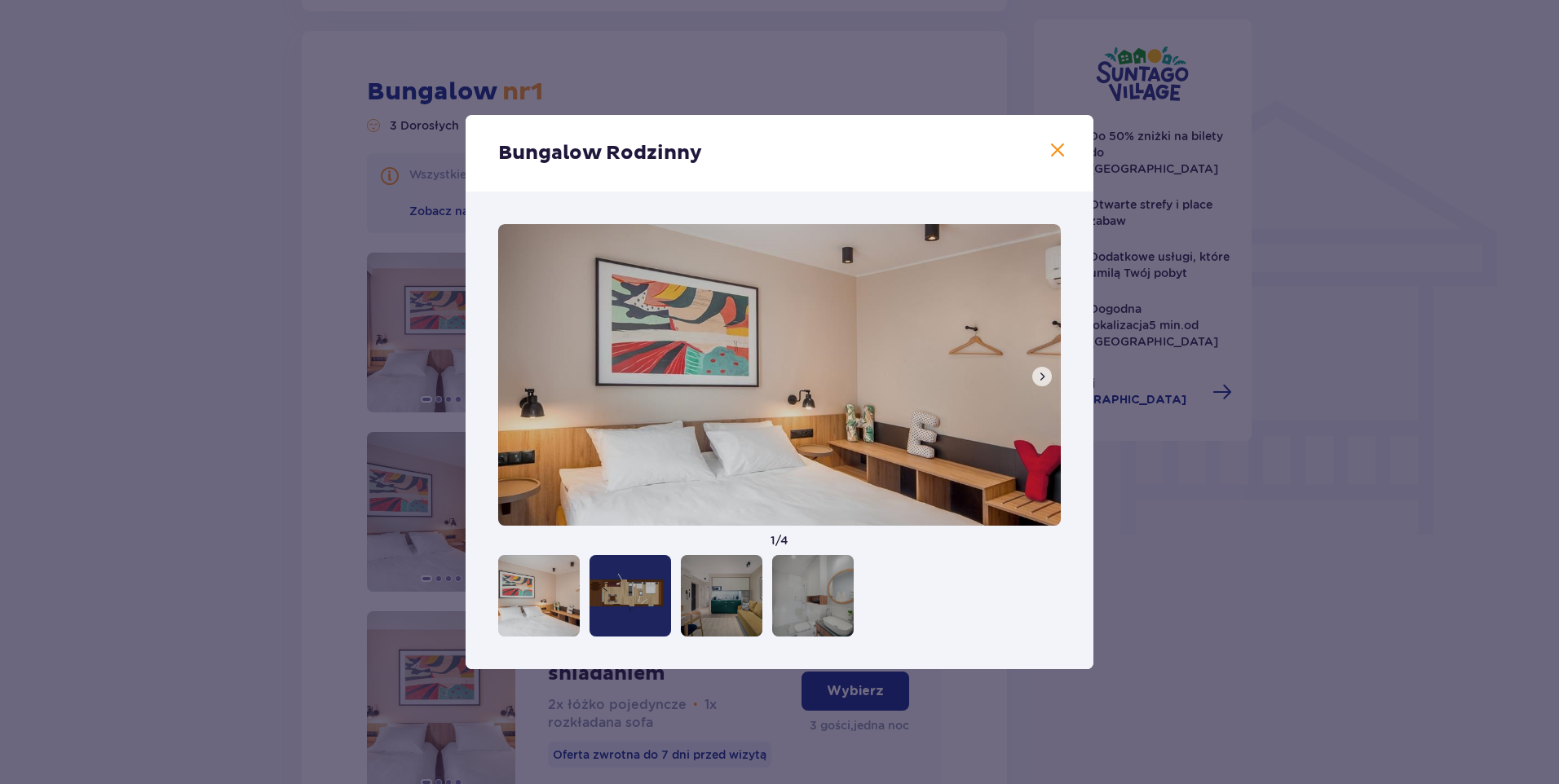
click at [627, 589] on div at bounding box center [630, 596] width 82 height 82
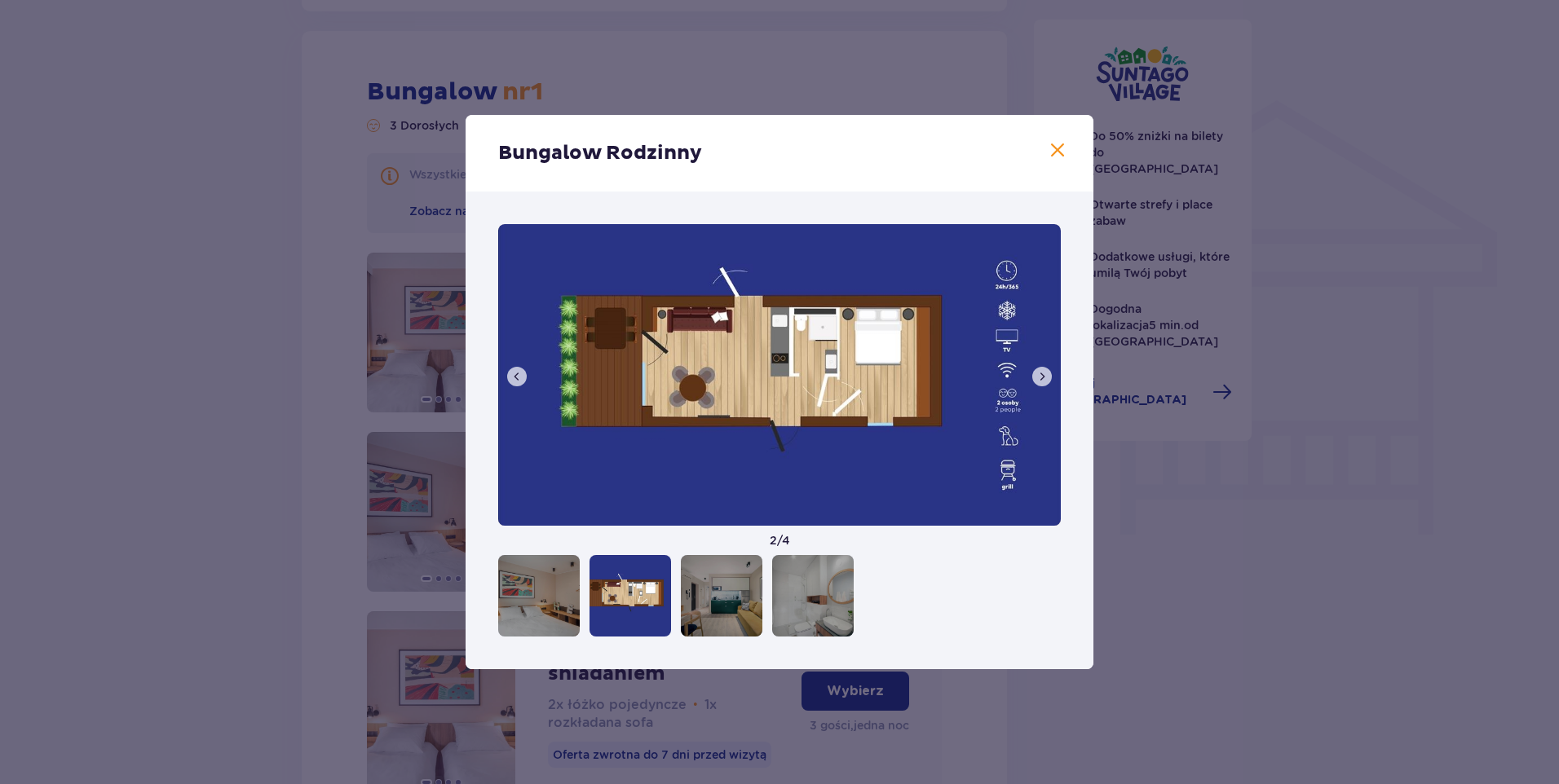
click at [703, 588] on div at bounding box center [721, 596] width 82 height 82
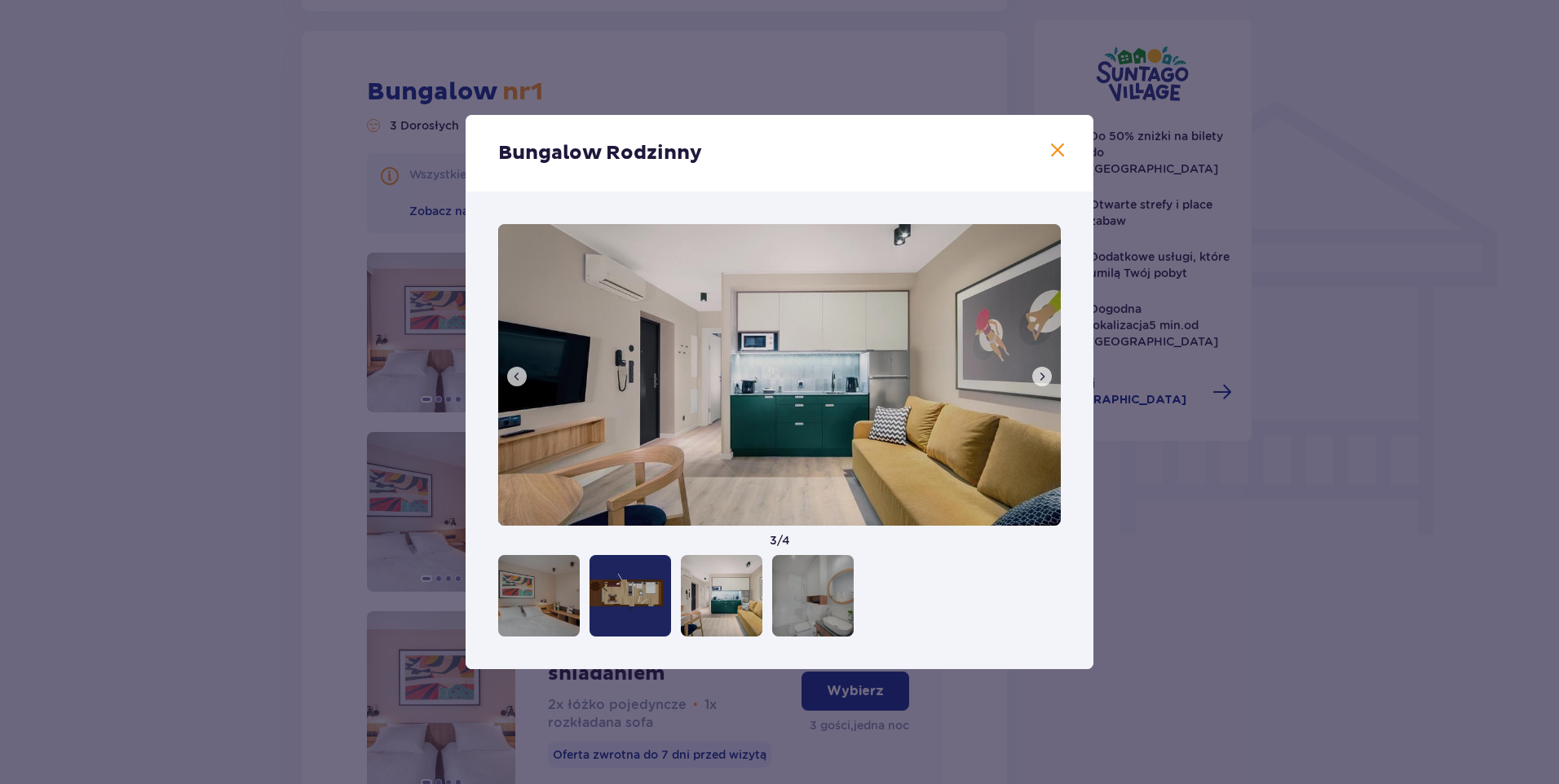
click at [797, 611] on div at bounding box center [813, 596] width 82 height 82
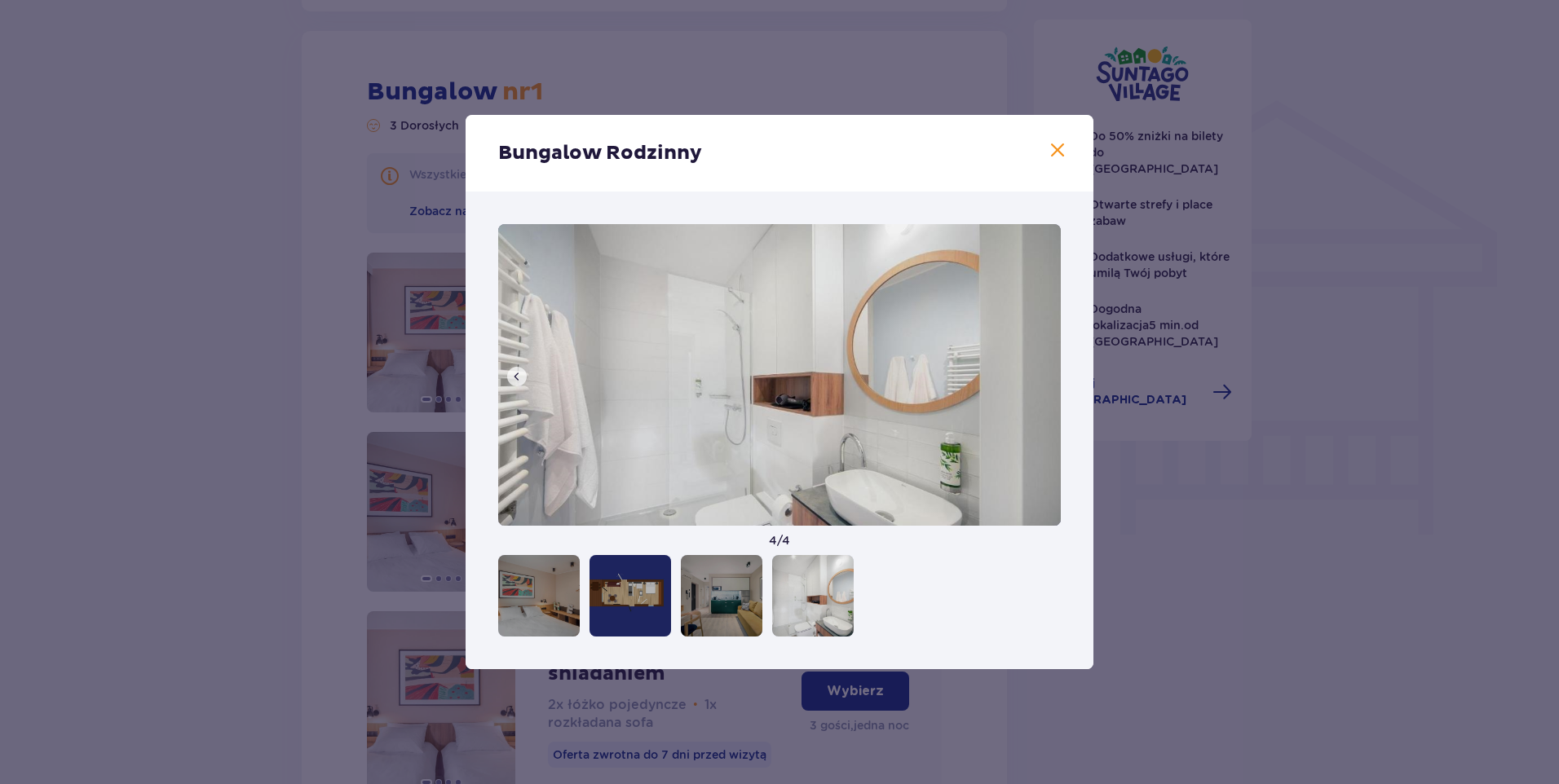
click at [1057, 146] on span at bounding box center [1057, 150] width 19 height 19
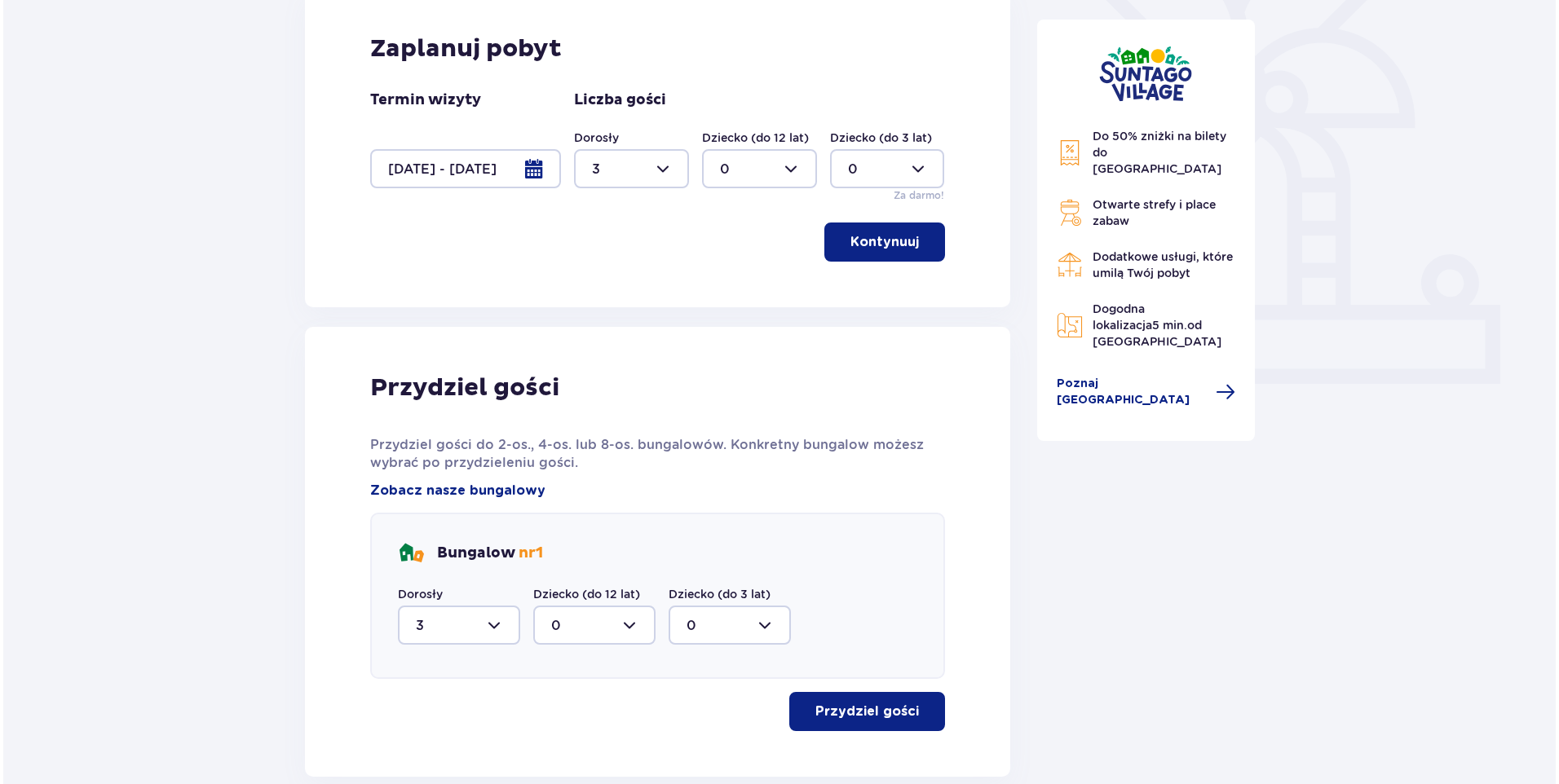
scroll to position [408, 0]
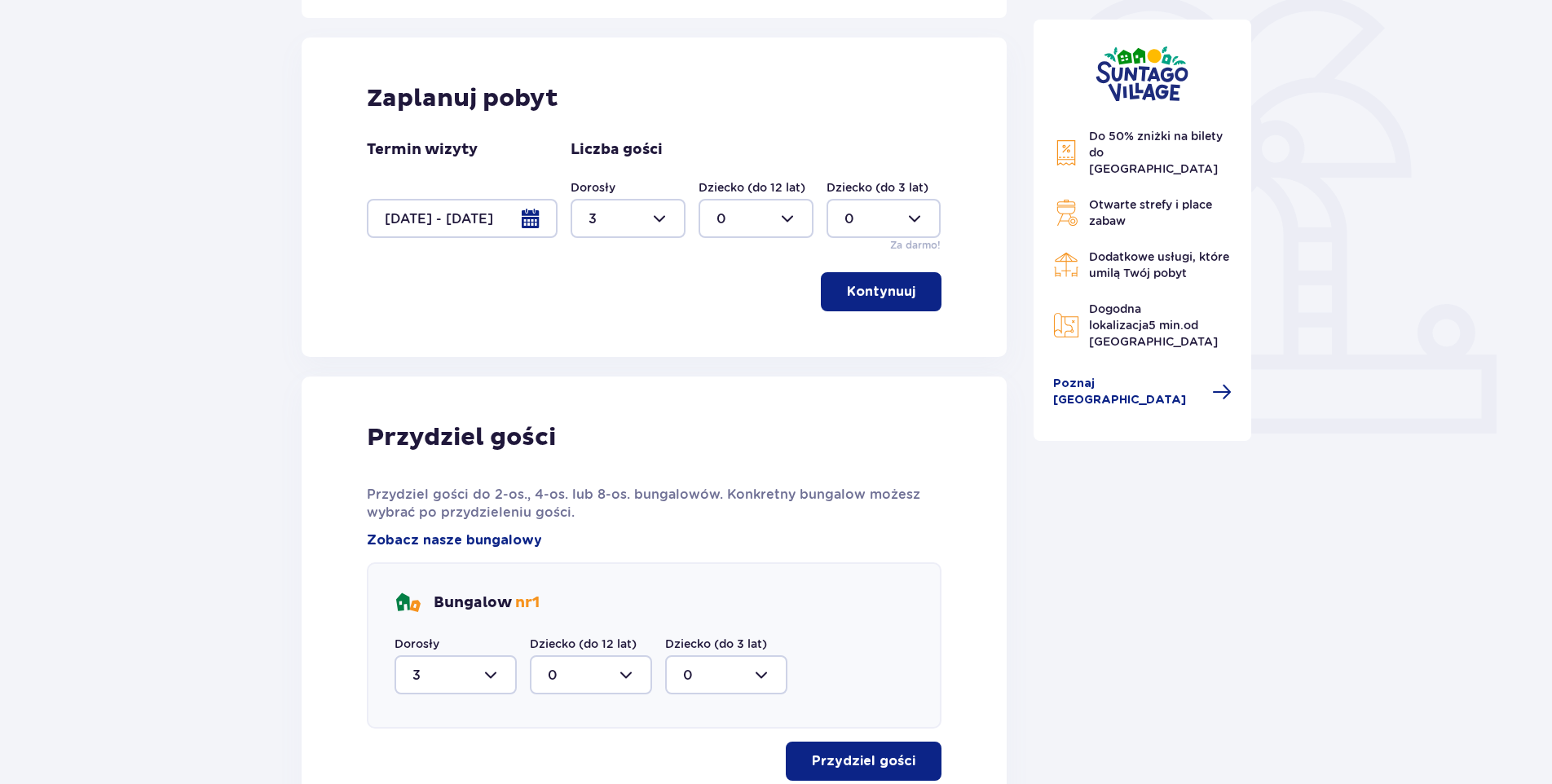
click at [415, 218] on div at bounding box center [462, 218] width 191 height 39
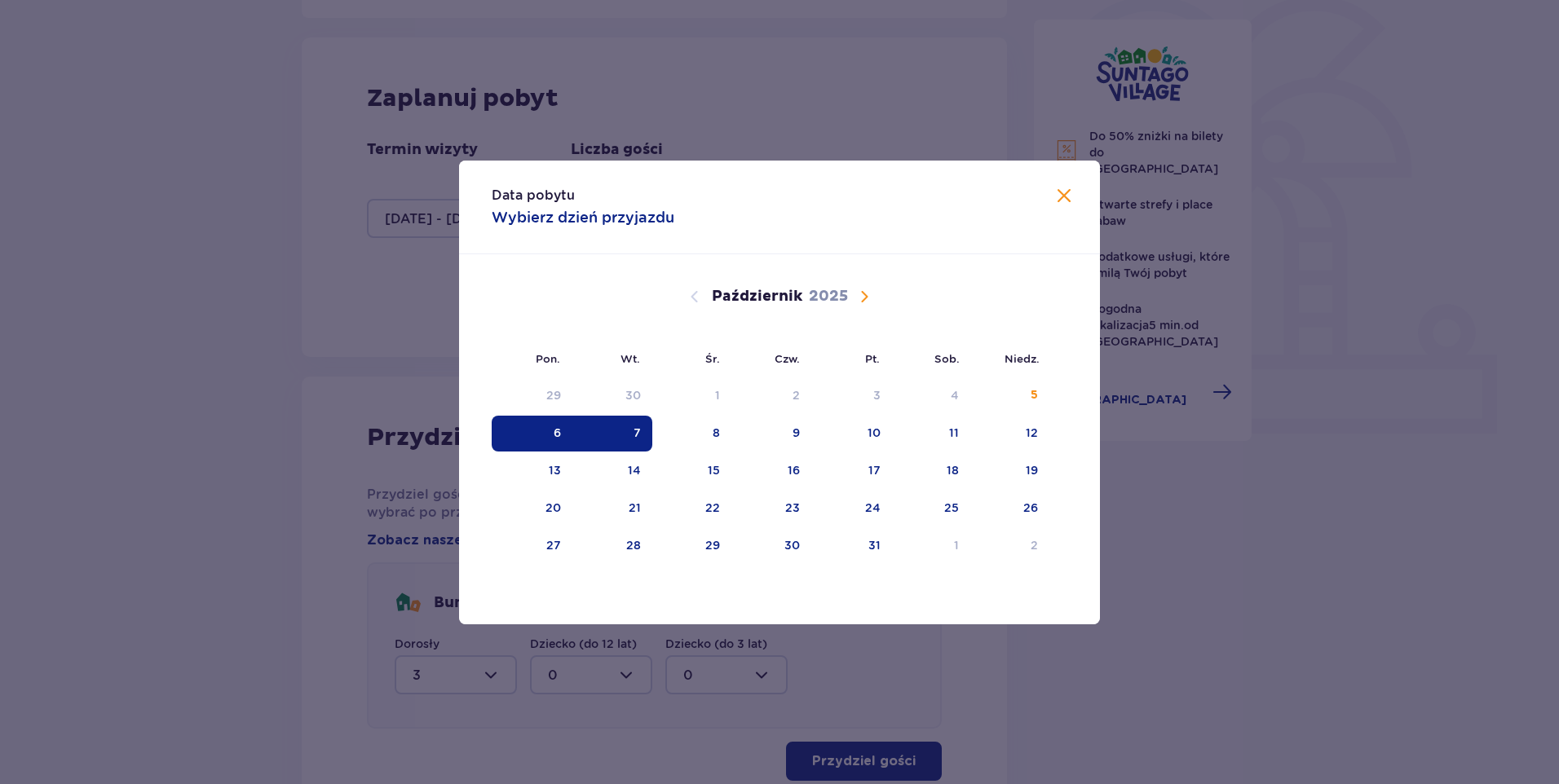
click at [621, 426] on div "7" at bounding box center [613, 433] width 81 height 36
click at [562, 432] on div "6" at bounding box center [532, 433] width 81 height 36
click at [591, 431] on div "7" at bounding box center [613, 433] width 81 height 36
type input "0"
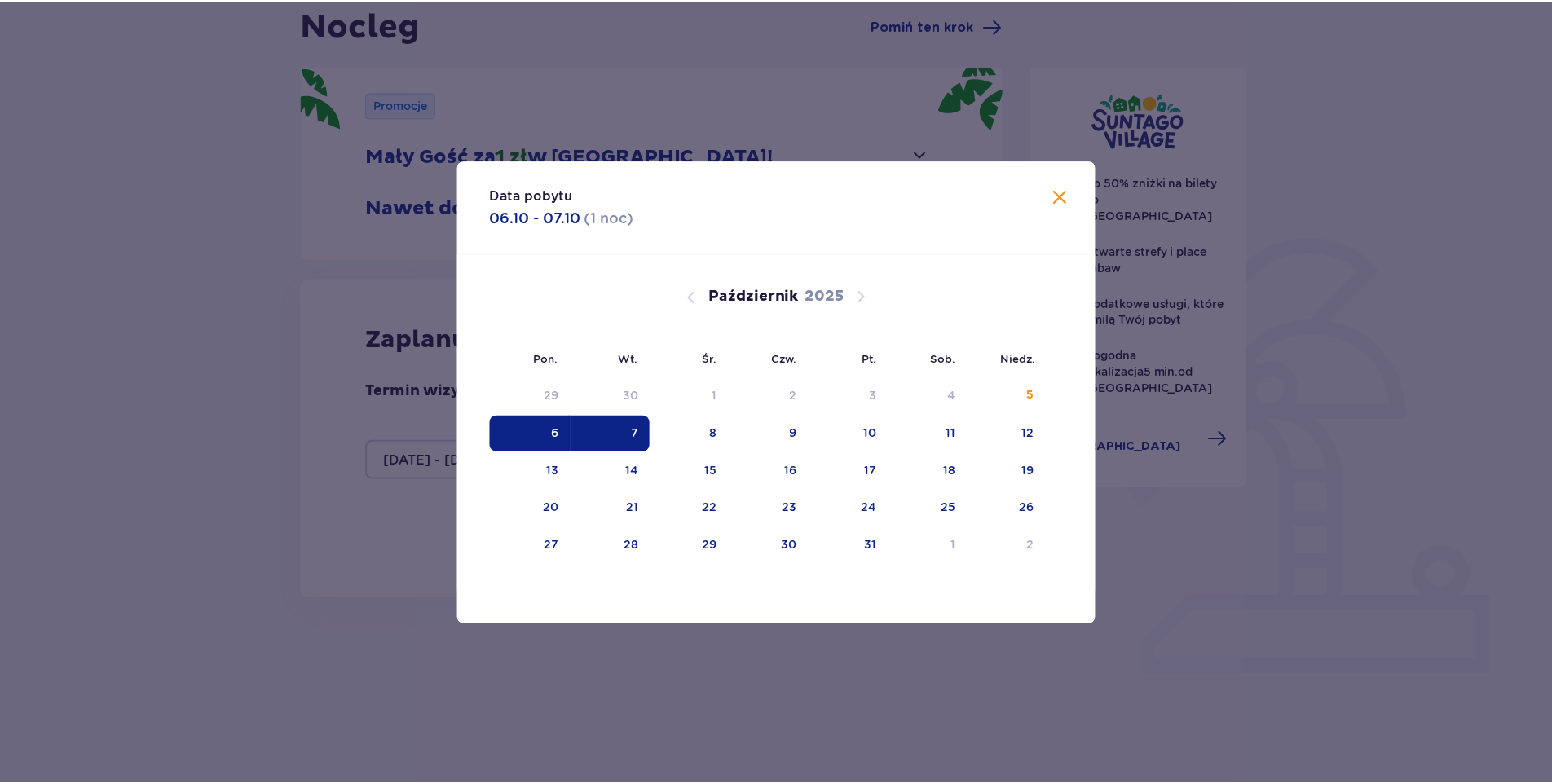
scroll to position [121, 0]
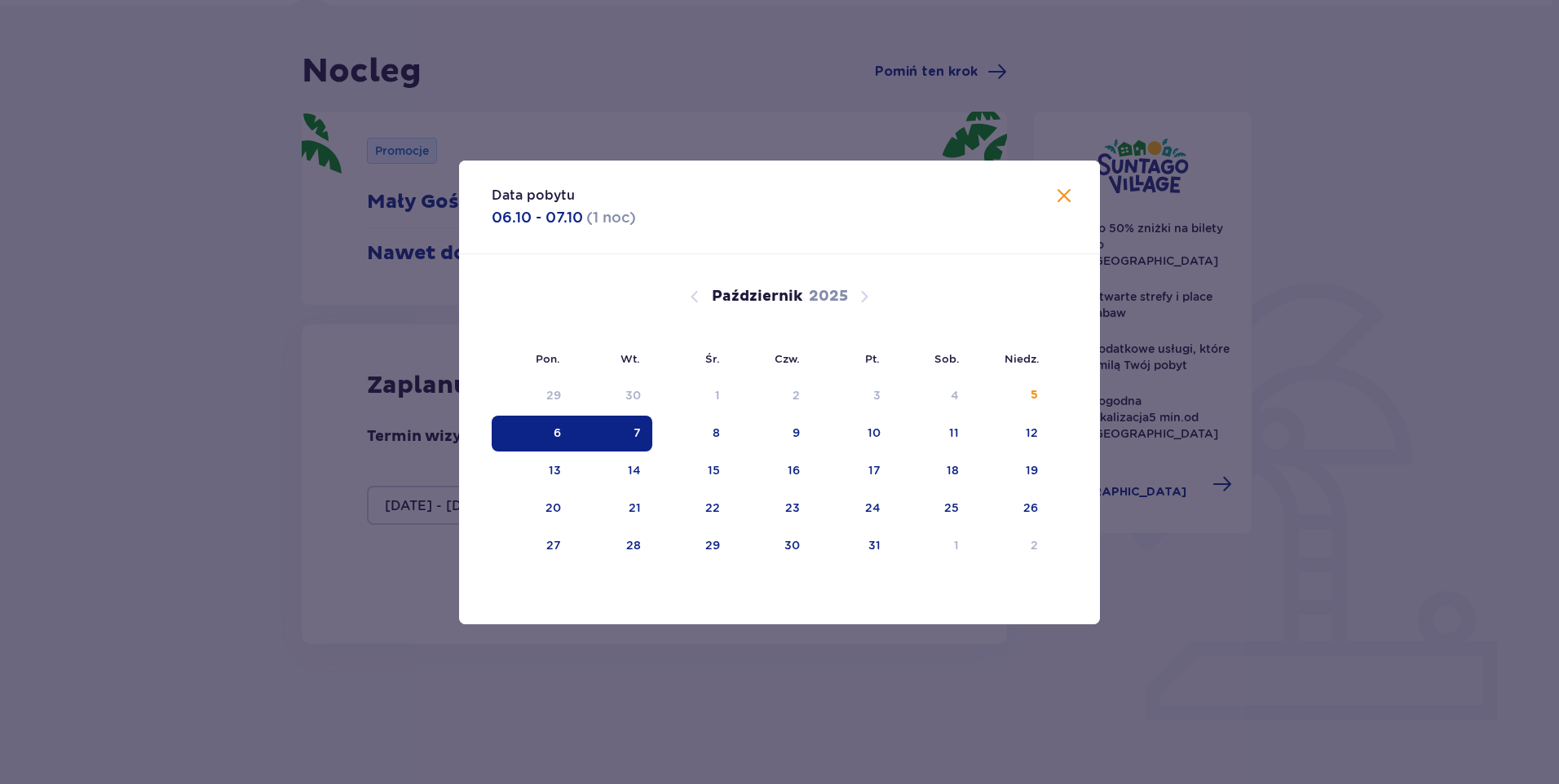
click at [562, 434] on div "6" at bounding box center [532, 433] width 81 height 36
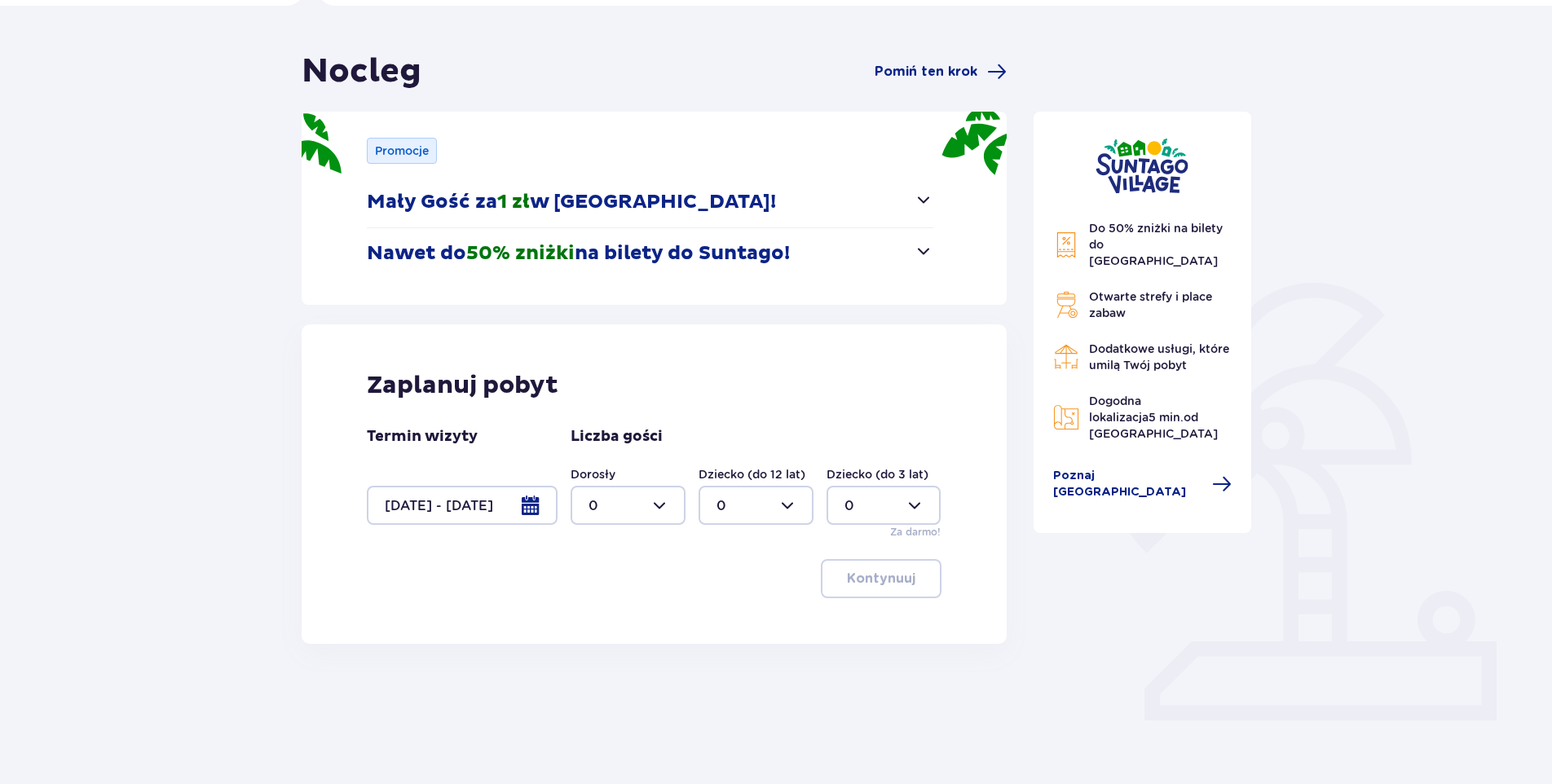
click at [510, 486] on div at bounding box center [462, 506] width 191 height 39
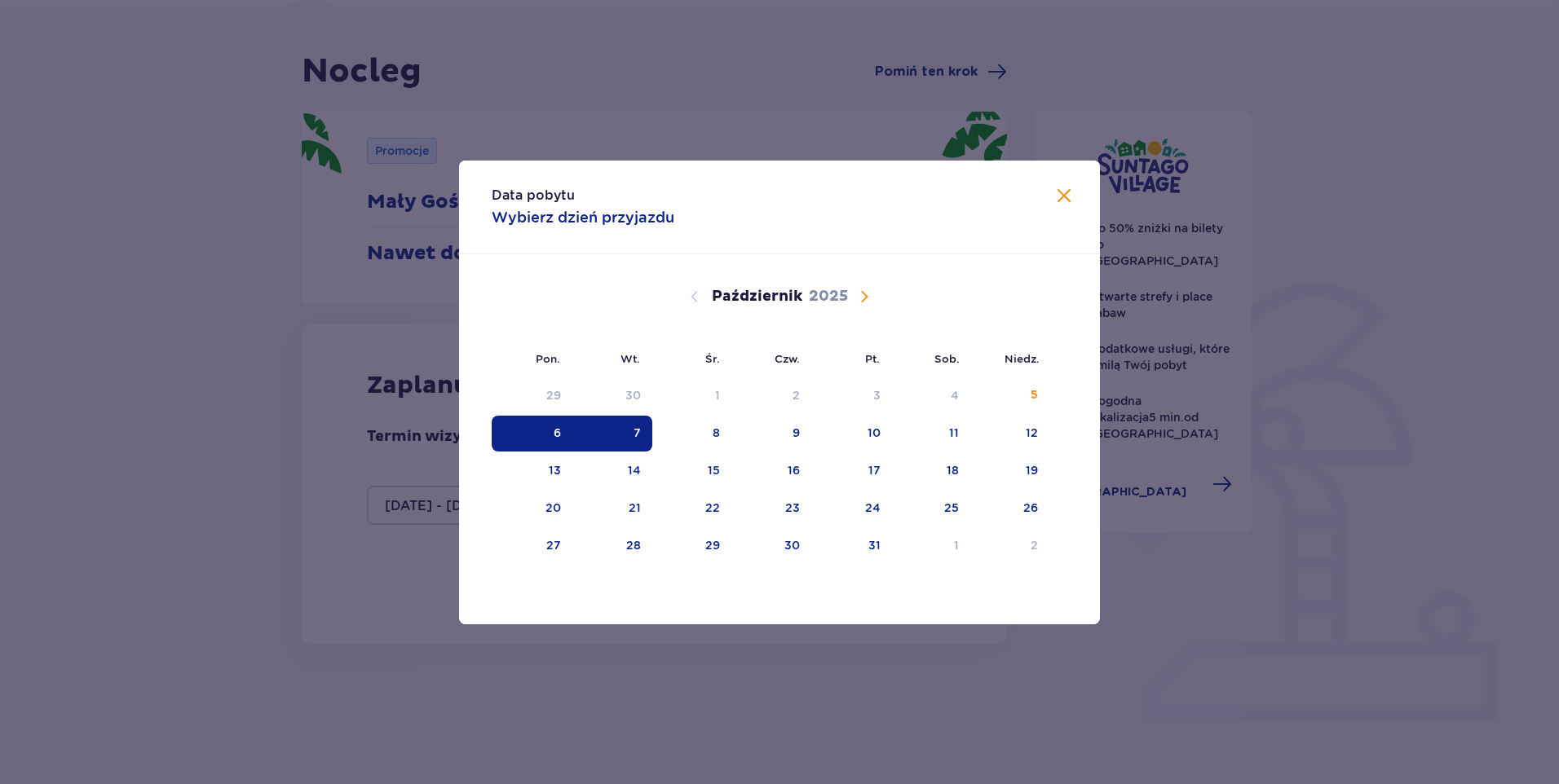
drag, startPoint x: 550, startPoint y: 435, endPoint x: 560, endPoint y: 431, distance: 10.8
click at [552, 433] on div "6" at bounding box center [532, 433] width 81 height 36
click at [531, 434] on div "6" at bounding box center [532, 433] width 81 height 36
click at [860, 296] on span "Następny miesiąc" at bounding box center [864, 297] width 19 height 19
drag, startPoint x: 690, startPoint y: 294, endPoint x: 679, endPoint y: 303, distance: 14.2
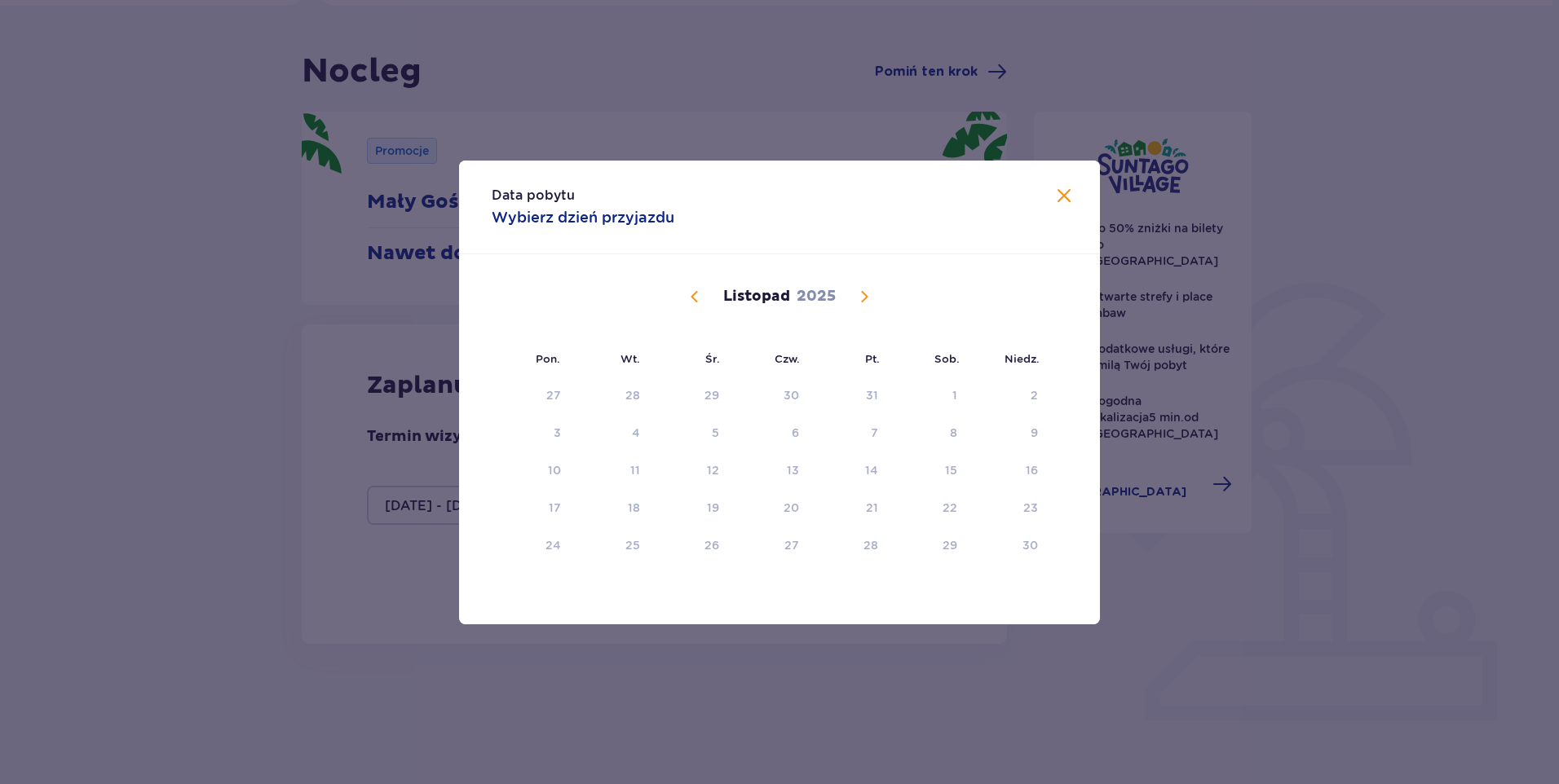
click at [690, 293] on span "Poprzedni miesiąc" at bounding box center [695, 297] width 19 height 19
click at [544, 428] on div "6" at bounding box center [532, 433] width 81 height 36
click at [1059, 196] on span "Zamknij" at bounding box center [1064, 196] width 19 height 19
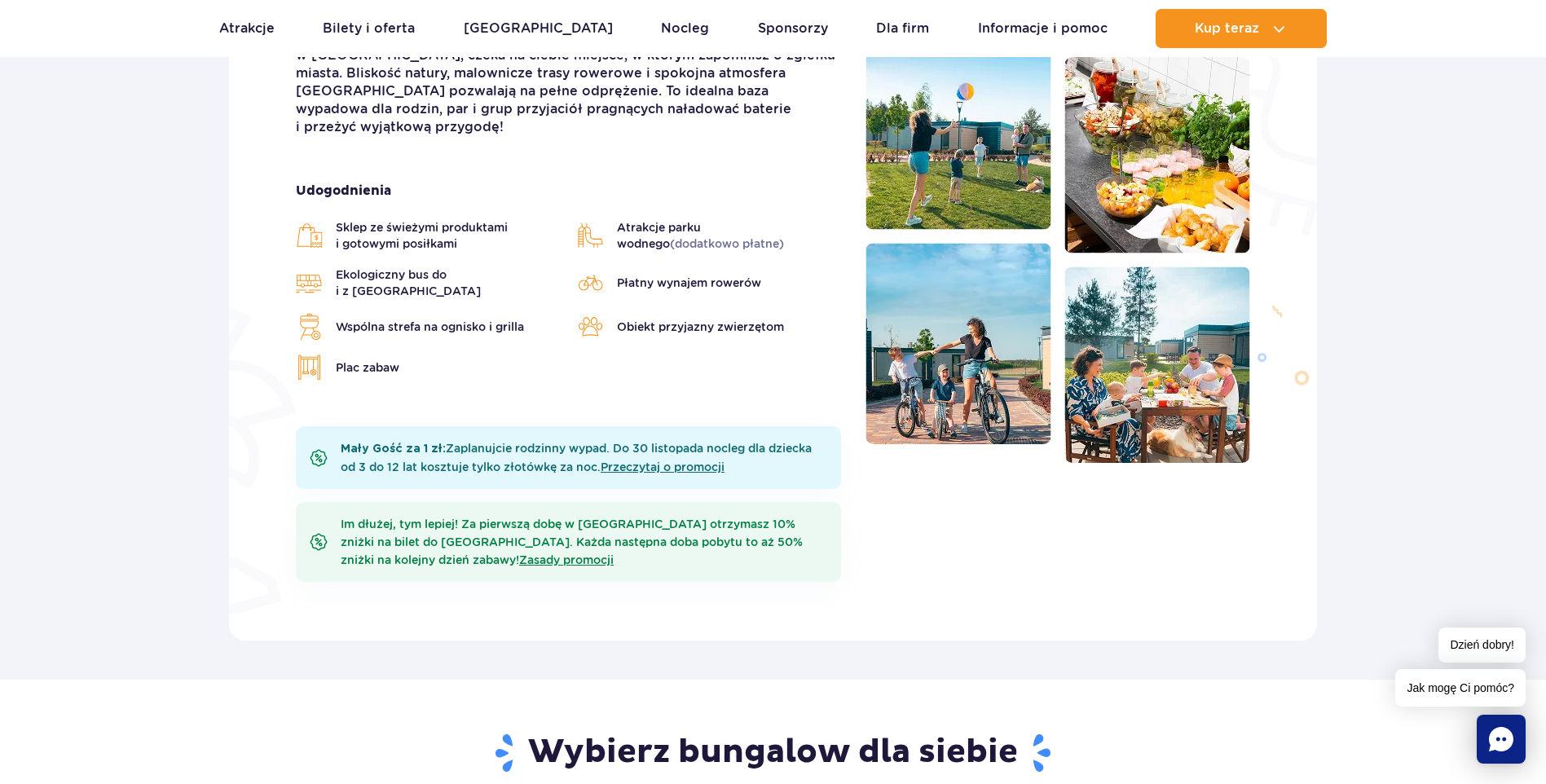
scroll to position [897, 0]
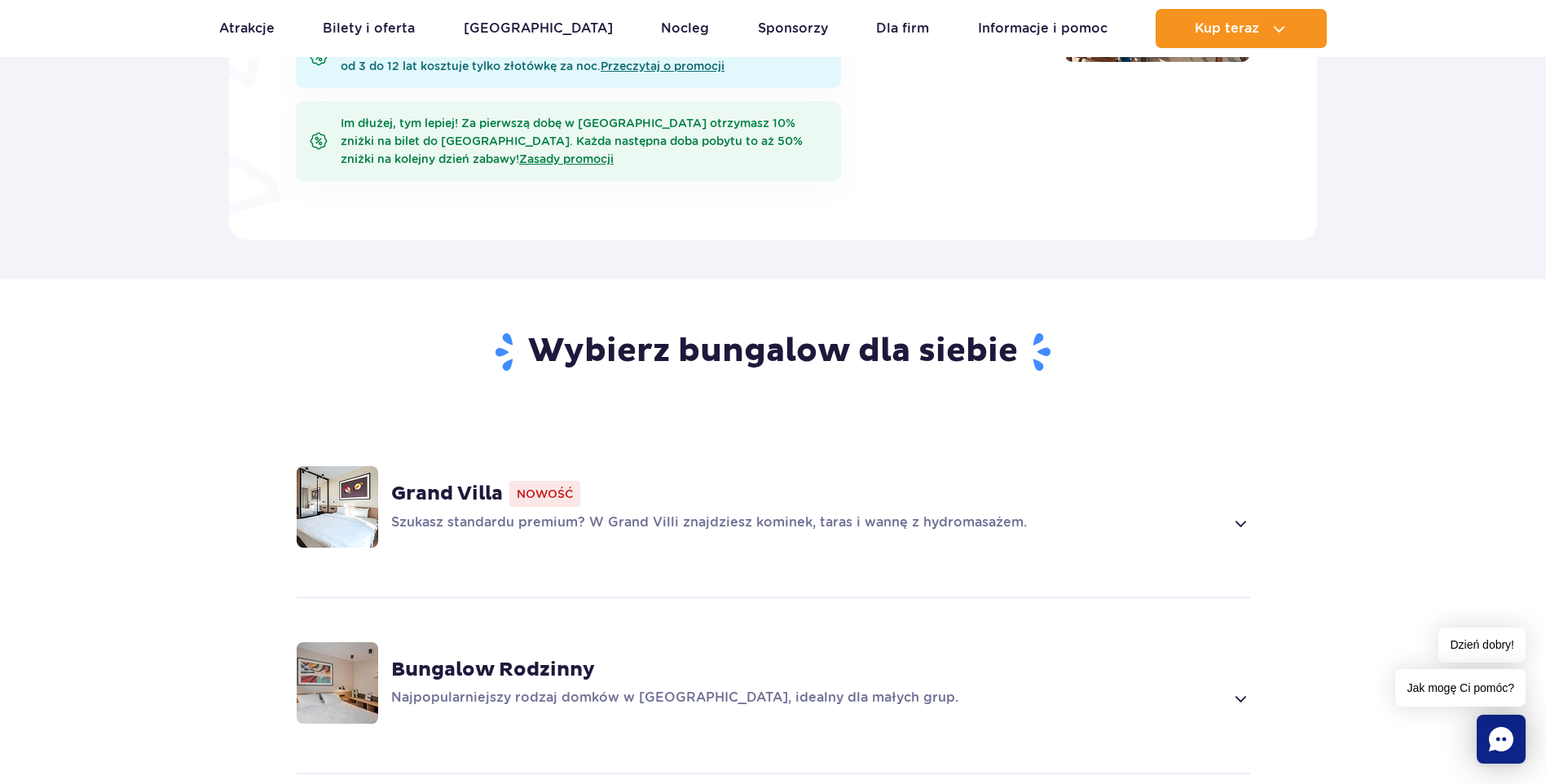
click at [484, 481] on strong "Grand Villa" at bounding box center [446, 493] width 112 height 24
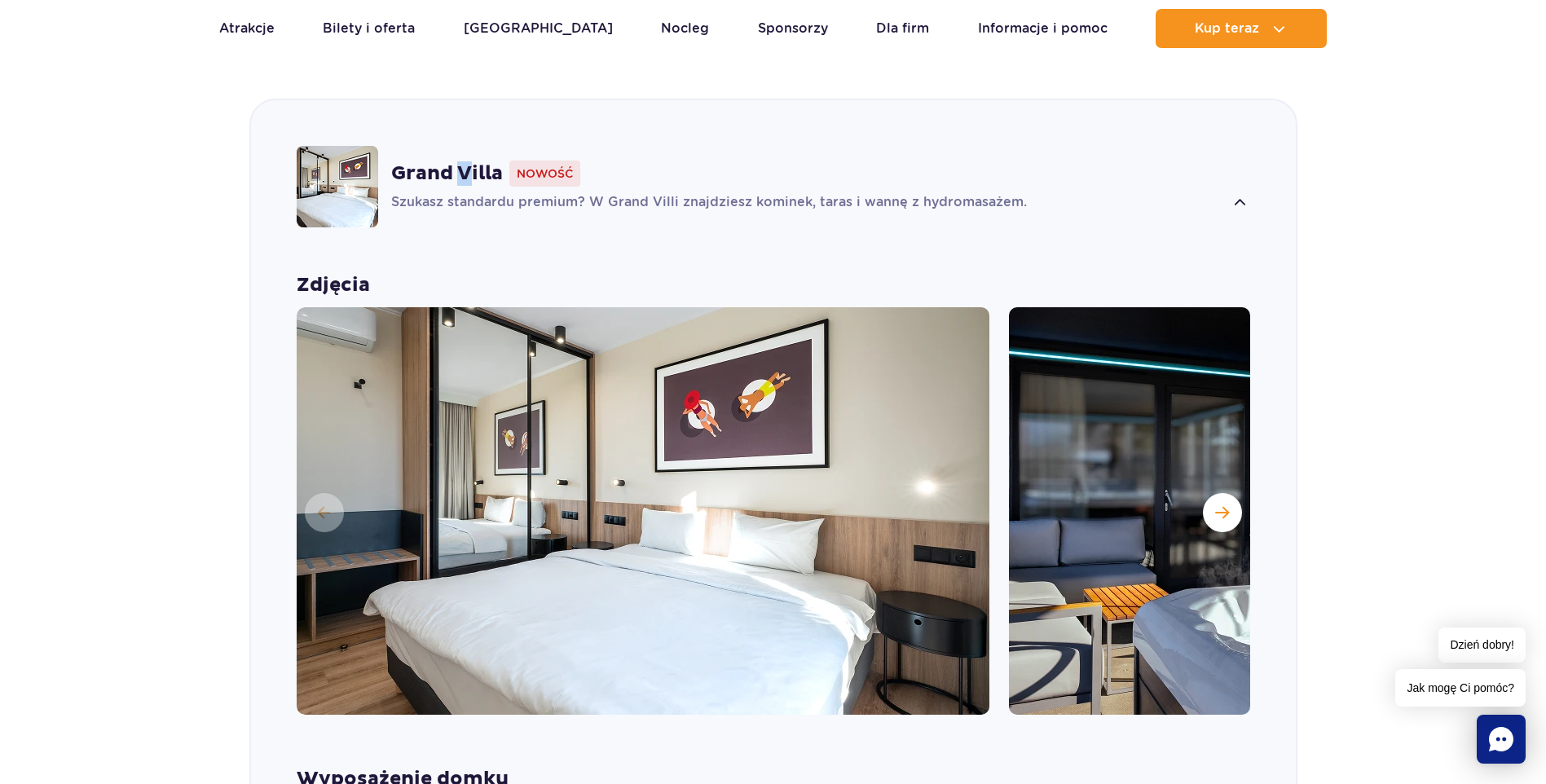
click at [464, 161] on strong "Grand Villa" at bounding box center [446, 173] width 112 height 24
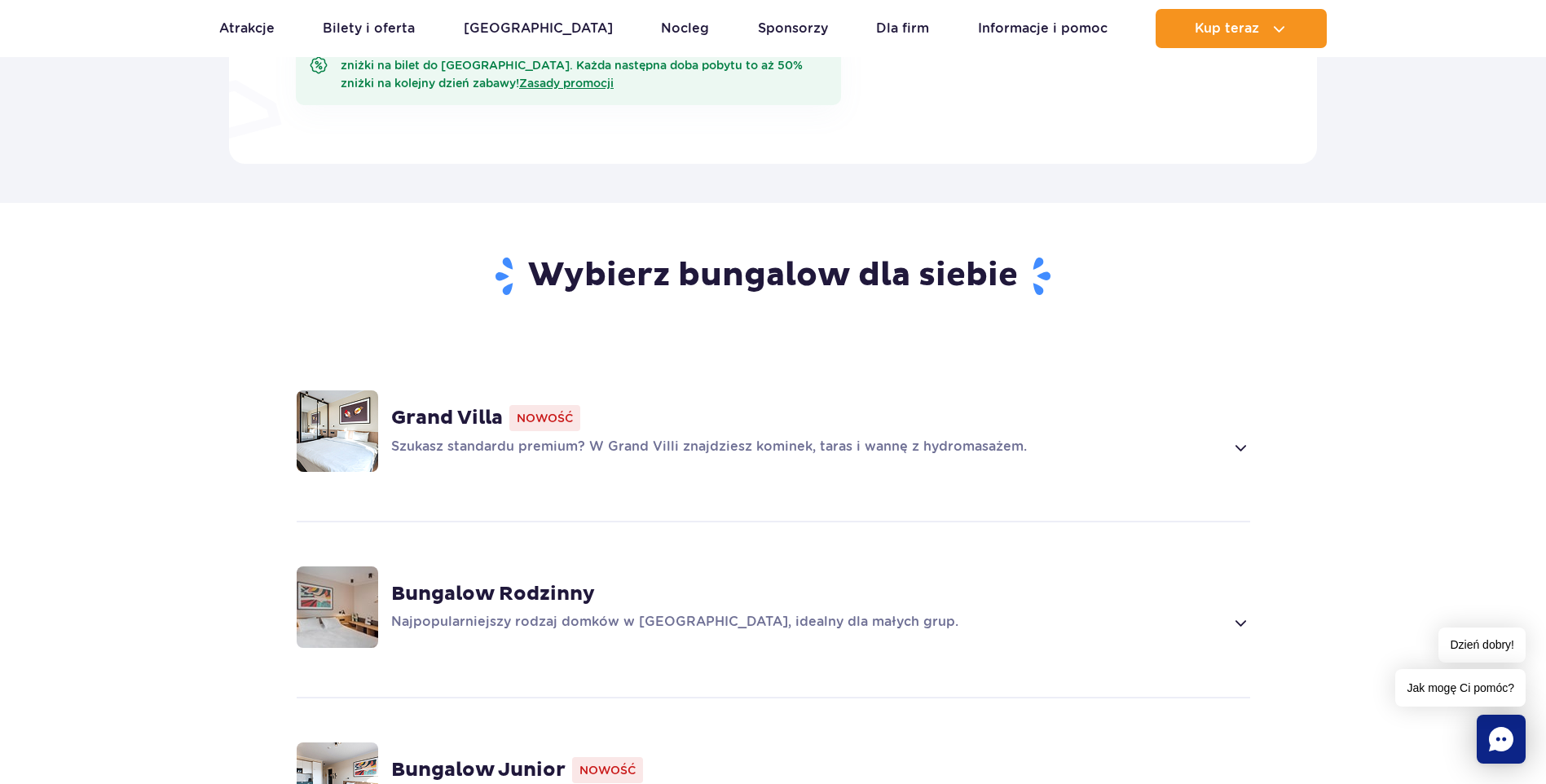
click at [468, 555] on div "Bungalow Rodzinny Najpopularniejszy rodzaj domków w Suntago Village, idealny dl…" at bounding box center [773, 607] width 1045 height 173
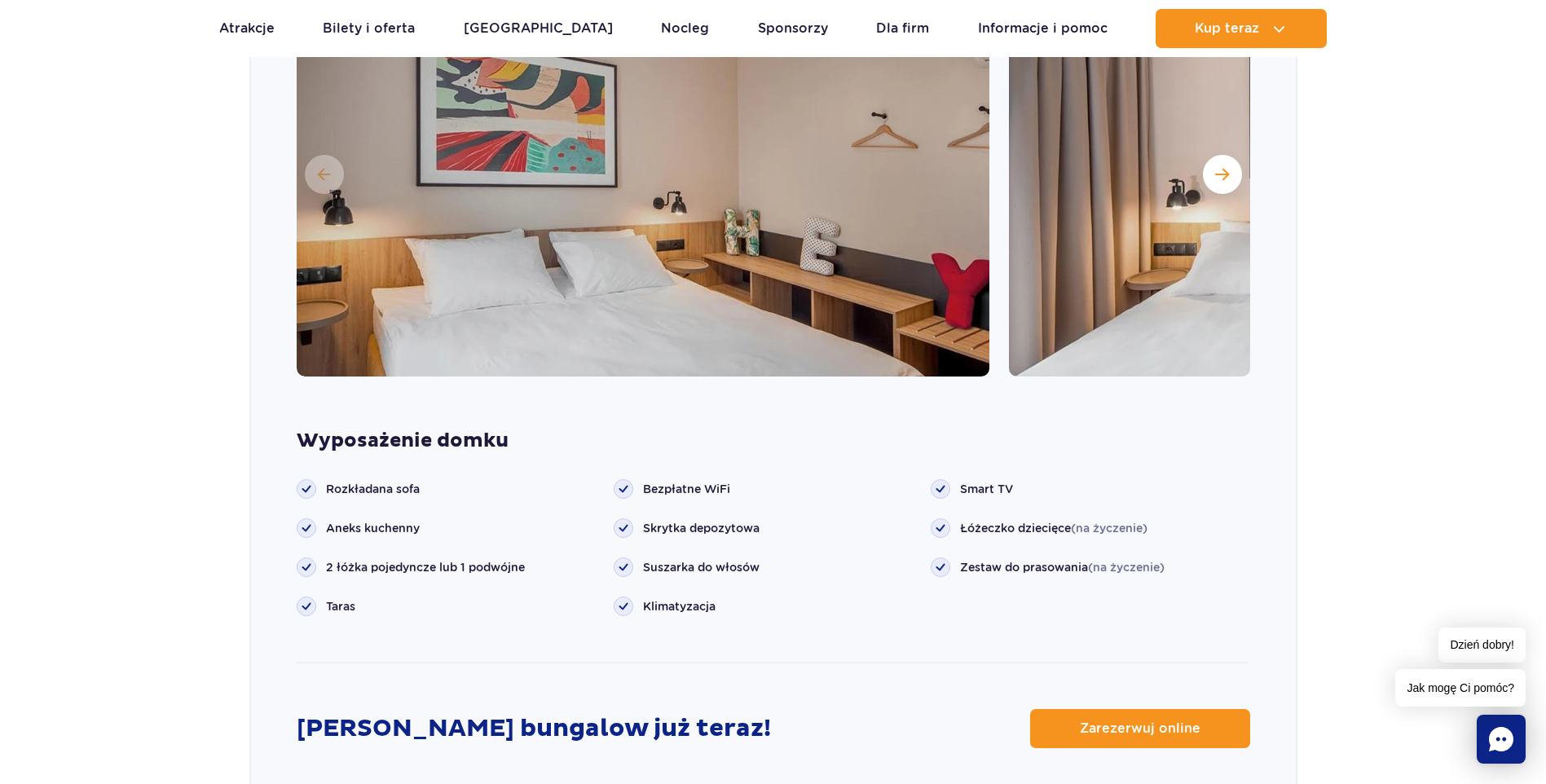
scroll to position [1751, 0]
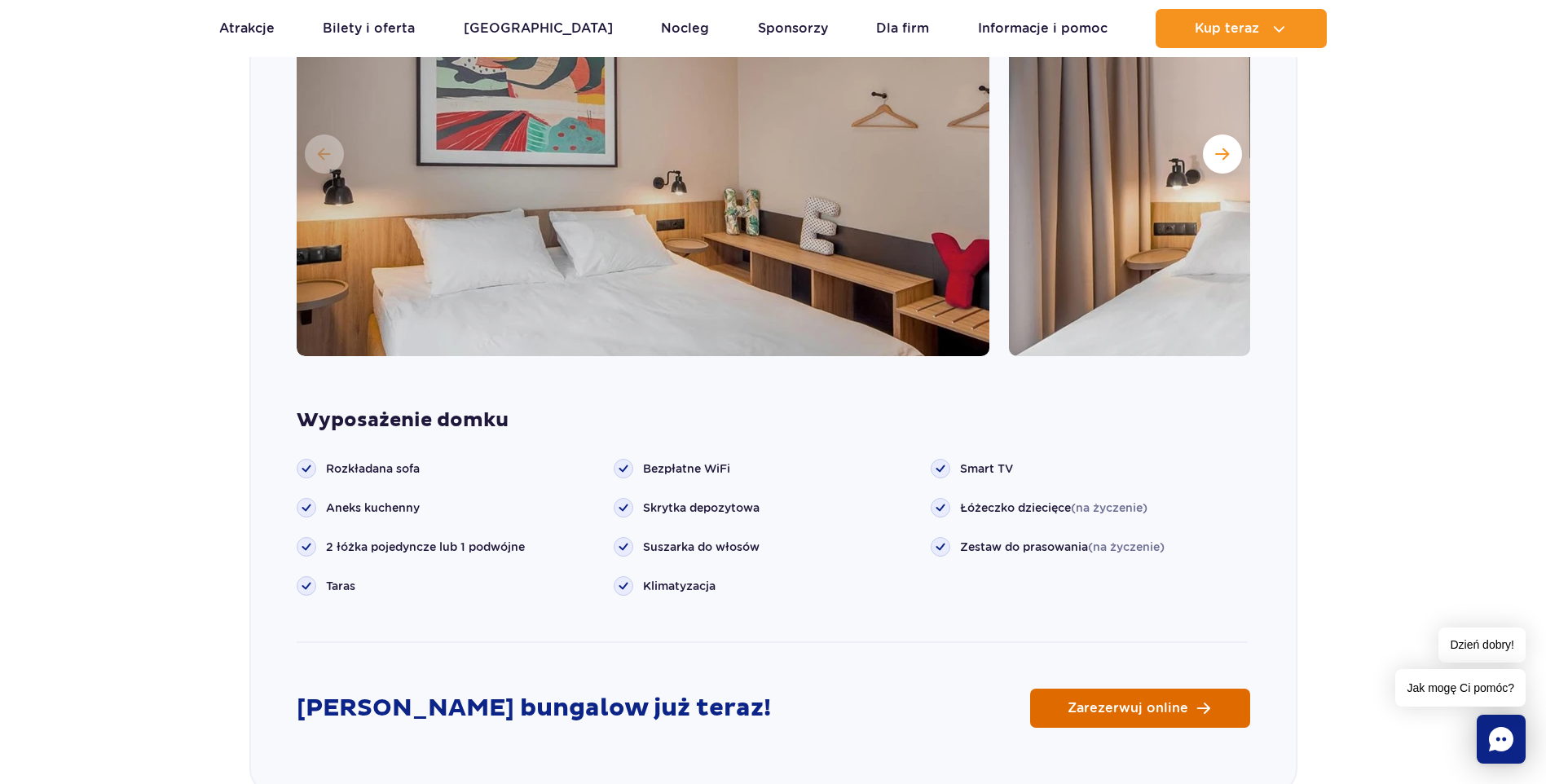
click at [1142, 702] on span "Zarezerwuj online" at bounding box center [1128, 707] width 120 height 13
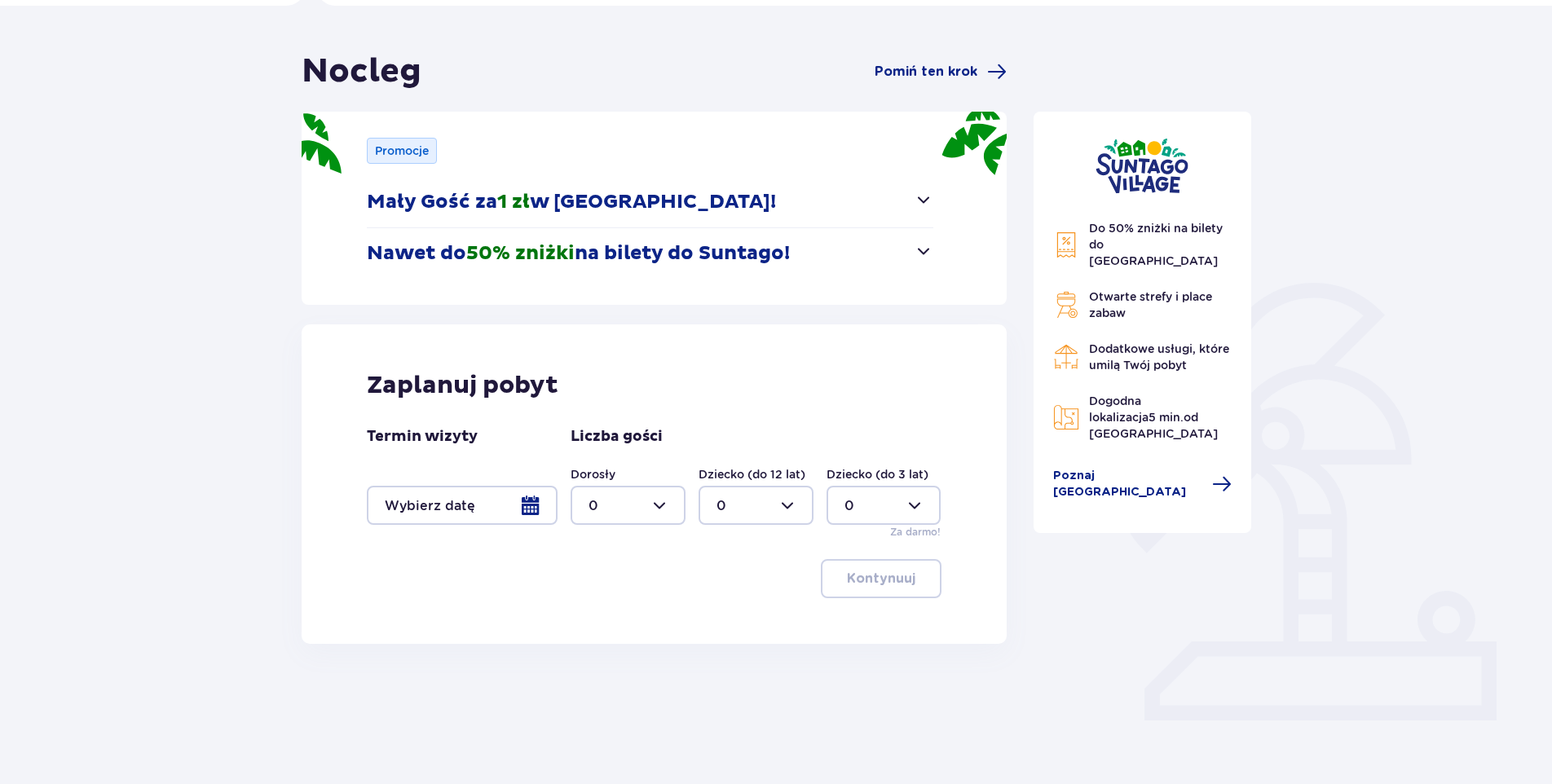
click at [476, 508] on div at bounding box center [462, 506] width 191 height 39
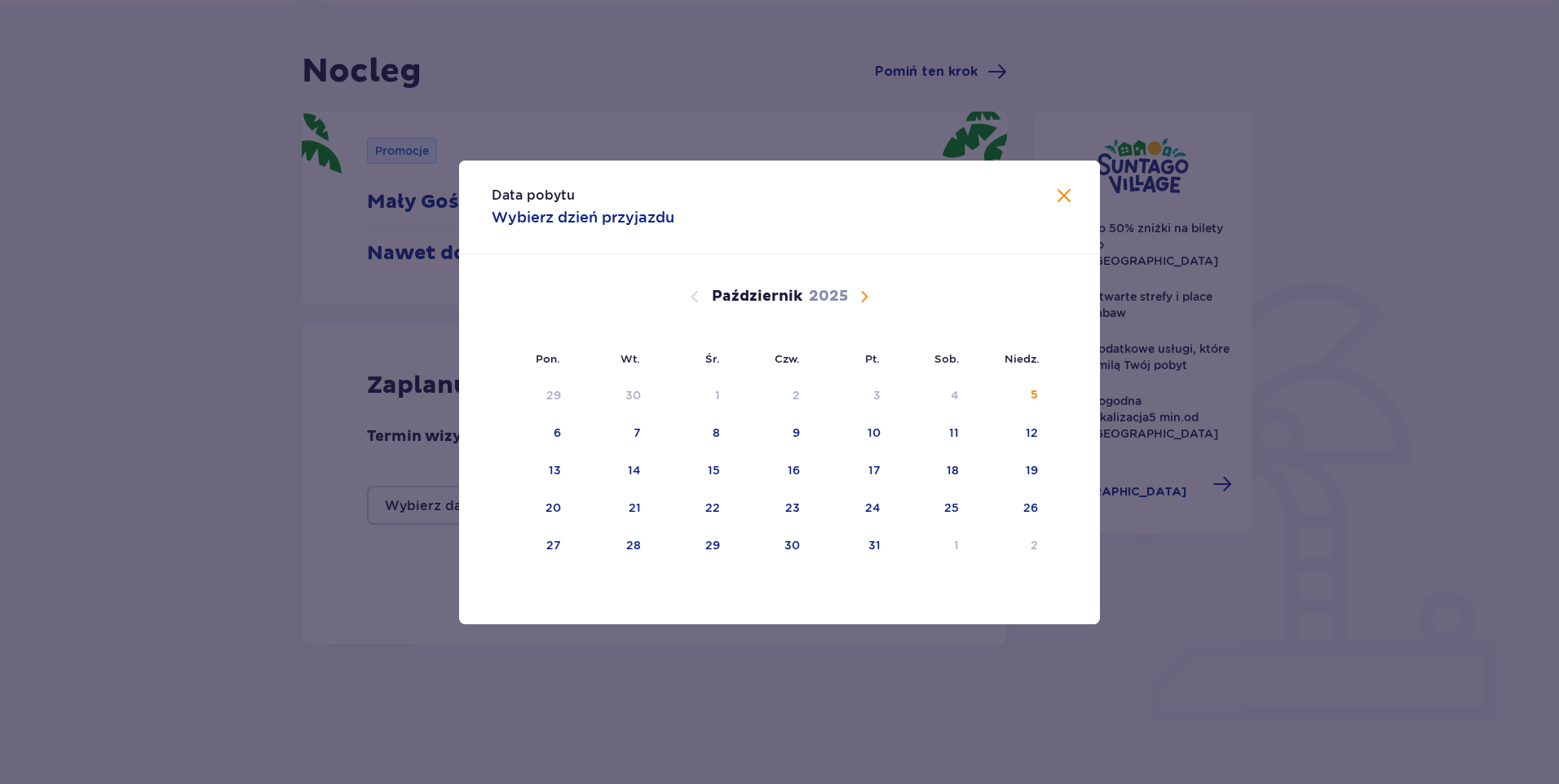
click at [869, 298] on span "Następny miesiąc" at bounding box center [864, 297] width 19 height 19
click at [869, 540] on div "28" at bounding box center [871, 545] width 15 height 16
click at [921, 542] on div "29" at bounding box center [928, 545] width 79 height 36
type input "[DATE] - [DATE]"
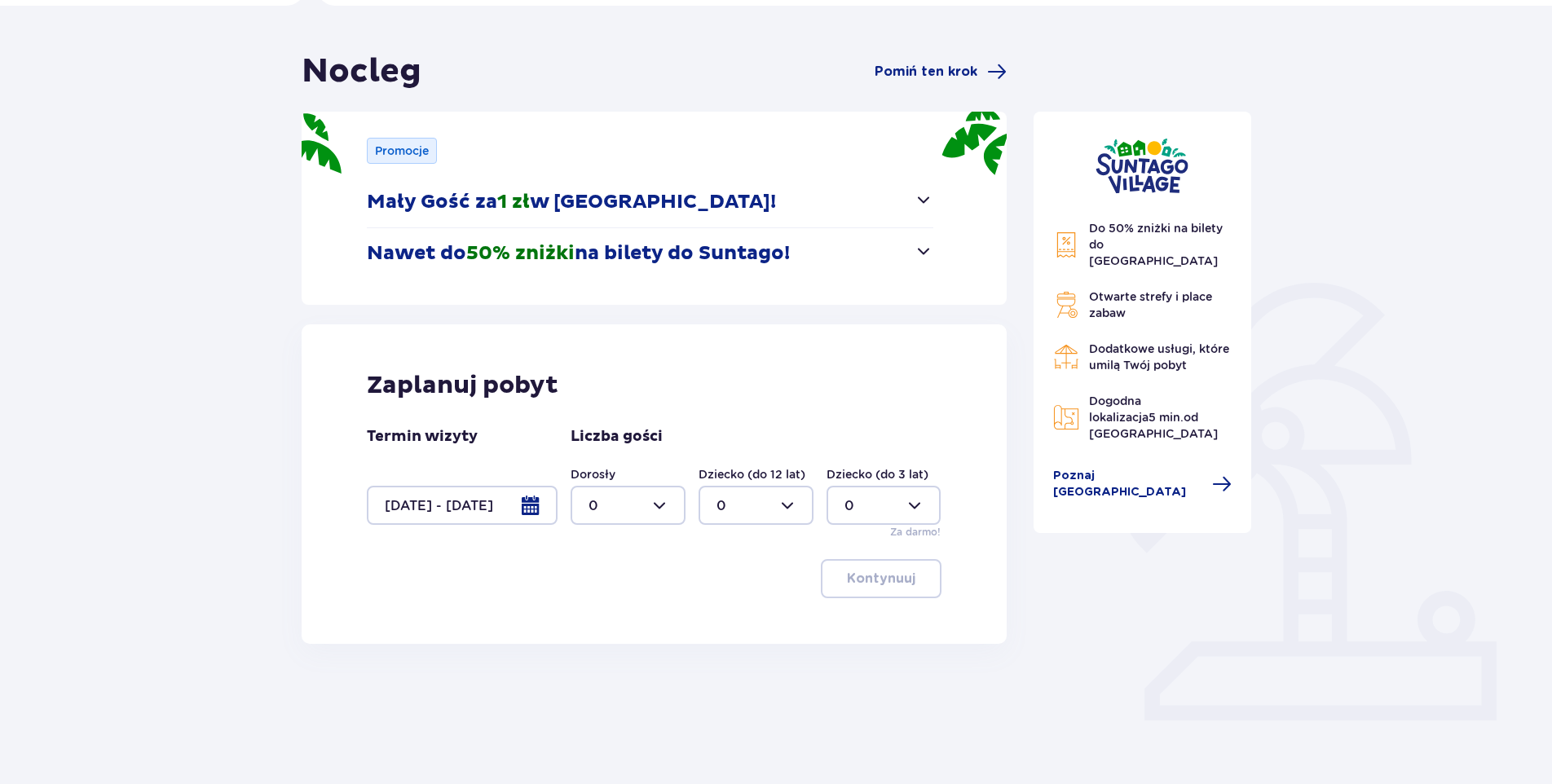
click at [622, 498] on div at bounding box center [628, 506] width 115 height 39
click at [590, 661] on p "3" at bounding box center [592, 658] width 8 height 17
type input "3"
click at [864, 577] on p "Kontynuuj" at bounding box center [881, 578] width 69 height 17
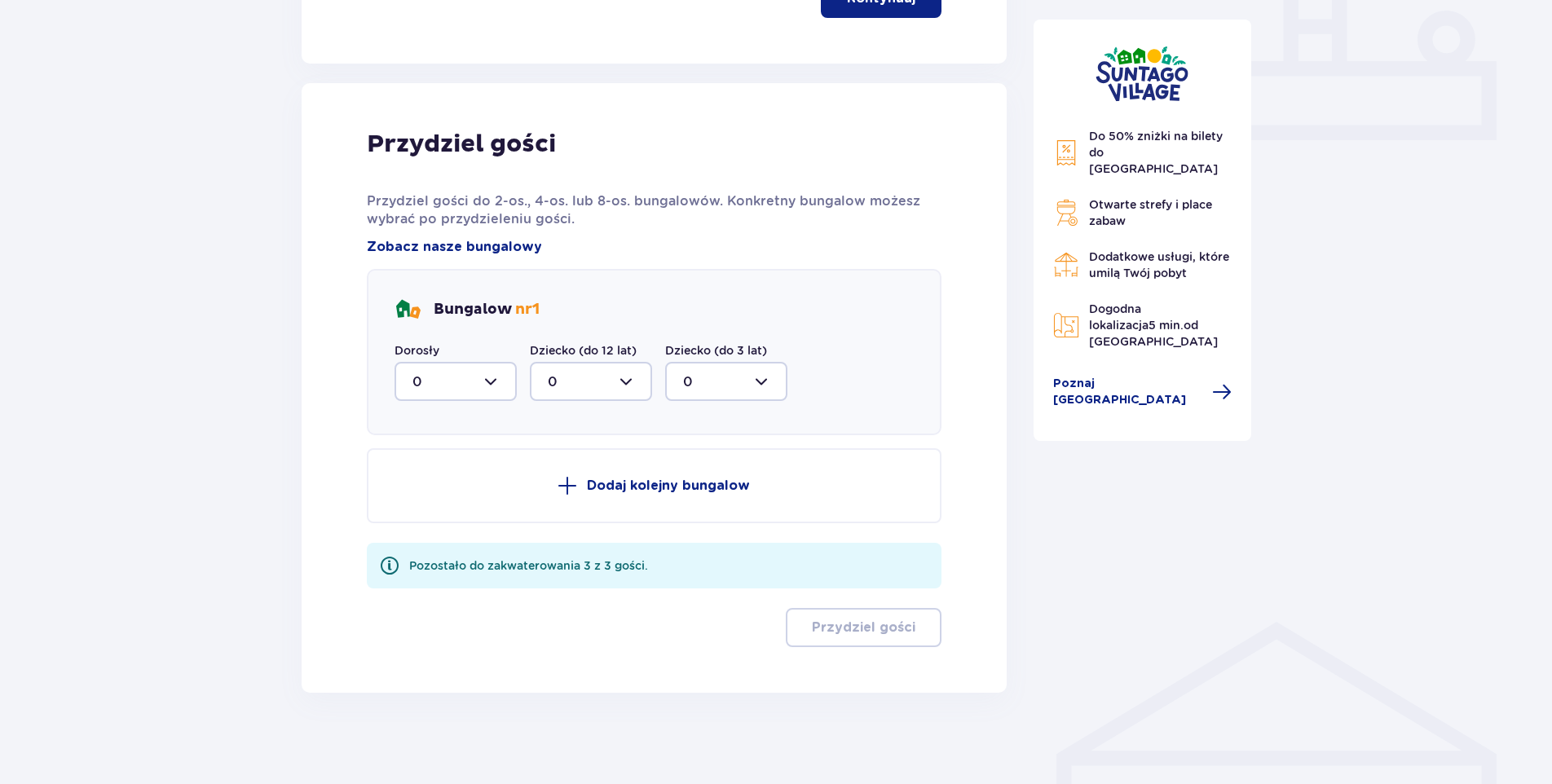
scroll to position [708, 0]
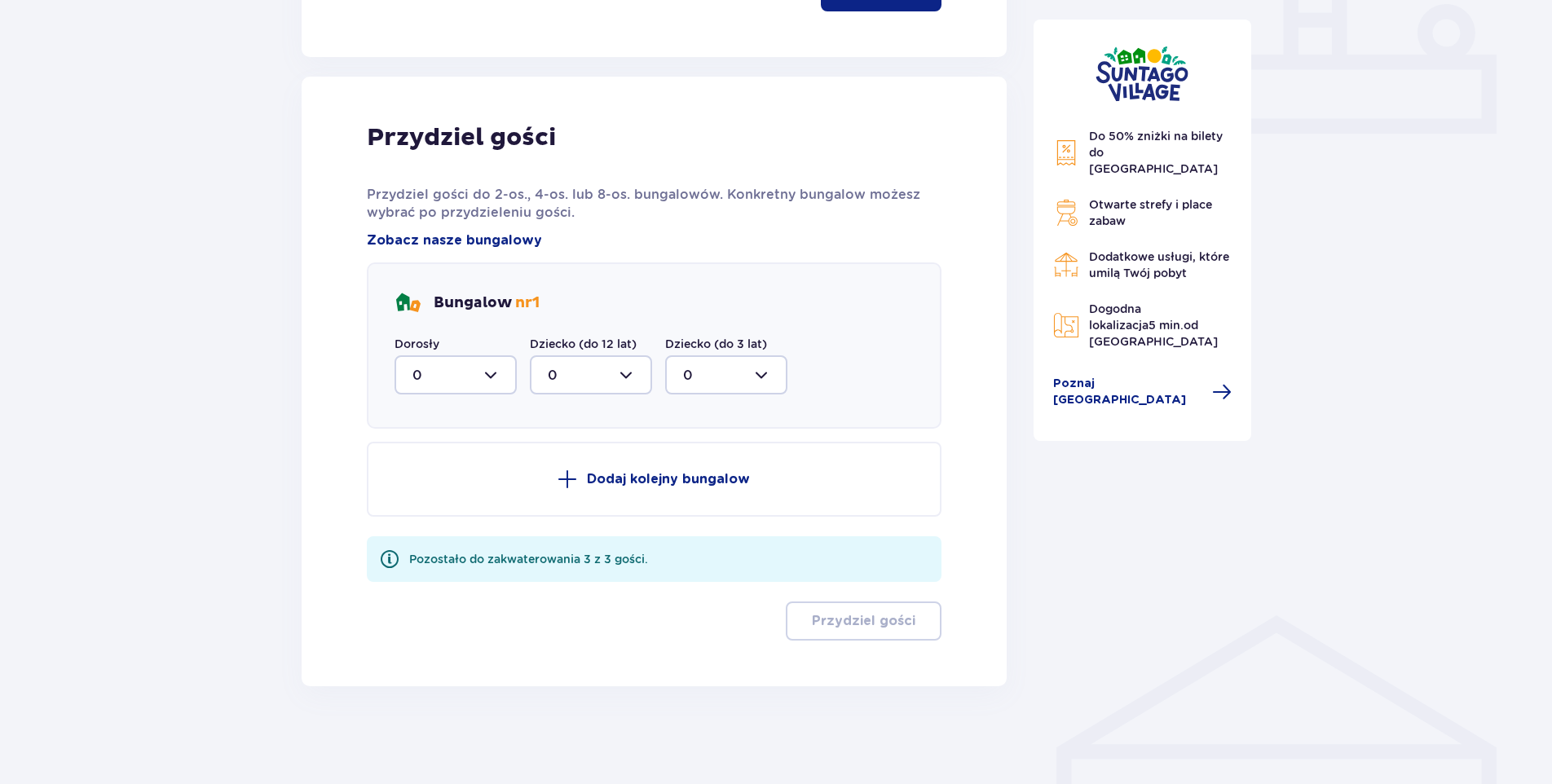
click at [488, 372] on div at bounding box center [456, 375] width 122 height 39
click at [439, 523] on div "3" at bounding box center [455, 527] width 86 height 17
type input "3"
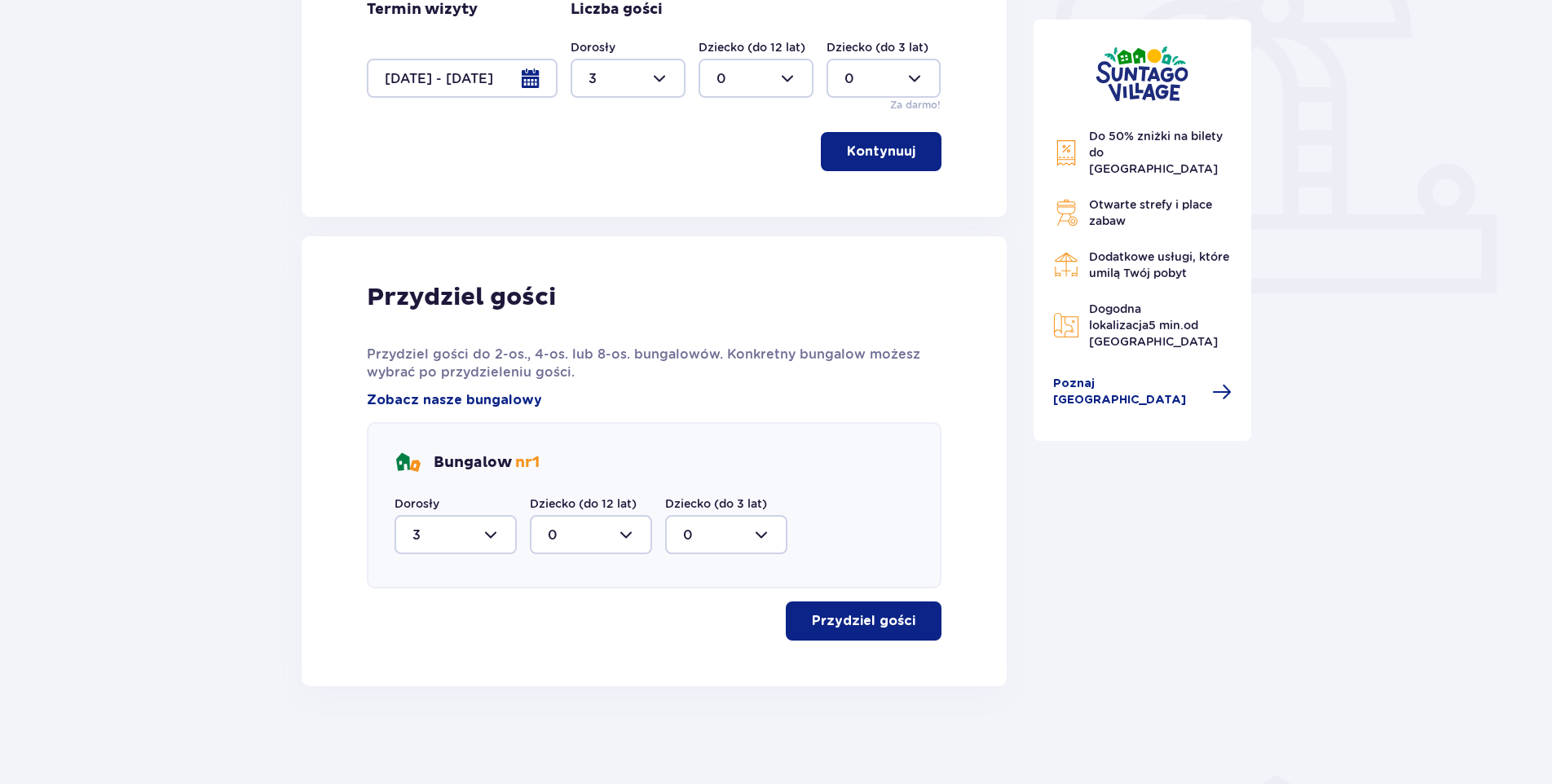
scroll to position [548, 0]
click at [879, 615] on p "Przydziel gości" at bounding box center [864, 621] width 104 height 17
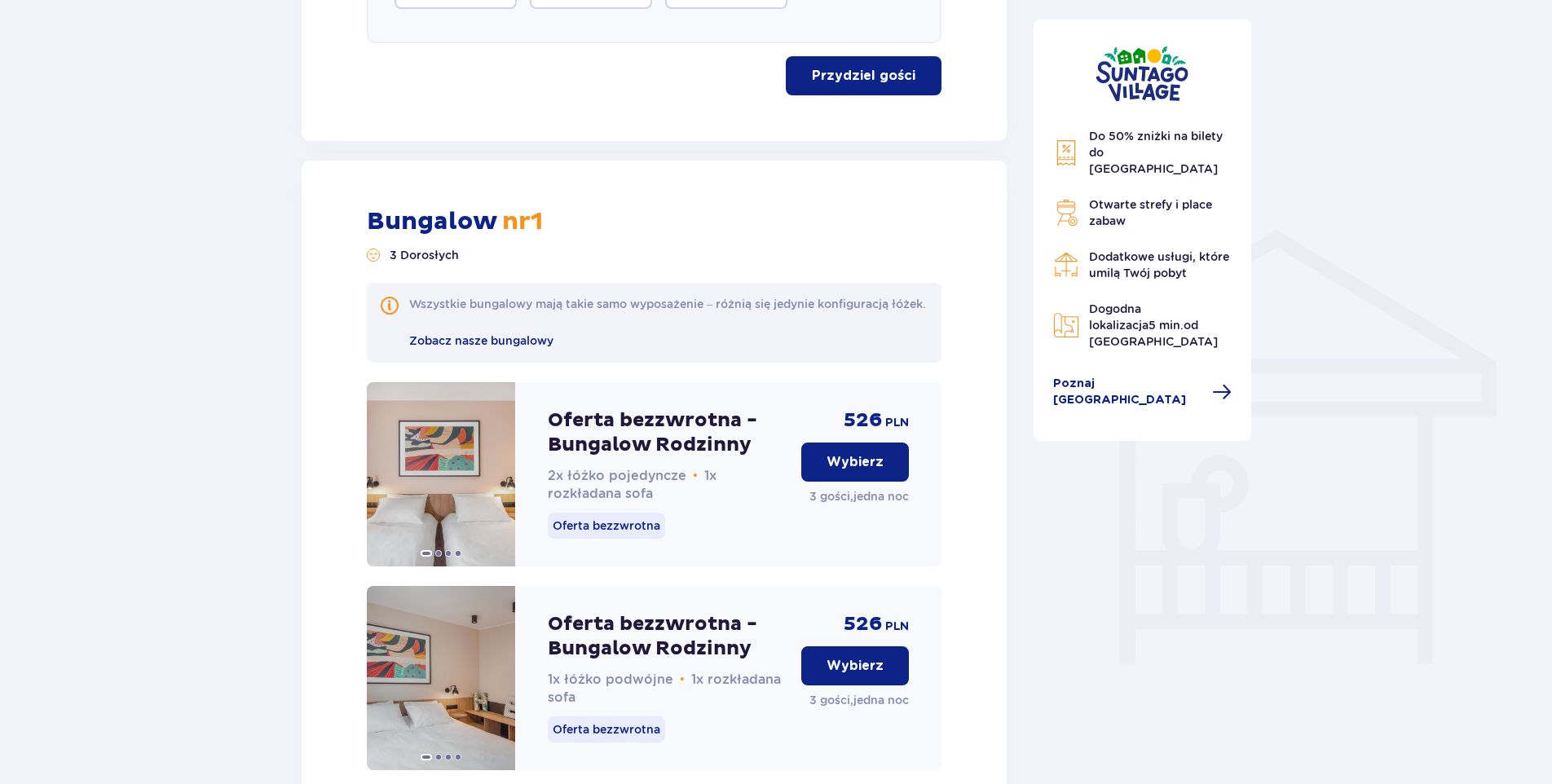
scroll to position [1072, 0]
